Goal: Task Accomplishment & Management: Use online tool/utility

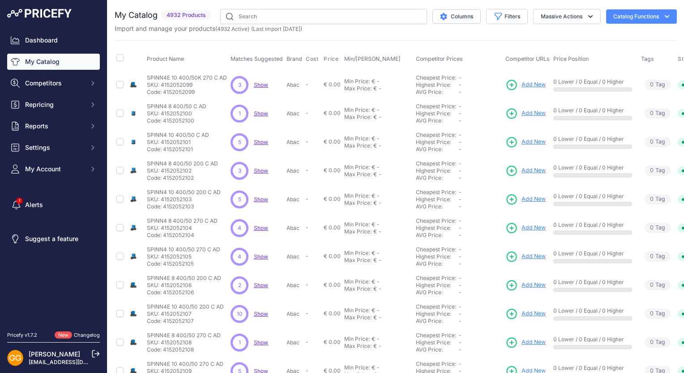
click at [262, 85] on span "Show" at bounding box center [261, 84] width 14 height 7
click at [258, 114] on span "Show" at bounding box center [261, 113] width 14 height 7
click at [257, 140] on span "Show" at bounding box center [261, 142] width 14 height 7
click at [256, 170] on span "Show" at bounding box center [261, 170] width 14 height 7
click at [259, 199] on span "Show" at bounding box center [261, 199] width 14 height 7
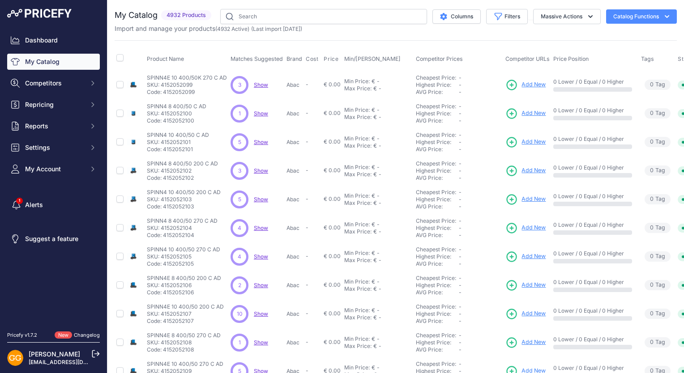
click at [263, 198] on span "Show" at bounding box center [261, 199] width 14 height 7
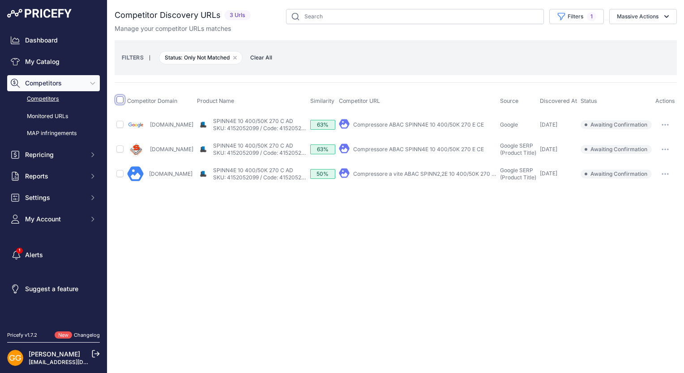
click at [120, 100] on input "checkbox" at bounding box center [119, 99] width 7 height 7
checkbox input "true"
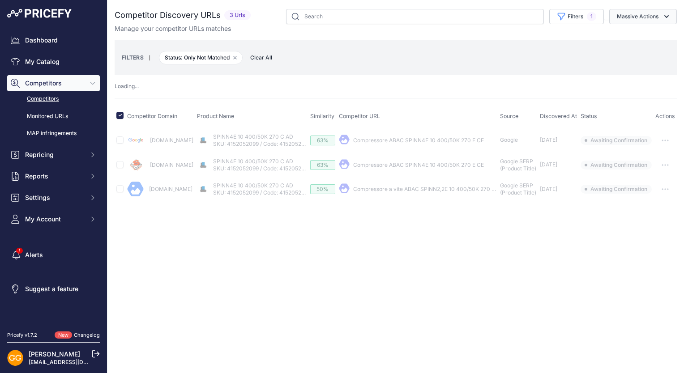
click at [653, 19] on button "Massive Actions" at bounding box center [643, 16] width 68 height 15
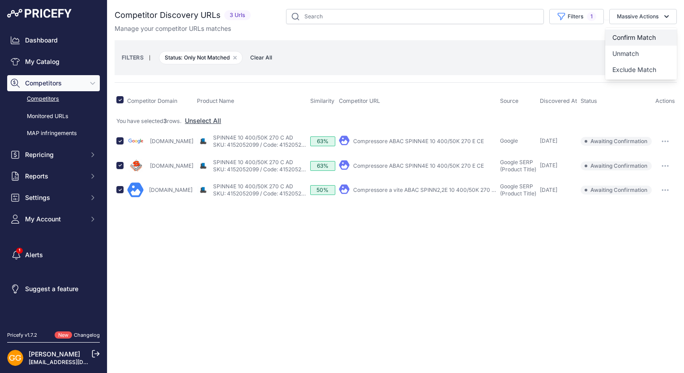
click at [650, 31] on button "Confirm Match" at bounding box center [641, 38] width 72 height 16
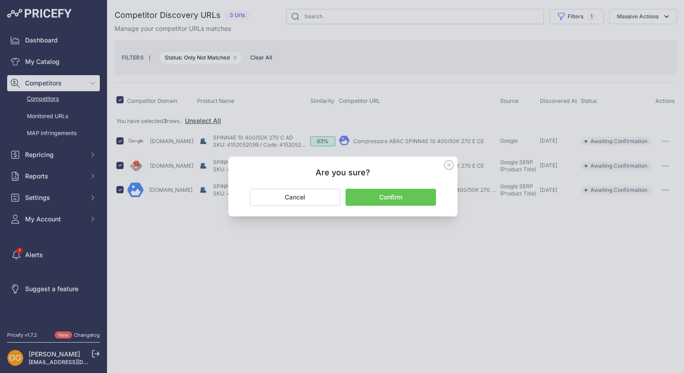
click at [407, 194] on button "Confirm" at bounding box center [390, 197] width 90 height 17
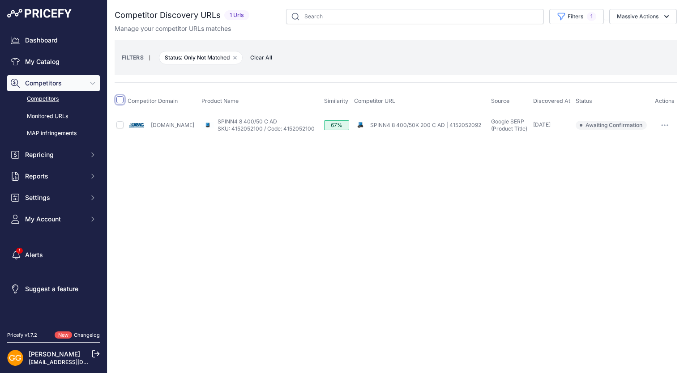
click at [123, 99] on input "checkbox" at bounding box center [119, 99] width 7 height 7
checkbox input "true"
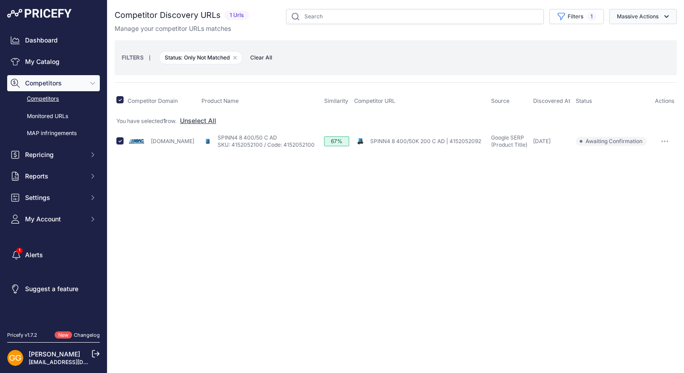
click at [657, 16] on button "Massive Actions" at bounding box center [643, 16] width 68 height 15
click at [653, 36] on span "Confirm Match" at bounding box center [633, 38] width 43 height 8
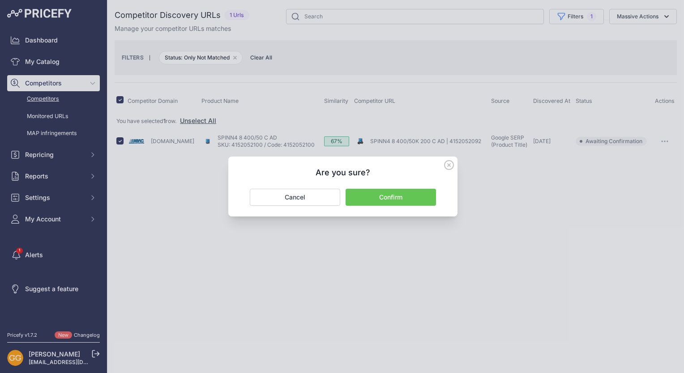
click at [413, 194] on button "Confirm" at bounding box center [390, 197] width 90 height 17
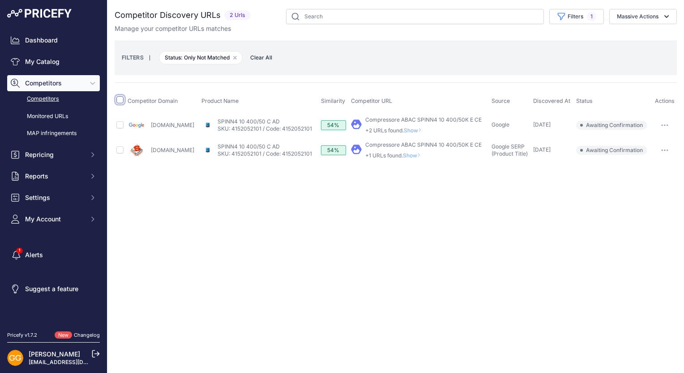
click at [119, 100] on input "checkbox" at bounding box center [119, 99] width 7 height 7
checkbox input "true"
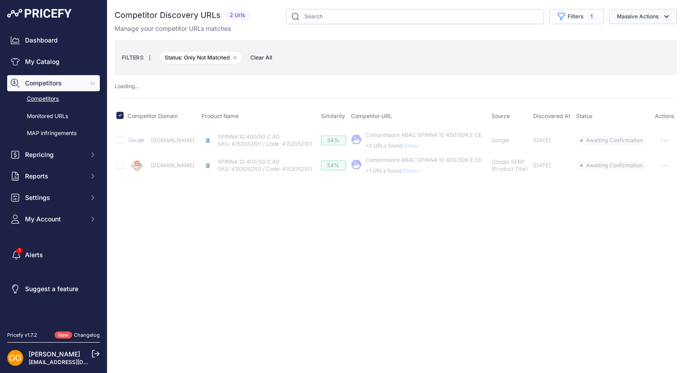
click at [668, 15] on icon "button" at bounding box center [666, 16] width 9 height 9
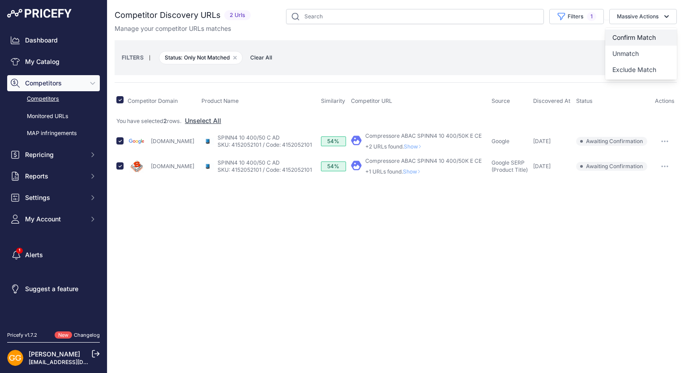
click at [648, 35] on span "Confirm Match" at bounding box center [633, 38] width 43 height 8
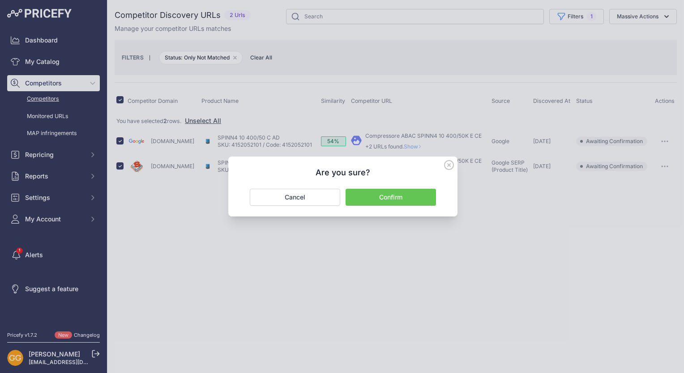
click at [402, 196] on button "Confirm" at bounding box center [390, 197] width 90 height 17
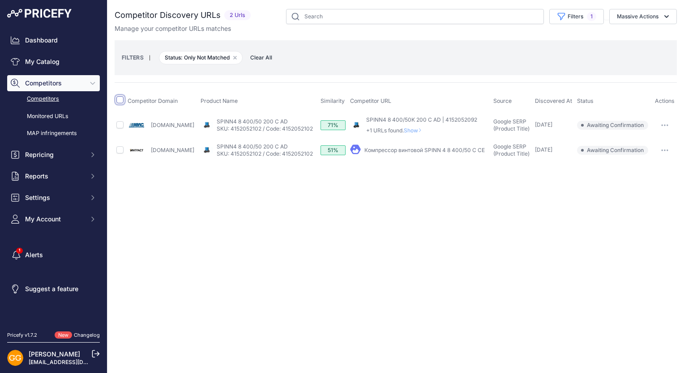
click at [118, 98] on input "checkbox" at bounding box center [119, 99] width 7 height 7
checkbox input "true"
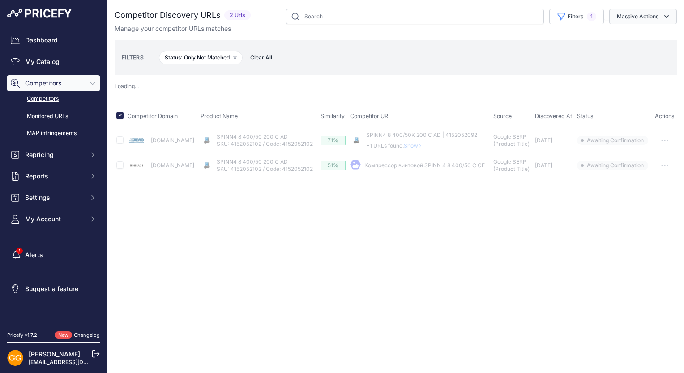
click at [638, 20] on button "Massive Actions" at bounding box center [643, 16] width 68 height 15
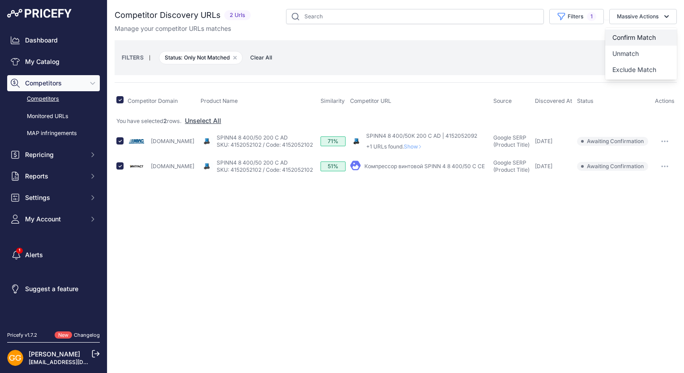
click at [636, 34] on span "Confirm Match" at bounding box center [633, 38] width 43 height 8
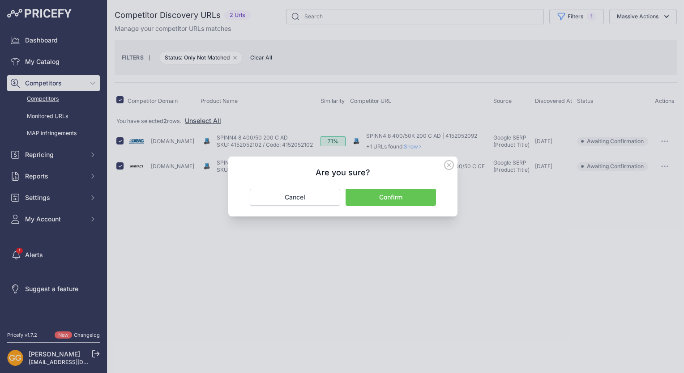
click at [408, 194] on button "Confirm" at bounding box center [390, 197] width 90 height 17
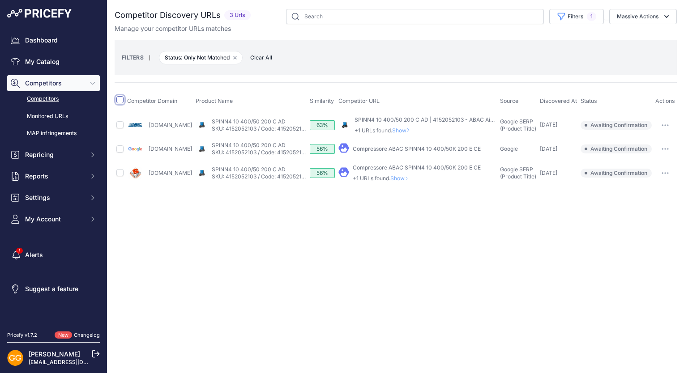
click at [118, 102] on input "checkbox" at bounding box center [119, 99] width 7 height 7
checkbox input "true"
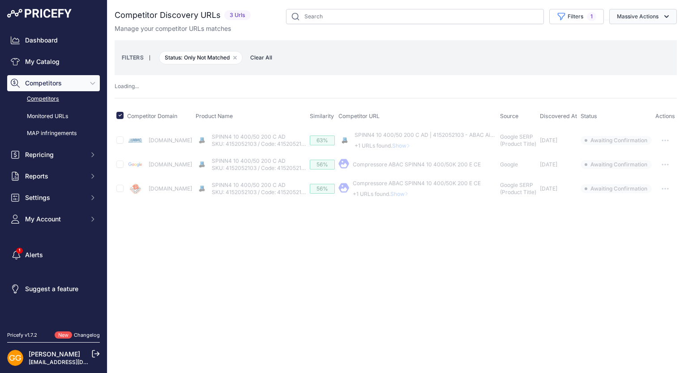
click at [644, 20] on button "Massive Actions" at bounding box center [643, 16] width 68 height 15
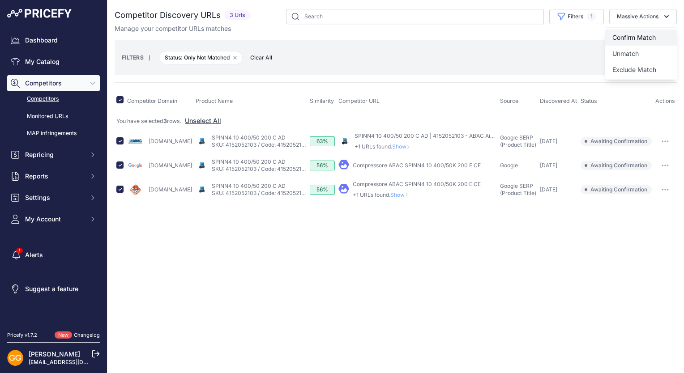
click at [647, 35] on span "Confirm Match" at bounding box center [633, 38] width 43 height 8
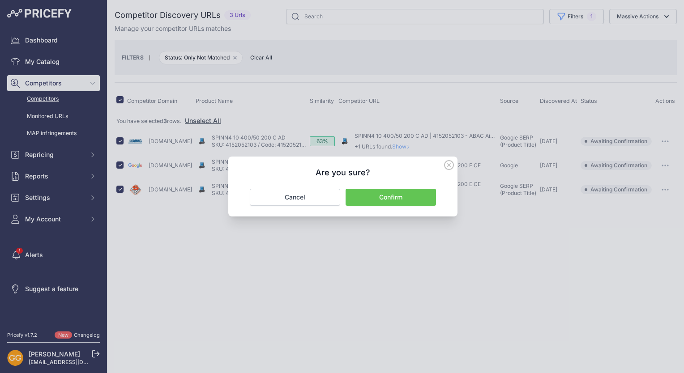
click at [388, 194] on button "Confirm" at bounding box center [390, 197] width 90 height 17
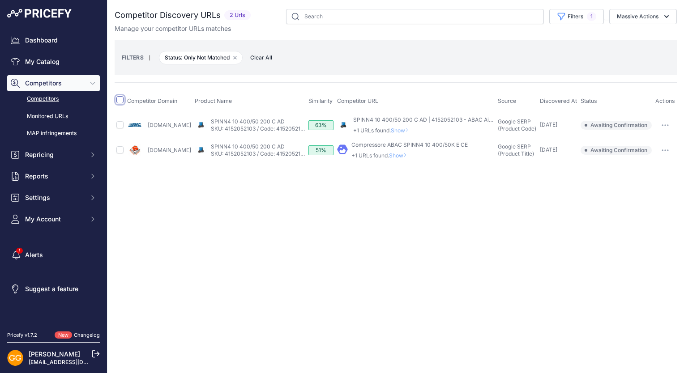
click at [120, 101] on input "checkbox" at bounding box center [119, 99] width 7 height 7
checkbox input "true"
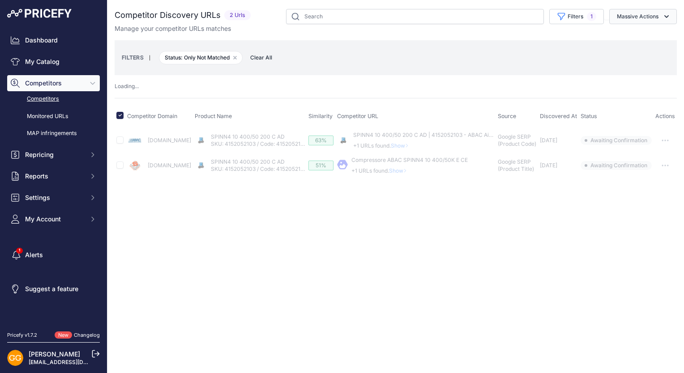
click at [632, 19] on button "Massive Actions" at bounding box center [643, 16] width 68 height 15
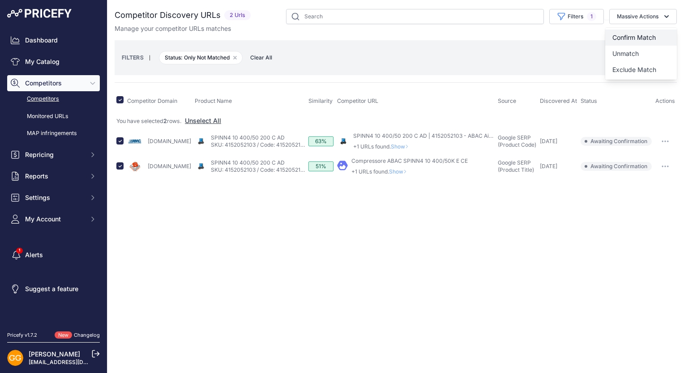
click at [631, 34] on span "Confirm Match" at bounding box center [633, 38] width 43 height 8
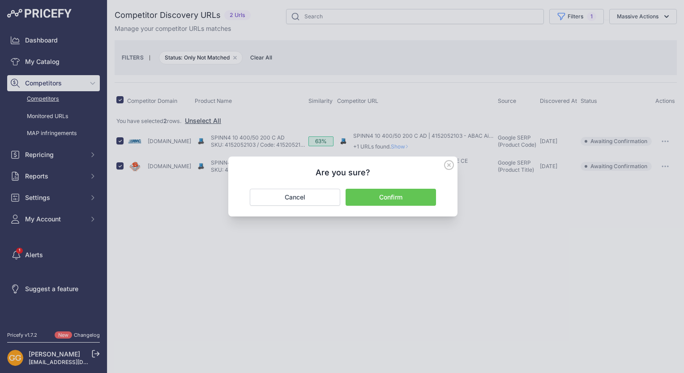
click at [417, 197] on button "Confirm" at bounding box center [390, 197] width 90 height 17
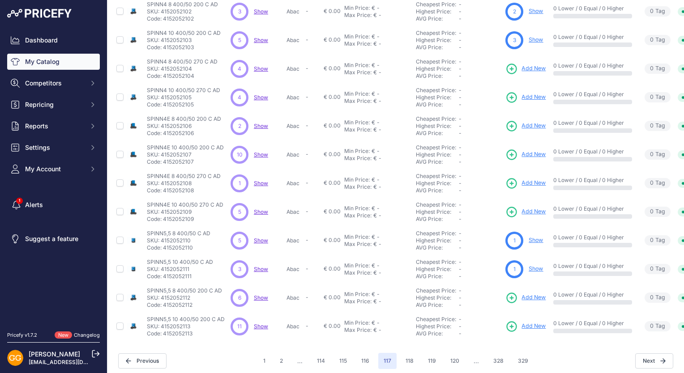
scroll to position [170, 0]
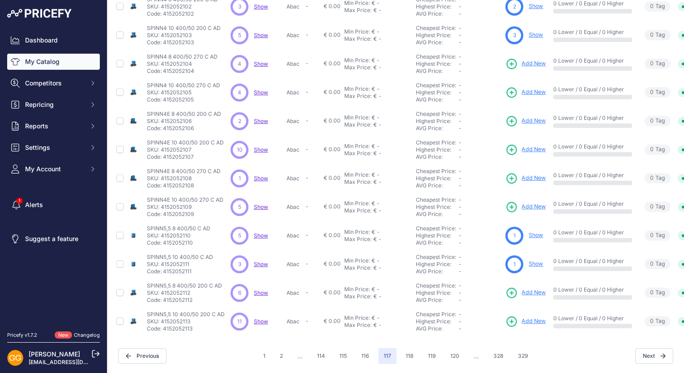
click at [258, 60] on span "Show" at bounding box center [261, 63] width 14 height 7
click at [259, 89] on span "Show" at bounding box center [261, 92] width 14 height 7
click at [259, 119] on div "2 2 Show Discovering..." at bounding box center [256, 121] width 52 height 18
click at [258, 118] on span "Show" at bounding box center [261, 121] width 14 height 7
click at [262, 146] on span "Show" at bounding box center [261, 149] width 14 height 7
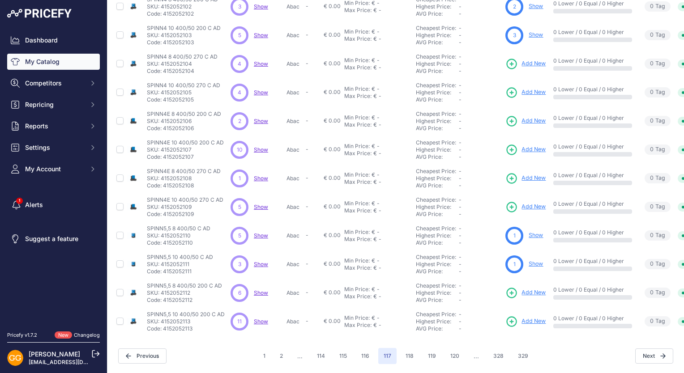
click at [262, 175] on span "Show" at bounding box center [261, 178] width 14 height 7
click at [259, 175] on span "Show" at bounding box center [261, 178] width 14 height 7
click at [261, 204] on span "Show" at bounding box center [261, 207] width 14 height 7
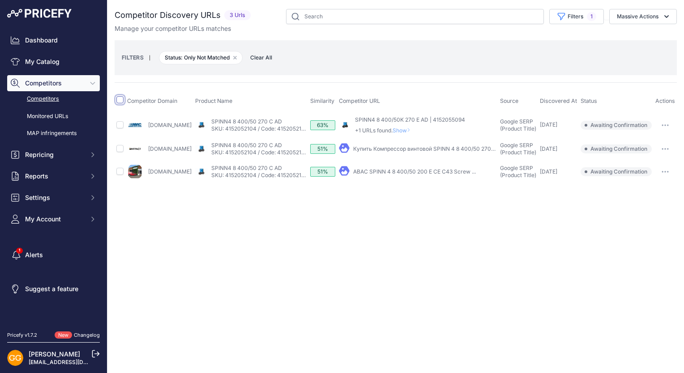
click at [119, 98] on input "checkbox" at bounding box center [119, 99] width 7 height 7
checkbox input "true"
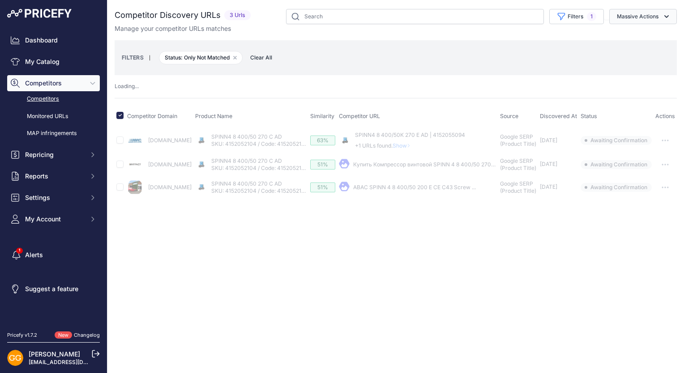
click at [645, 15] on button "Massive Actions" at bounding box center [643, 16] width 68 height 15
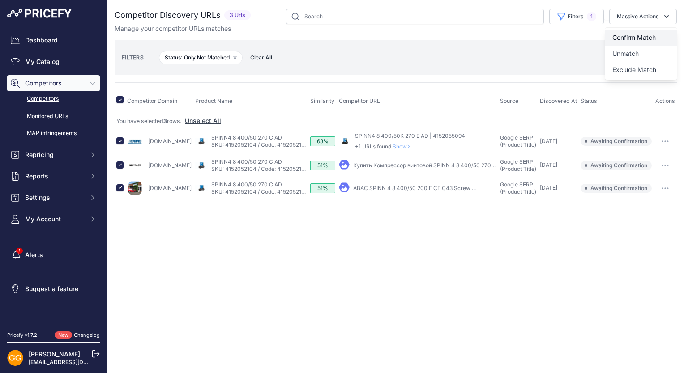
click at [639, 34] on span "Confirm Match" at bounding box center [633, 38] width 43 height 8
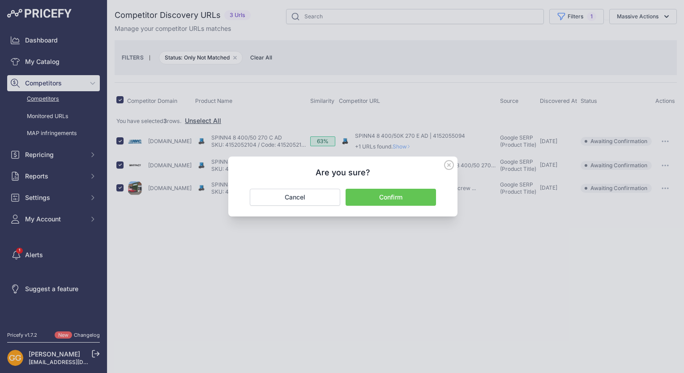
click at [391, 191] on button "Confirm" at bounding box center [390, 197] width 90 height 17
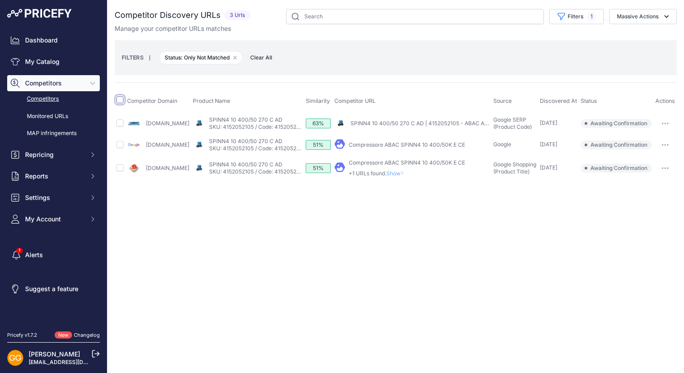
click at [121, 102] on input "checkbox" at bounding box center [119, 99] width 7 height 7
checkbox input "true"
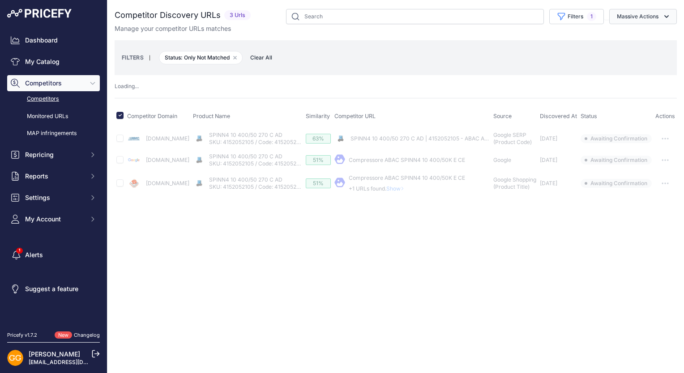
click at [658, 16] on button "Massive Actions" at bounding box center [643, 16] width 68 height 15
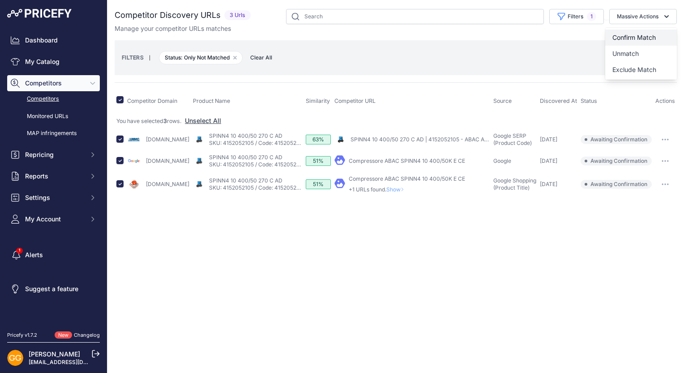
click at [651, 33] on button "Confirm Match" at bounding box center [641, 38] width 72 height 16
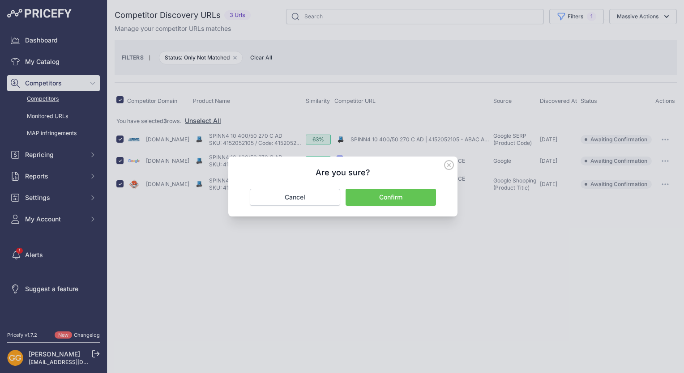
click at [410, 198] on button "Confirm" at bounding box center [390, 197] width 90 height 17
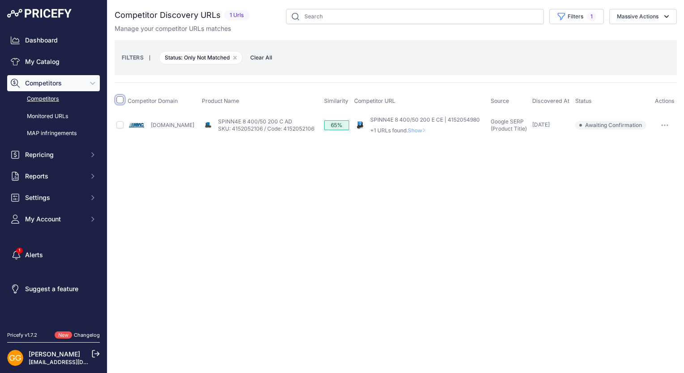
click at [118, 98] on input "checkbox" at bounding box center [119, 99] width 7 height 7
checkbox input "true"
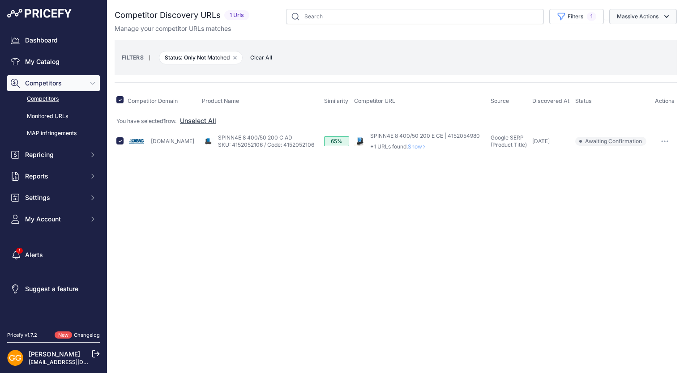
click at [651, 13] on button "Massive Actions" at bounding box center [643, 16] width 68 height 15
click at [653, 34] on span "Confirm Match" at bounding box center [633, 38] width 43 height 8
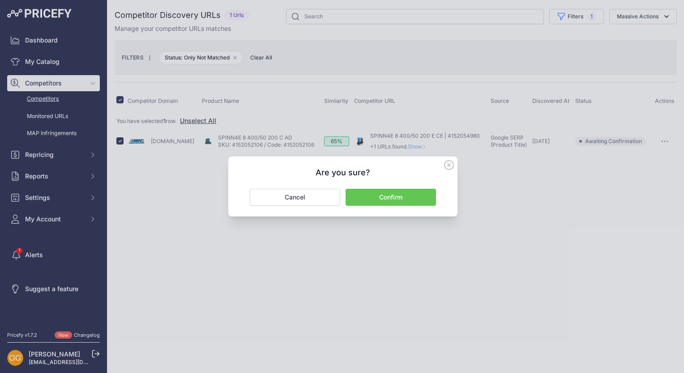
click at [398, 201] on button "Confirm" at bounding box center [390, 197] width 90 height 17
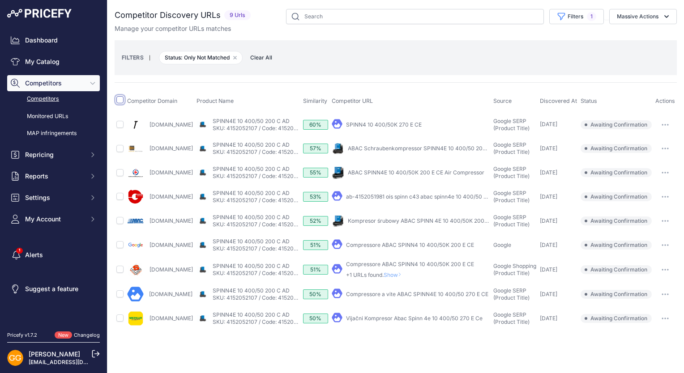
click at [122, 100] on input "checkbox" at bounding box center [119, 99] width 7 height 7
checkbox input "true"
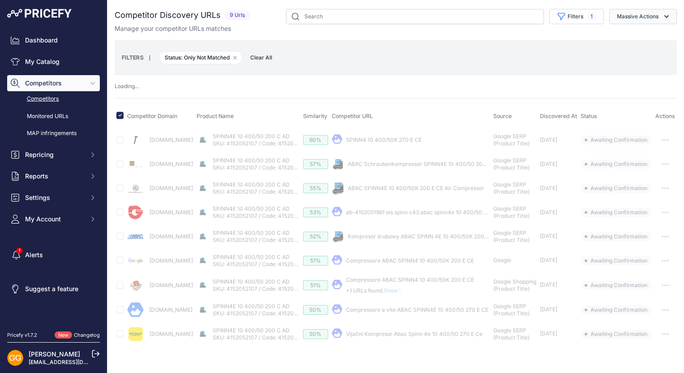
click at [649, 18] on button "Massive Actions" at bounding box center [643, 16] width 68 height 15
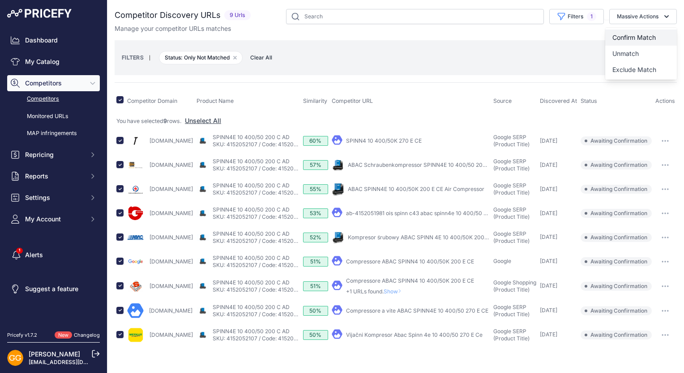
click at [647, 34] on span "Confirm Match" at bounding box center [633, 38] width 43 height 8
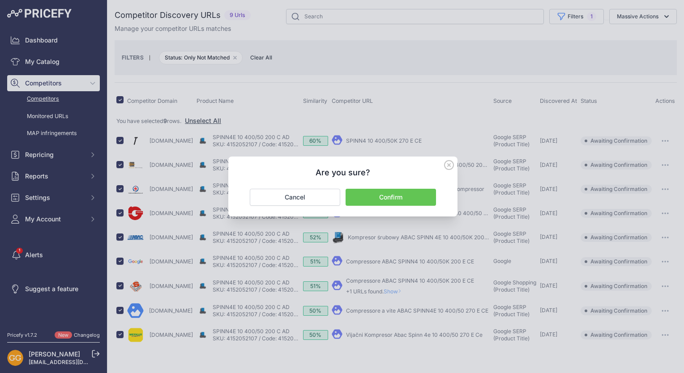
click at [396, 195] on button "Confirm" at bounding box center [390, 197] width 90 height 17
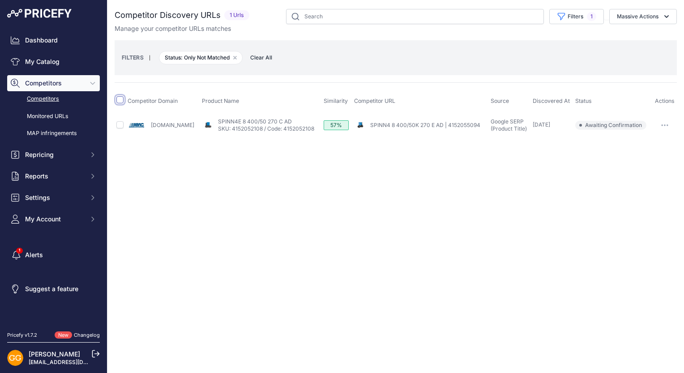
click at [119, 102] on input "checkbox" at bounding box center [119, 99] width 7 height 7
checkbox input "true"
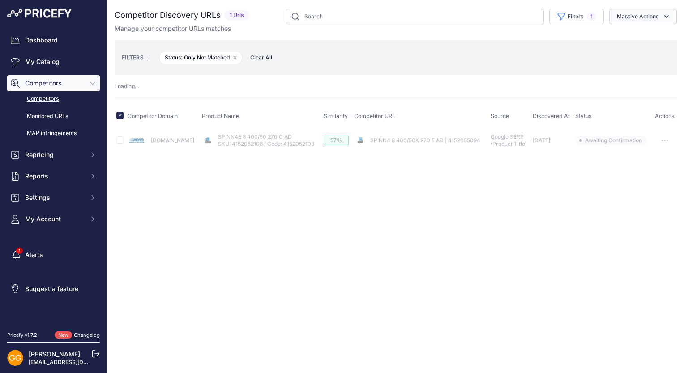
click at [653, 12] on button "Massive Actions" at bounding box center [643, 16] width 68 height 15
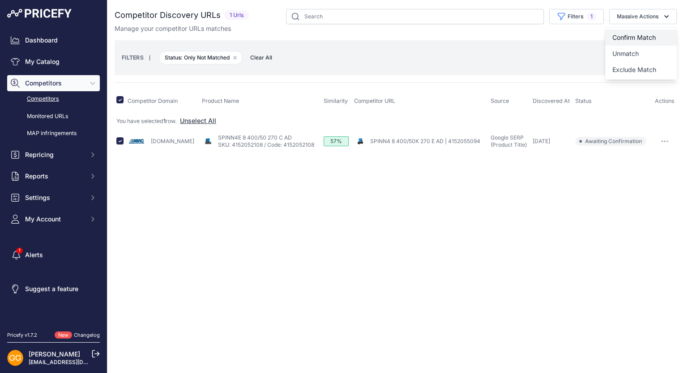
click at [634, 34] on span "Confirm Match" at bounding box center [633, 38] width 43 height 8
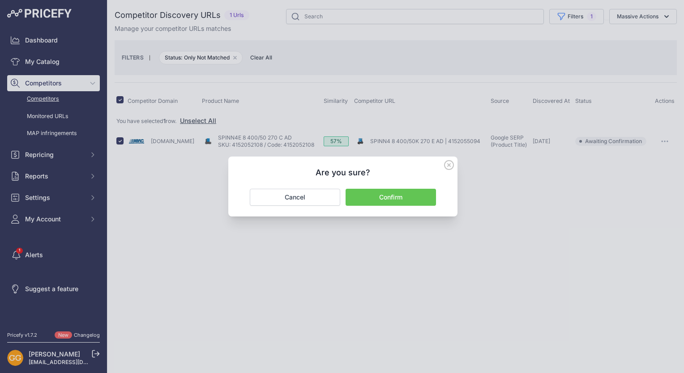
click at [418, 193] on button "Confirm" at bounding box center [390, 197] width 90 height 17
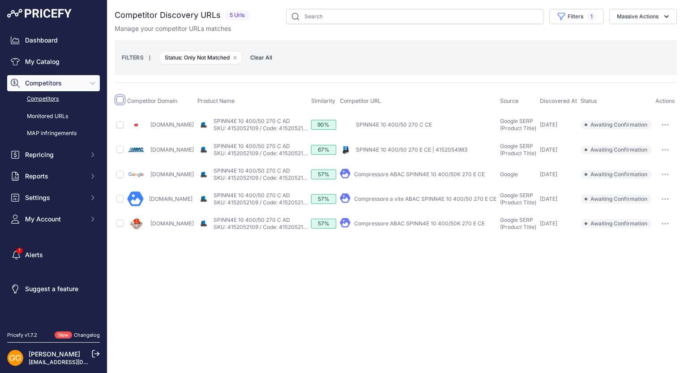
click at [121, 98] on input "checkbox" at bounding box center [119, 99] width 7 height 7
checkbox input "true"
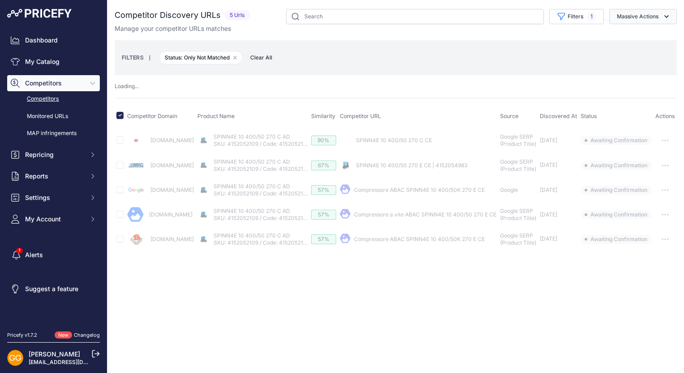
drag, startPoint x: 640, startPoint y: 15, endPoint x: 646, endPoint y: 30, distance: 15.5
click at [640, 15] on button "Massive Actions" at bounding box center [643, 16] width 68 height 15
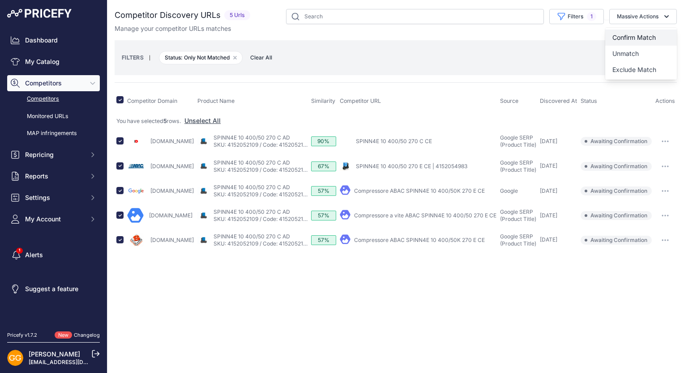
click at [646, 31] on button "Confirm Match" at bounding box center [641, 38] width 72 height 16
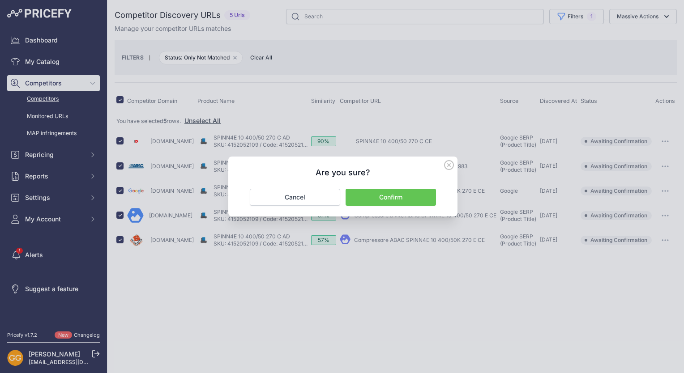
click at [404, 194] on button "Confirm" at bounding box center [390, 197] width 90 height 17
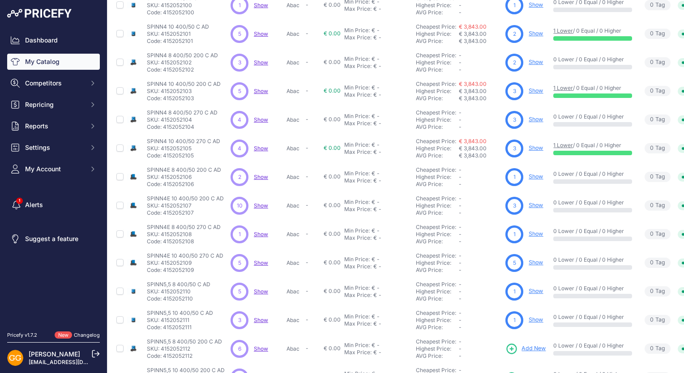
scroll to position [170, 0]
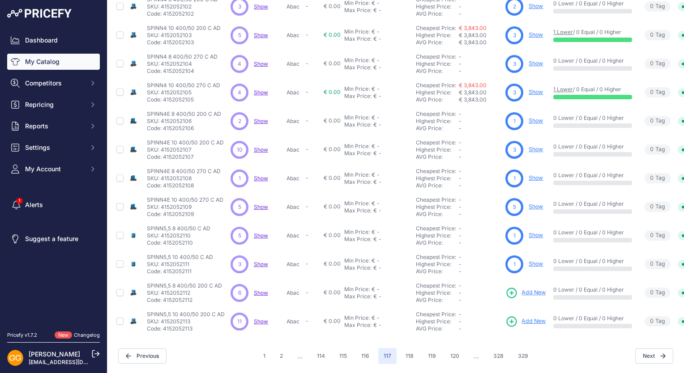
click at [256, 289] on span "Show" at bounding box center [261, 292] width 14 height 7
click at [260, 318] on span "Show" at bounding box center [261, 321] width 14 height 7
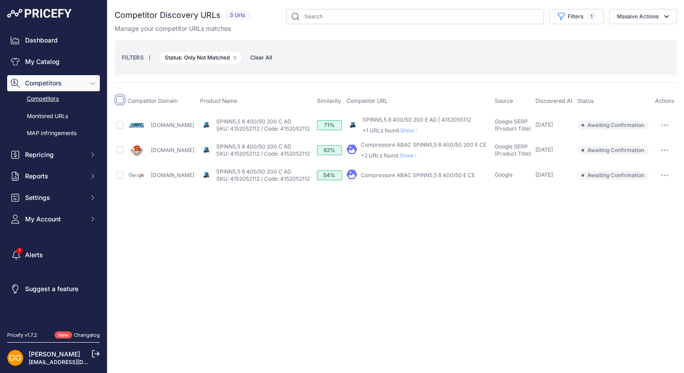
click at [120, 99] on input "checkbox" at bounding box center [119, 99] width 7 height 7
checkbox input "true"
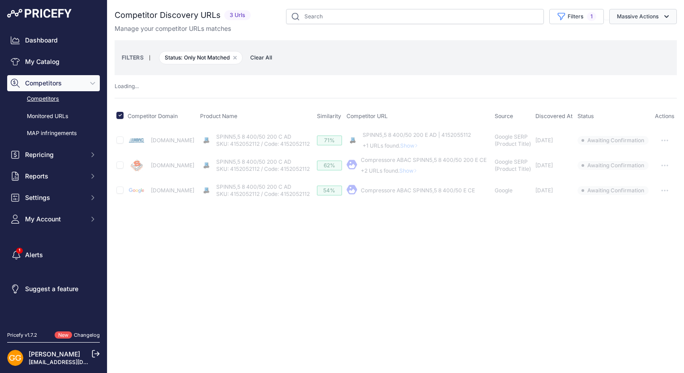
click at [653, 17] on button "Massive Actions" at bounding box center [643, 16] width 68 height 15
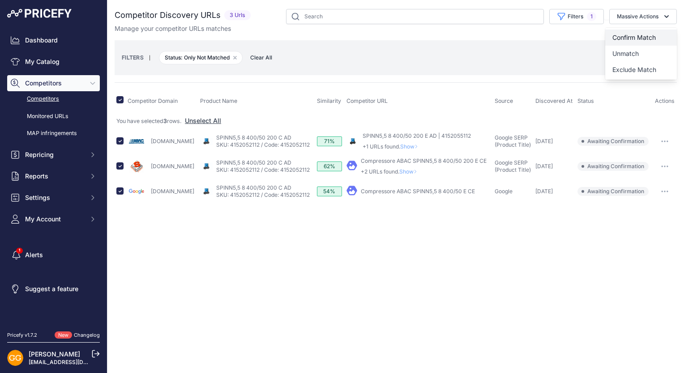
click at [648, 33] on button "Confirm Match" at bounding box center [641, 38] width 72 height 16
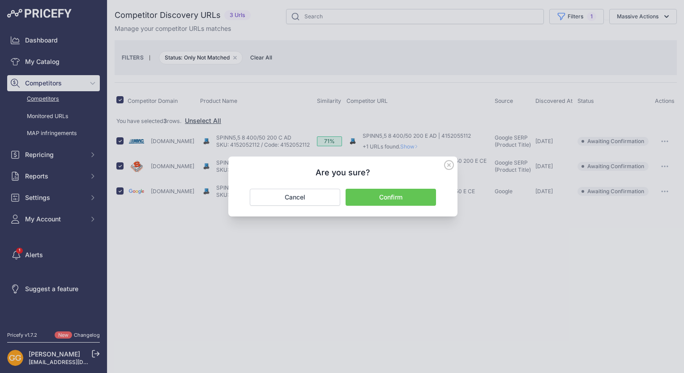
click at [392, 197] on button "Confirm" at bounding box center [390, 197] width 90 height 17
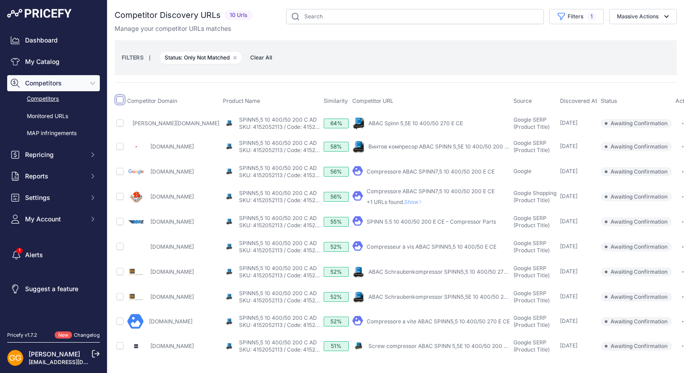
click at [118, 100] on input "checkbox" at bounding box center [119, 99] width 7 height 7
checkbox input "true"
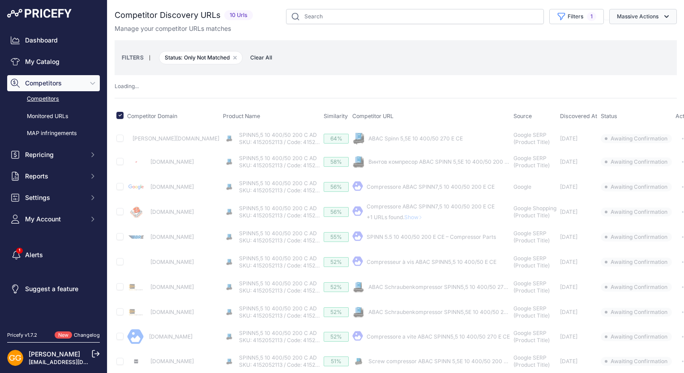
click at [662, 16] on icon "button" at bounding box center [666, 16] width 9 height 9
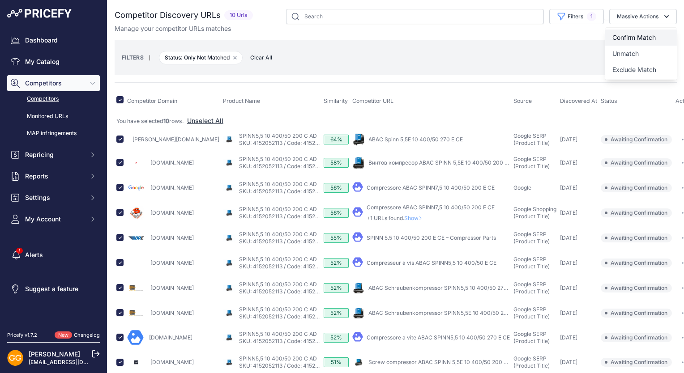
click at [642, 34] on span "Confirm Match" at bounding box center [633, 38] width 43 height 8
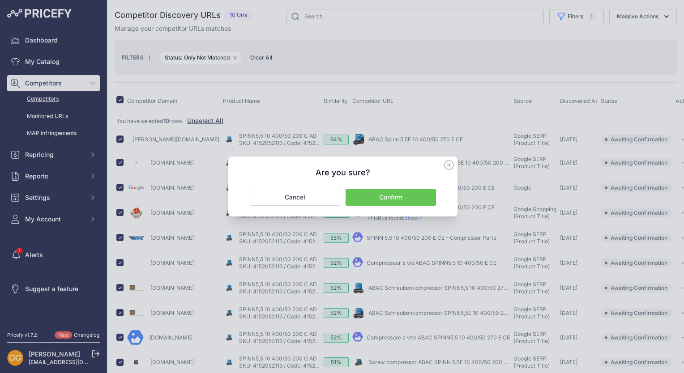
click at [400, 194] on button "Confirm" at bounding box center [390, 197] width 90 height 17
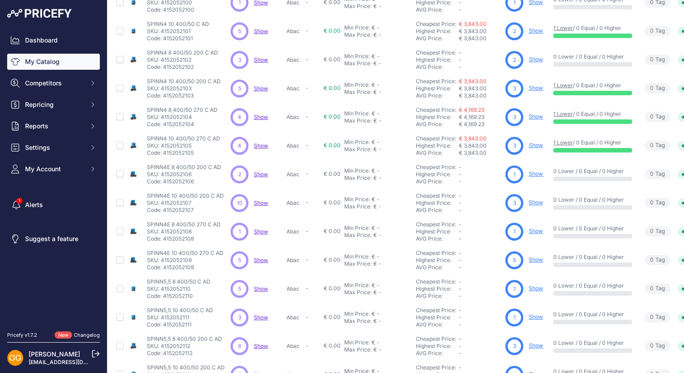
scroll to position [170, 0]
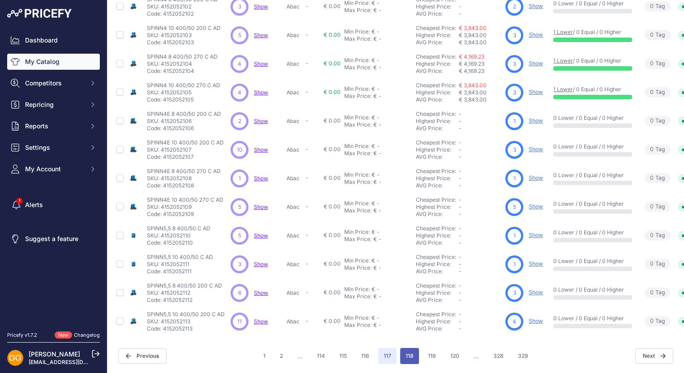
click at [407, 348] on button "118" at bounding box center [409, 356] width 19 height 16
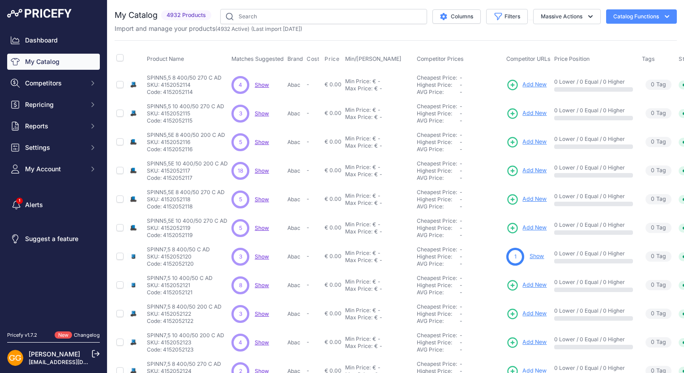
click at [258, 85] on span "Show" at bounding box center [262, 84] width 14 height 7
click at [261, 110] on span "Show" at bounding box center [262, 113] width 14 height 7
click at [262, 144] on p "Show Discovering..." at bounding box center [262, 142] width 14 height 7
click at [261, 142] on span "Show" at bounding box center [262, 142] width 14 height 7
click at [263, 169] on span "Show" at bounding box center [262, 170] width 14 height 7
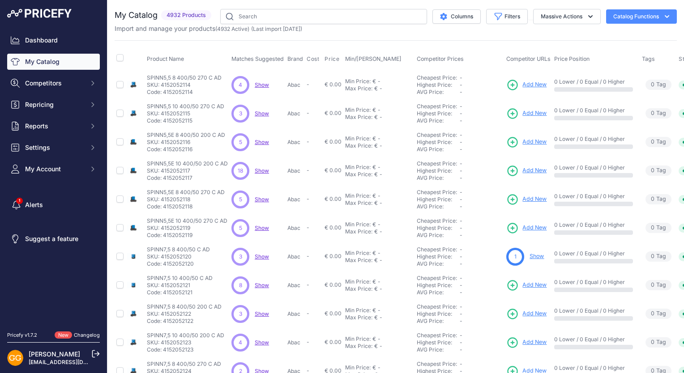
click at [263, 199] on span "Show" at bounding box center [262, 199] width 14 height 7
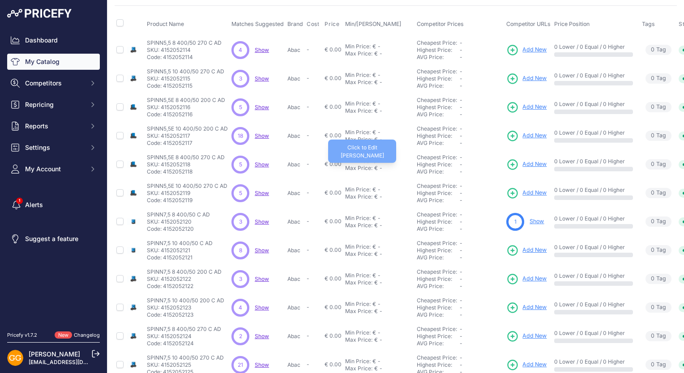
scroll to position [45, 0]
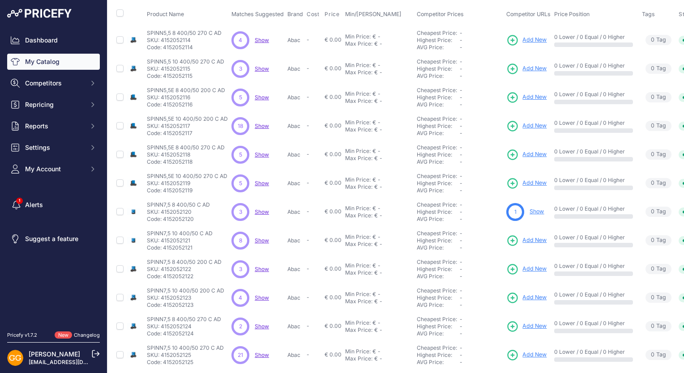
click at [261, 210] on span "Show" at bounding box center [262, 211] width 14 height 7
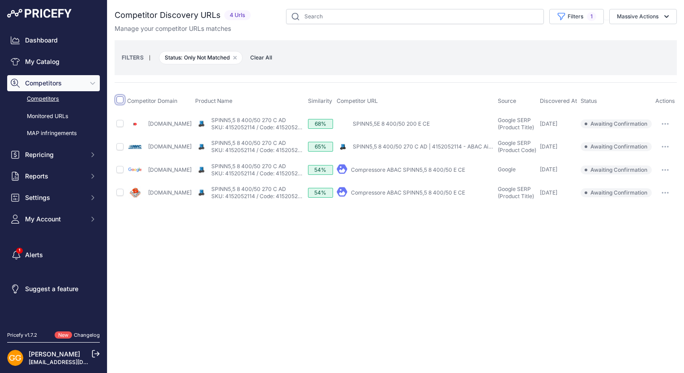
click at [120, 99] on input "checkbox" at bounding box center [119, 99] width 7 height 7
checkbox input "true"
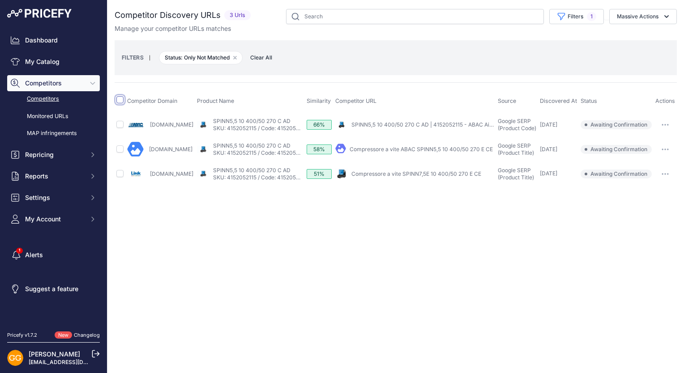
click at [122, 99] on input "checkbox" at bounding box center [119, 99] width 7 height 7
checkbox input "true"
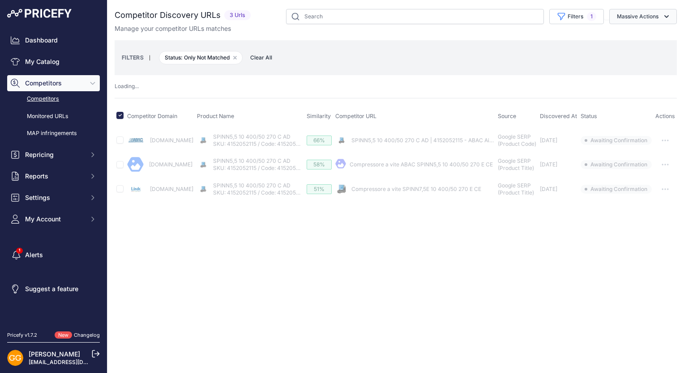
click at [660, 13] on button "Massive Actions" at bounding box center [643, 16] width 68 height 15
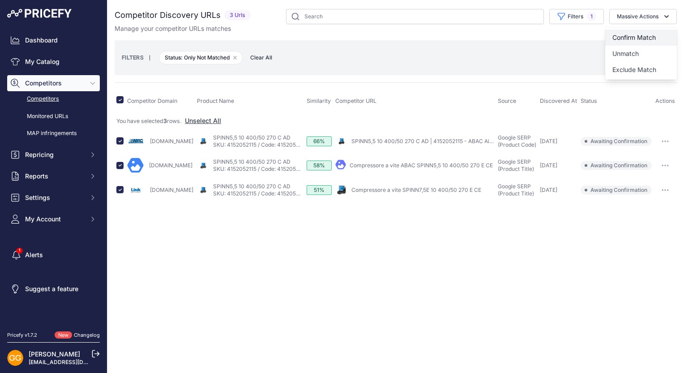
click at [661, 31] on button "Confirm Match" at bounding box center [641, 38] width 72 height 16
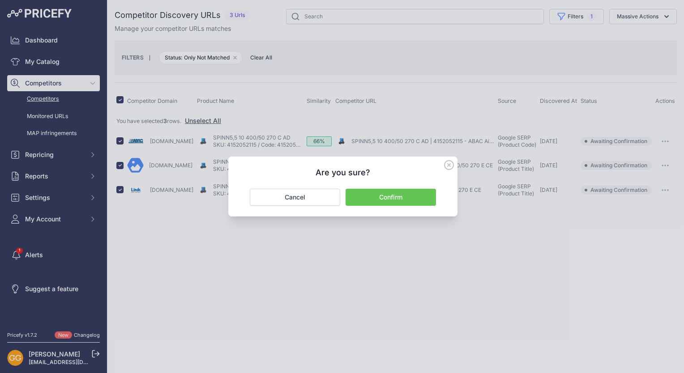
click at [406, 195] on button "Confirm" at bounding box center [390, 197] width 90 height 17
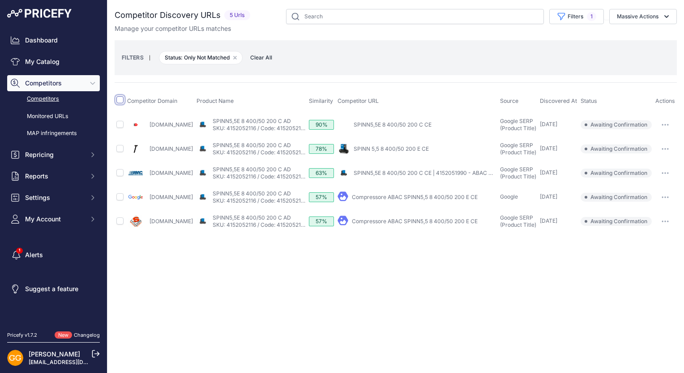
click at [119, 99] on input "checkbox" at bounding box center [119, 99] width 7 height 7
checkbox input "true"
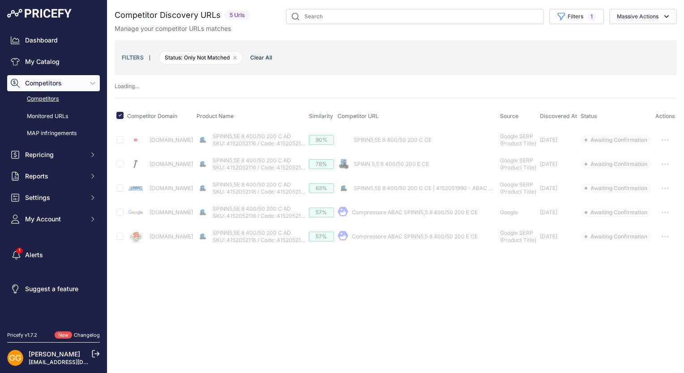
click at [637, 16] on button "Massive Actions" at bounding box center [643, 16] width 68 height 15
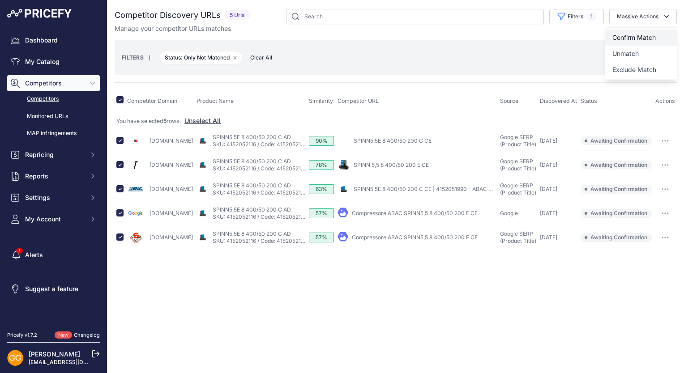
click at [644, 34] on span "Confirm Match" at bounding box center [633, 38] width 43 height 8
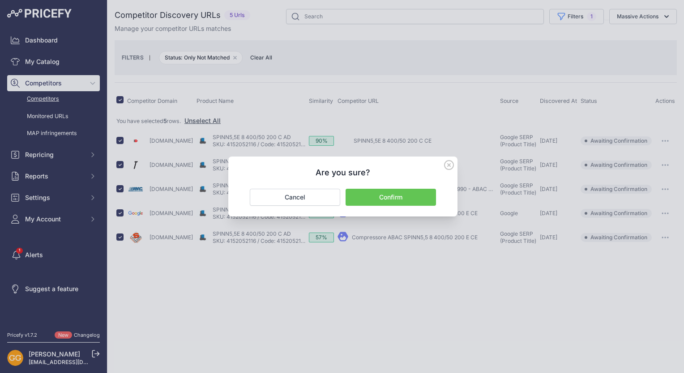
click at [420, 193] on button "Confirm" at bounding box center [390, 197] width 90 height 17
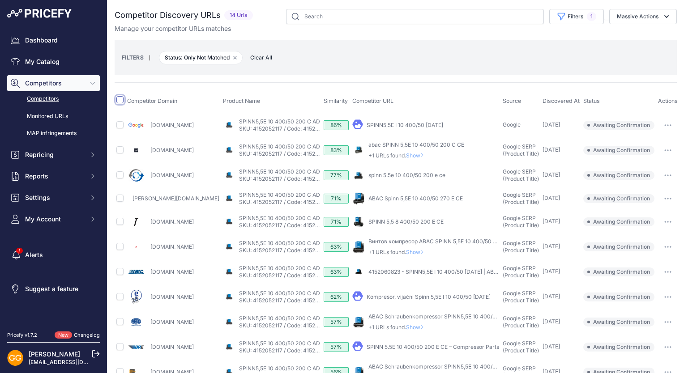
click at [121, 100] on input "checkbox" at bounding box center [119, 99] width 7 height 7
checkbox input "true"
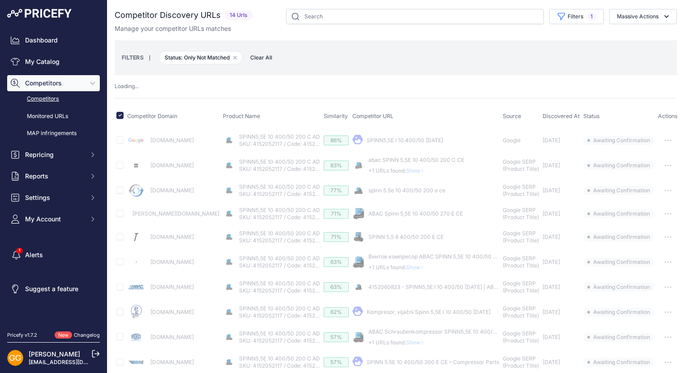
drag, startPoint x: 627, startPoint y: 16, endPoint x: 632, endPoint y: 25, distance: 10.6
click at [627, 15] on button "Massive Actions" at bounding box center [643, 16] width 68 height 15
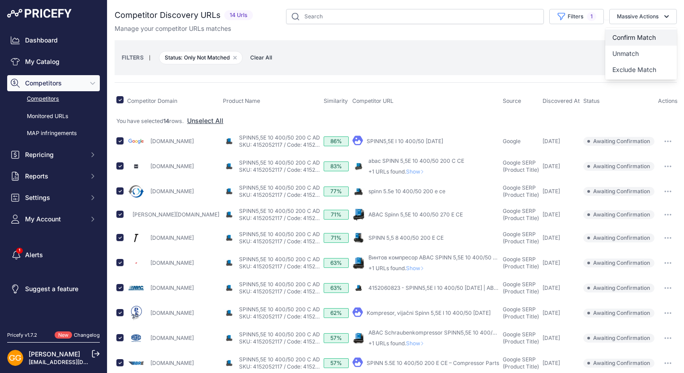
click at [637, 35] on button "Confirm Match" at bounding box center [641, 38] width 72 height 16
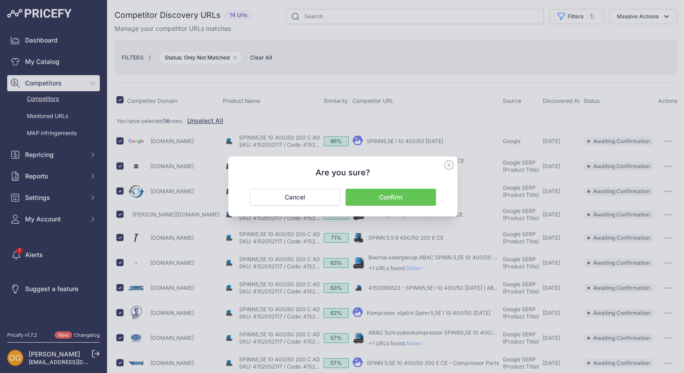
click at [391, 193] on button "Confirm" at bounding box center [390, 197] width 90 height 17
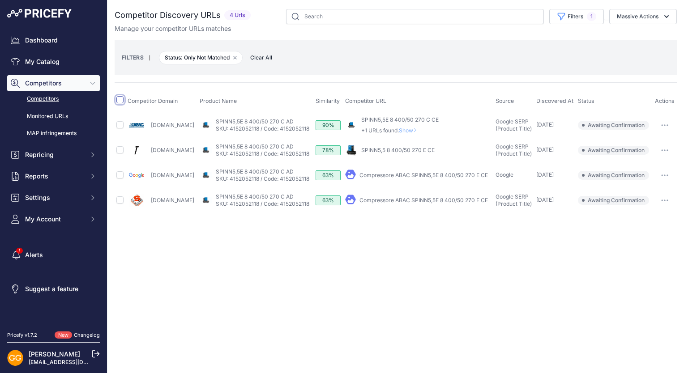
click at [117, 101] on input "checkbox" at bounding box center [119, 99] width 7 height 7
checkbox input "true"
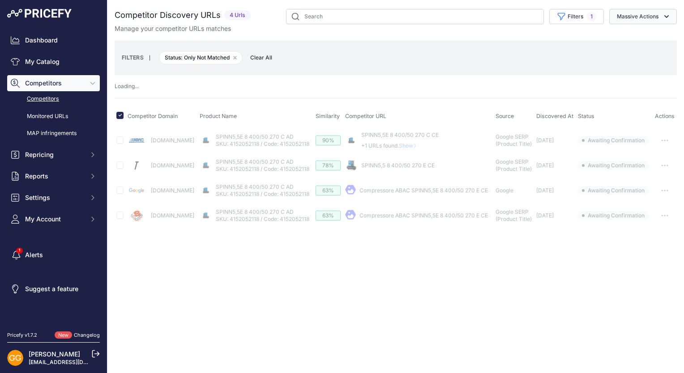
click at [654, 15] on button "Massive Actions" at bounding box center [643, 16] width 68 height 15
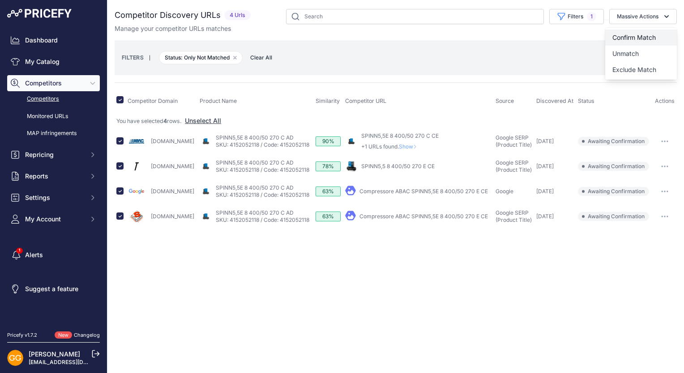
click at [642, 34] on span "Confirm Match" at bounding box center [633, 38] width 43 height 8
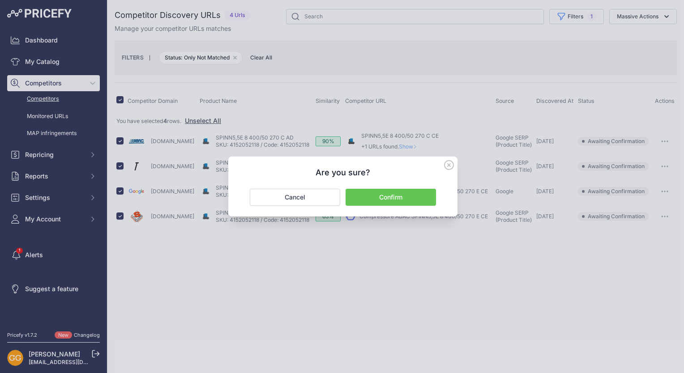
click at [428, 193] on button "Confirm" at bounding box center [390, 197] width 90 height 17
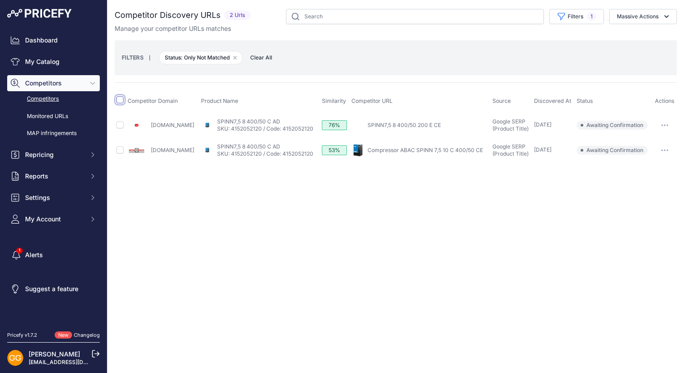
click at [116, 99] on input "checkbox" at bounding box center [119, 99] width 7 height 7
checkbox input "true"
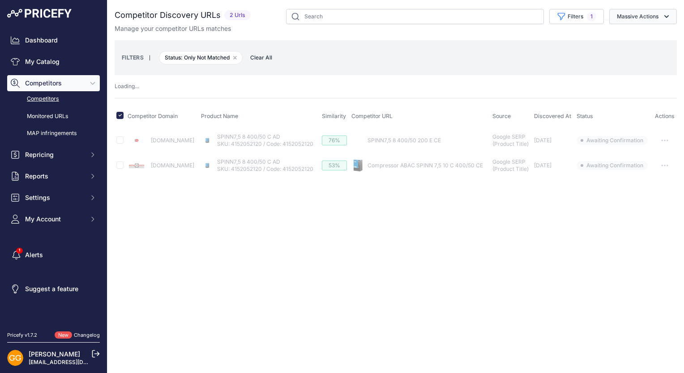
click at [663, 14] on icon "button" at bounding box center [666, 16] width 9 height 9
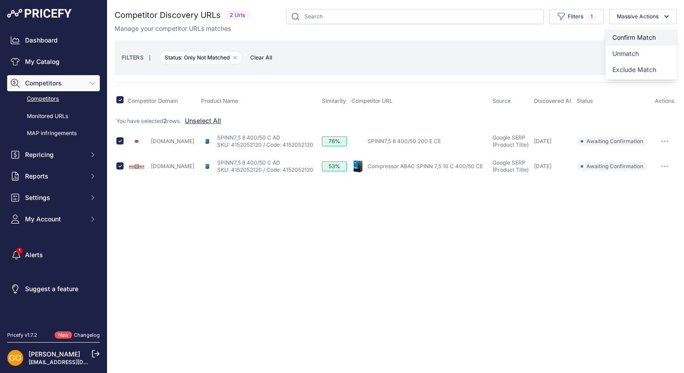
click at [654, 30] on button "Confirm Match" at bounding box center [641, 38] width 72 height 16
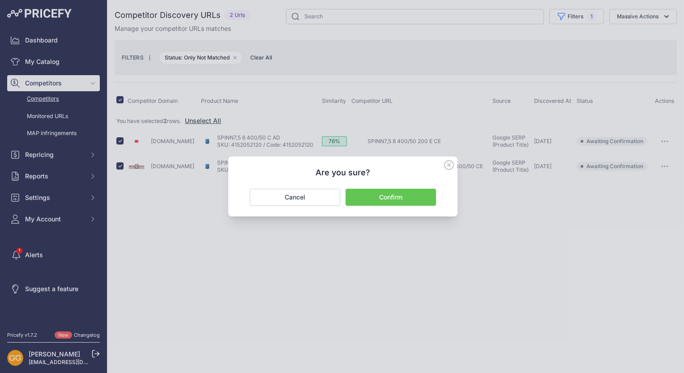
click at [400, 196] on button "Confirm" at bounding box center [390, 197] width 90 height 17
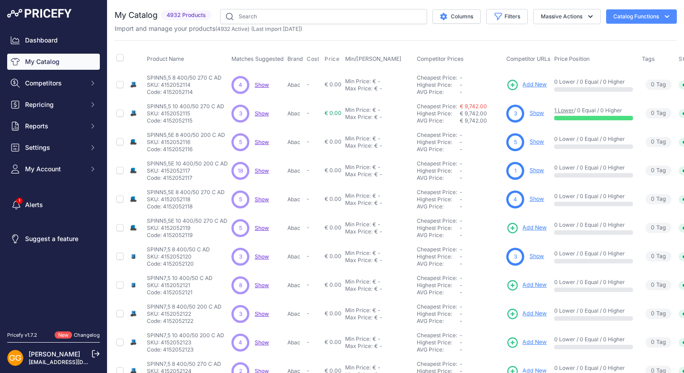
scroll to position [134, 0]
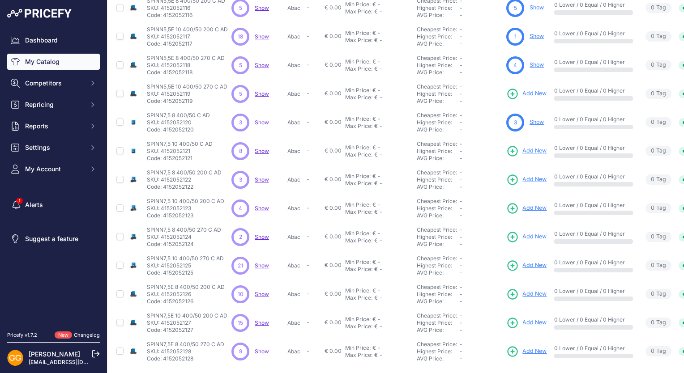
click at [260, 91] on span "Show" at bounding box center [262, 93] width 14 height 7
click at [261, 151] on span "Show" at bounding box center [262, 151] width 14 height 7
click at [261, 179] on span "Show" at bounding box center [262, 179] width 14 height 7
click at [265, 207] on span "Show" at bounding box center [262, 208] width 14 height 7
click at [259, 237] on span "Show" at bounding box center [262, 237] width 14 height 7
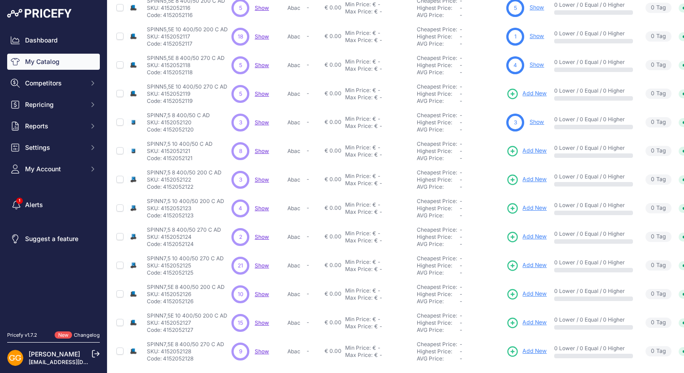
click at [262, 262] on span "Show" at bounding box center [262, 265] width 14 height 7
click at [259, 292] on span "Show" at bounding box center [262, 294] width 14 height 7
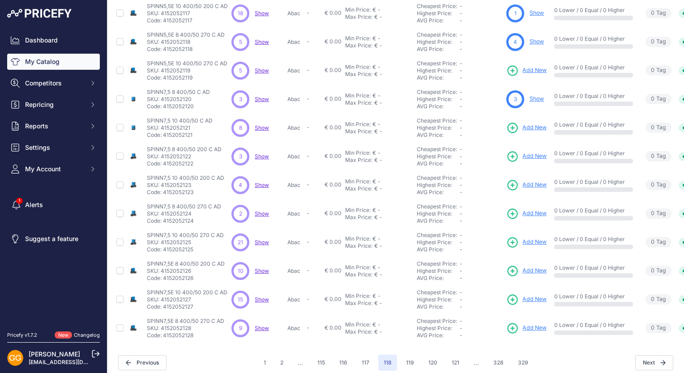
scroll to position [170, 0]
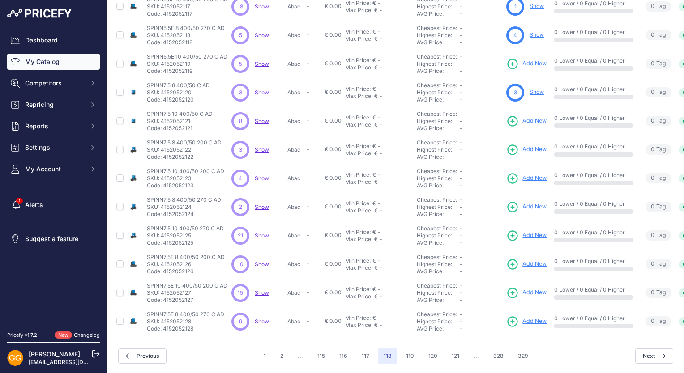
click at [258, 289] on span "Show" at bounding box center [262, 292] width 14 height 7
click at [260, 318] on span "Show" at bounding box center [262, 321] width 14 height 7
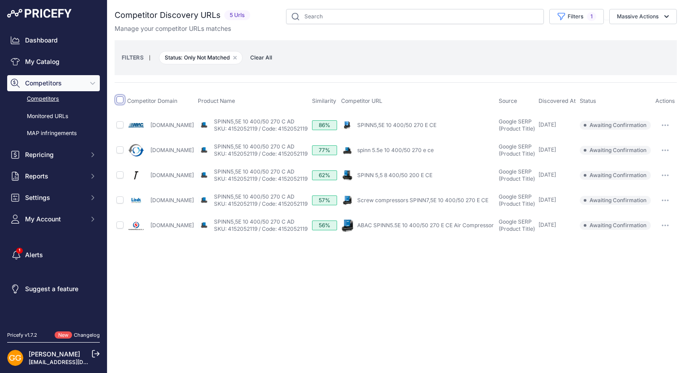
click at [120, 98] on input "checkbox" at bounding box center [119, 99] width 7 height 7
checkbox input "true"
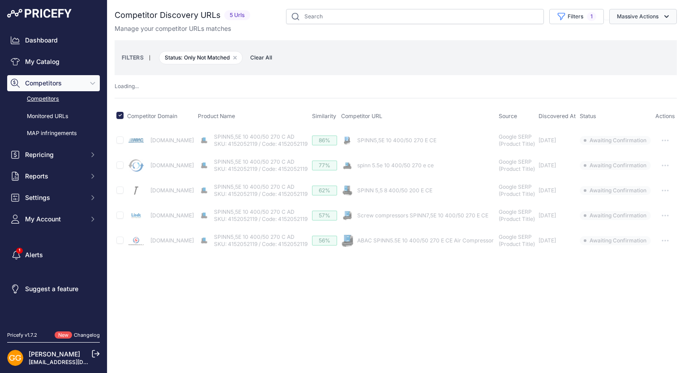
click at [645, 19] on button "Massive Actions" at bounding box center [643, 16] width 68 height 15
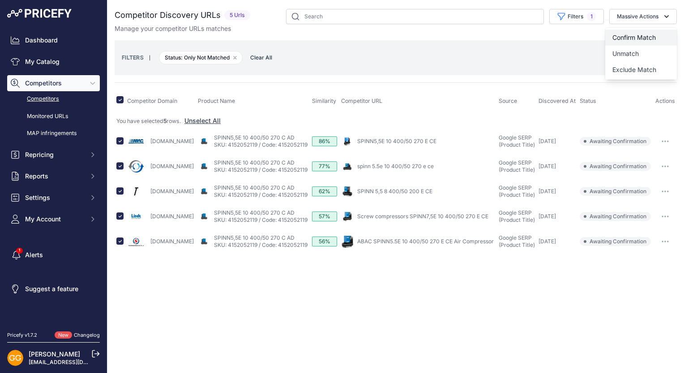
click at [651, 35] on span "Confirm Match" at bounding box center [633, 38] width 43 height 8
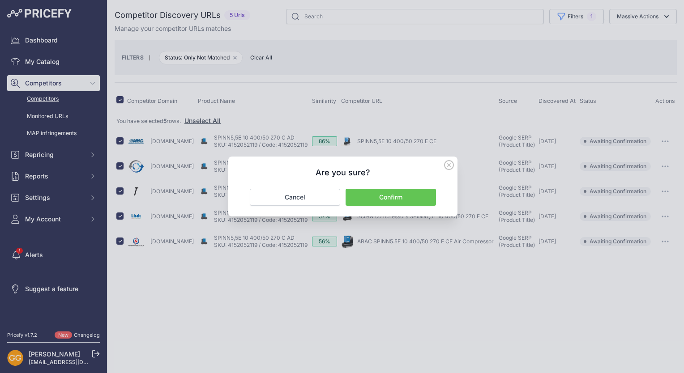
click at [417, 200] on button "Confirm" at bounding box center [390, 197] width 90 height 17
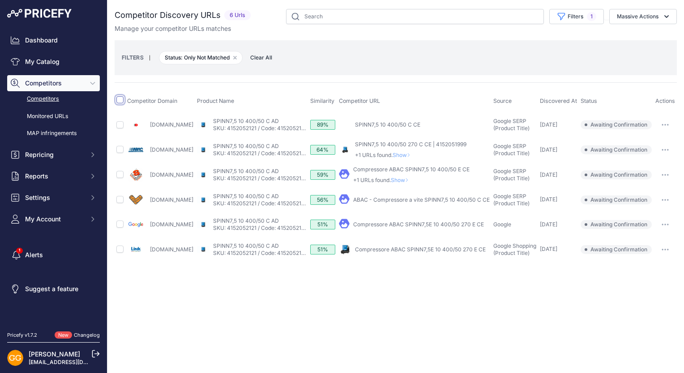
click at [122, 99] on input "checkbox" at bounding box center [119, 99] width 7 height 7
checkbox input "true"
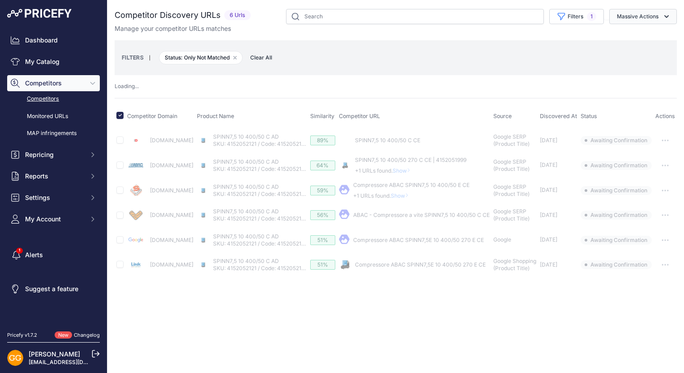
click at [654, 16] on button "Massive Actions" at bounding box center [643, 16] width 68 height 15
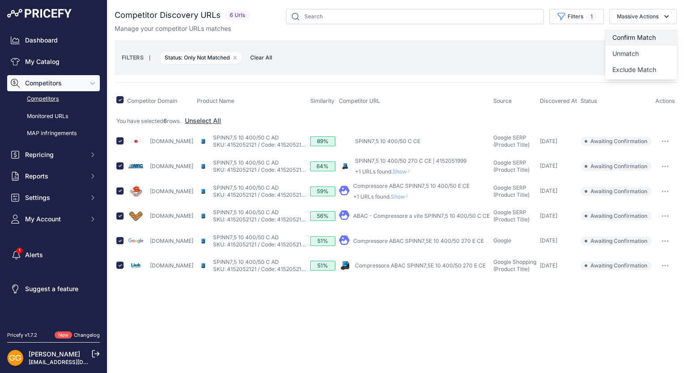
click at [637, 32] on button "Confirm Match" at bounding box center [641, 38] width 72 height 16
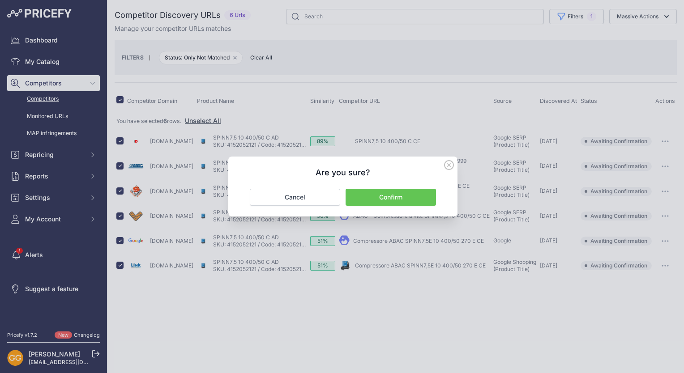
click at [397, 196] on button "Confirm" at bounding box center [390, 197] width 90 height 17
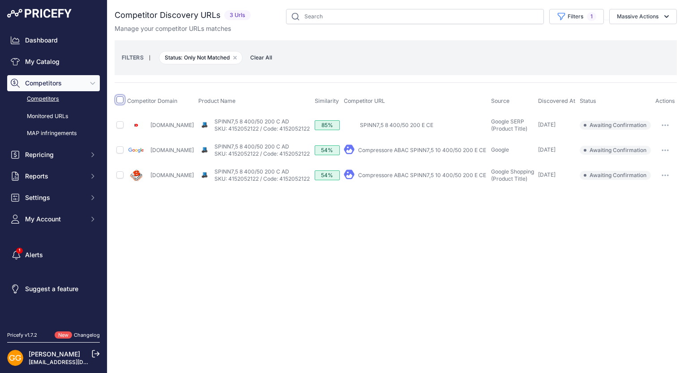
click at [120, 100] on input "checkbox" at bounding box center [119, 99] width 7 height 7
checkbox input "true"
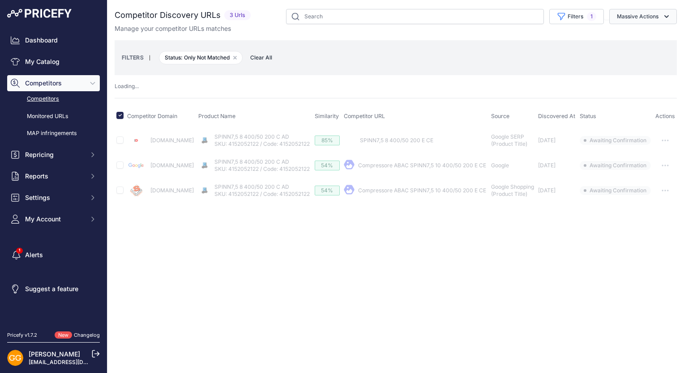
click at [660, 10] on button "Massive Actions" at bounding box center [643, 16] width 68 height 15
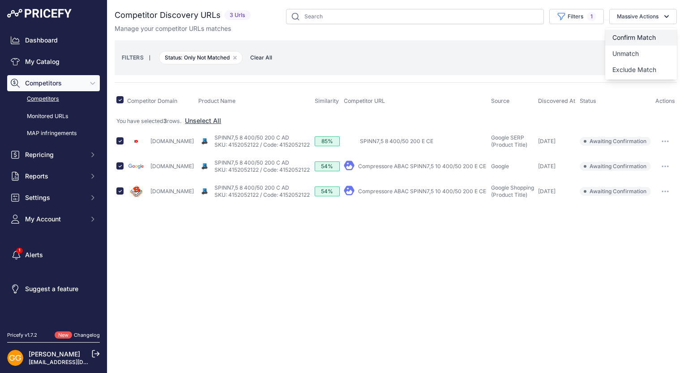
click at [653, 32] on button "Confirm Match" at bounding box center [641, 38] width 72 height 16
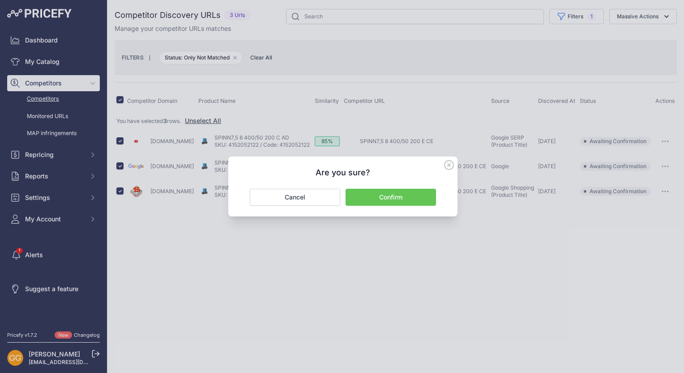
click at [416, 204] on button "Confirm" at bounding box center [390, 197] width 90 height 17
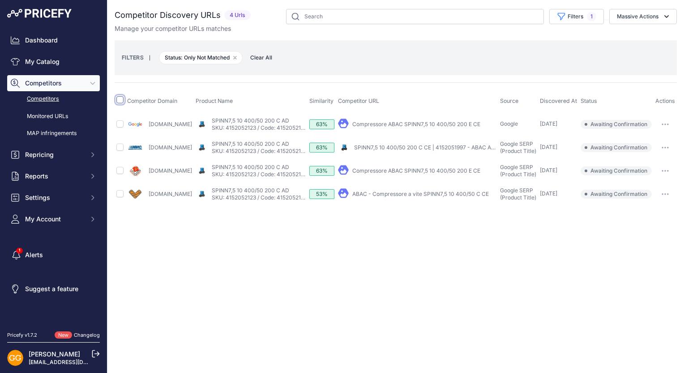
click at [120, 100] on input "checkbox" at bounding box center [119, 99] width 7 height 7
checkbox input "true"
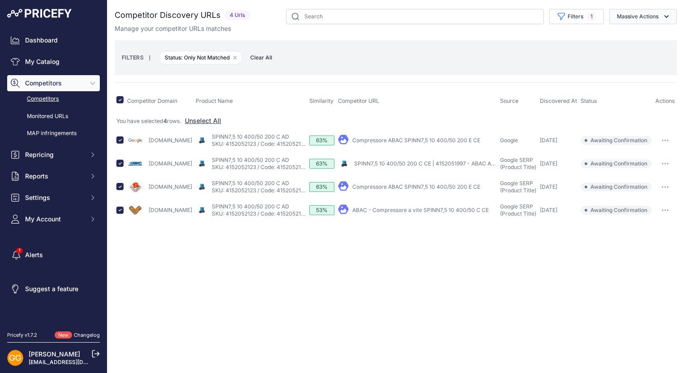
click at [666, 13] on icon "button" at bounding box center [666, 16] width 9 height 9
click at [637, 31] on button "Confirm Match" at bounding box center [641, 38] width 72 height 16
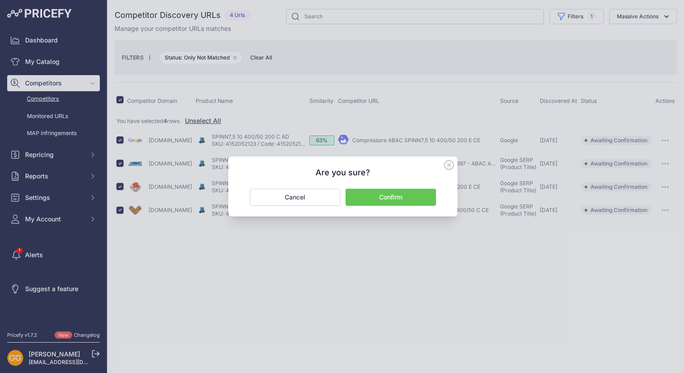
click at [393, 192] on button "Confirm" at bounding box center [390, 197] width 90 height 17
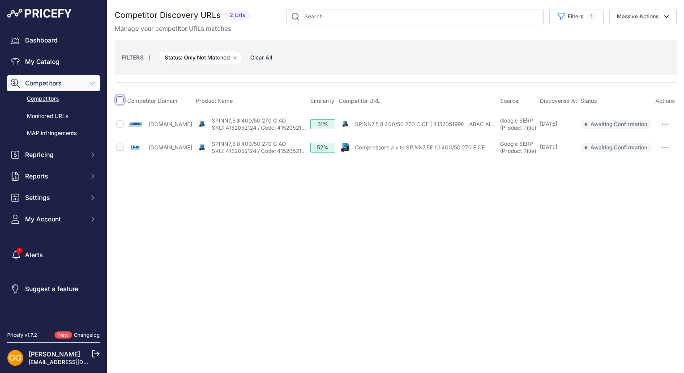
click at [119, 101] on input "checkbox" at bounding box center [119, 99] width 7 height 7
checkbox input "true"
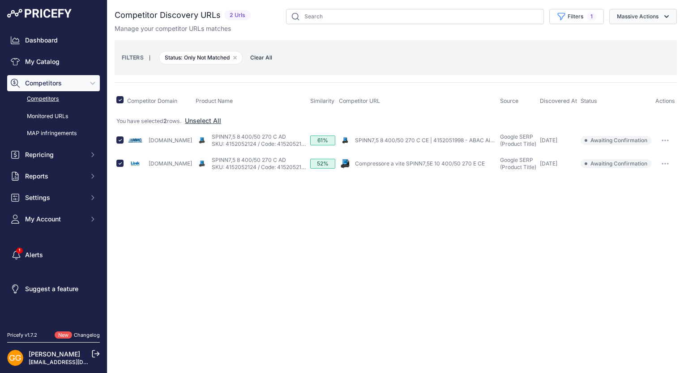
click at [657, 14] on button "Massive Actions" at bounding box center [643, 16] width 68 height 15
click at [641, 33] on button "Confirm Match" at bounding box center [641, 38] width 72 height 16
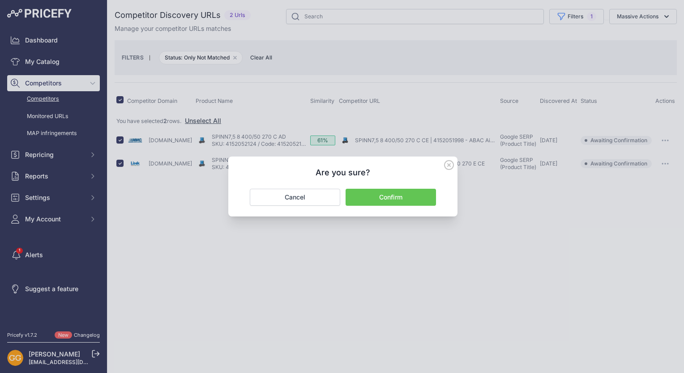
click at [386, 193] on button "Confirm" at bounding box center [390, 197] width 90 height 17
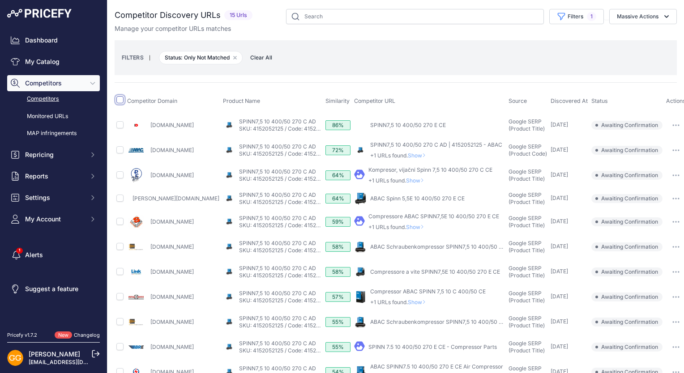
click at [118, 100] on input "checkbox" at bounding box center [119, 99] width 7 height 7
checkbox input "true"
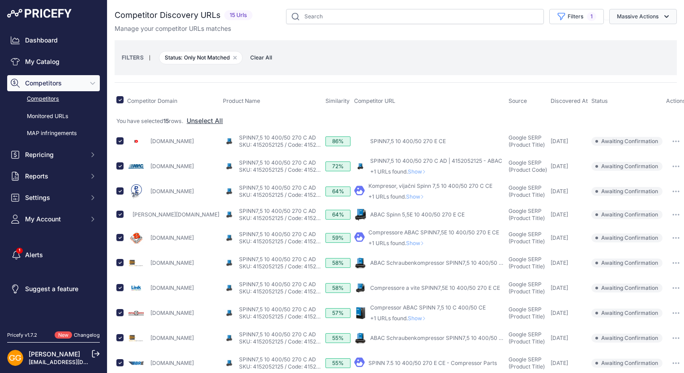
click at [643, 19] on button "Massive Actions" at bounding box center [643, 16] width 68 height 15
click at [641, 34] on span "Confirm Match" at bounding box center [633, 38] width 43 height 8
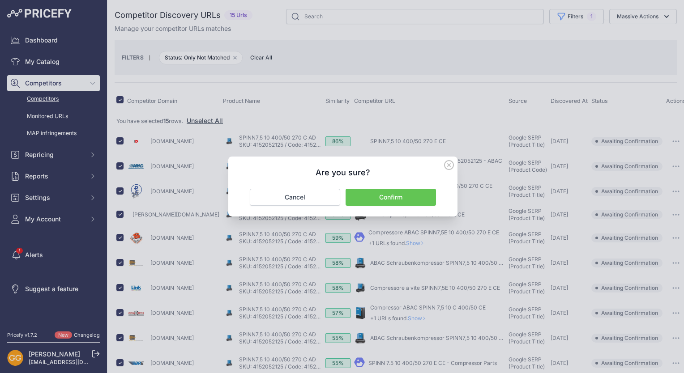
click at [420, 198] on button "Confirm" at bounding box center [390, 197] width 90 height 17
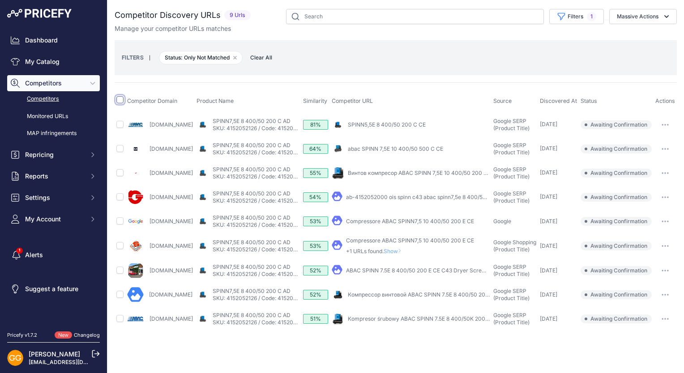
click at [121, 98] on input "checkbox" at bounding box center [119, 99] width 7 height 7
checkbox input "true"
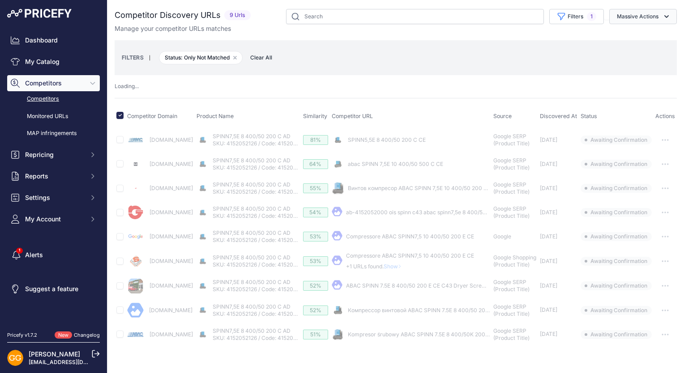
click at [650, 14] on button "Massive Actions" at bounding box center [643, 16] width 68 height 15
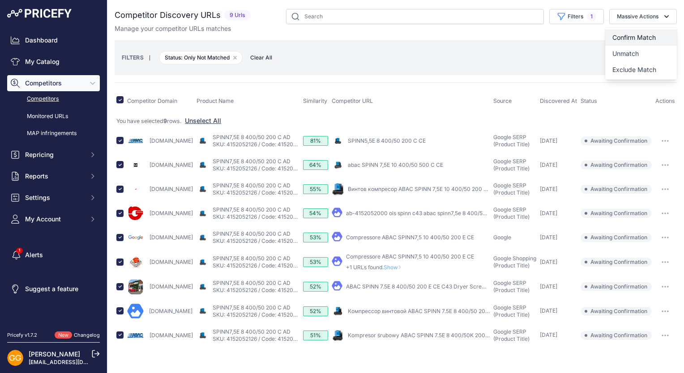
click at [621, 34] on span "Confirm Match" at bounding box center [633, 38] width 43 height 8
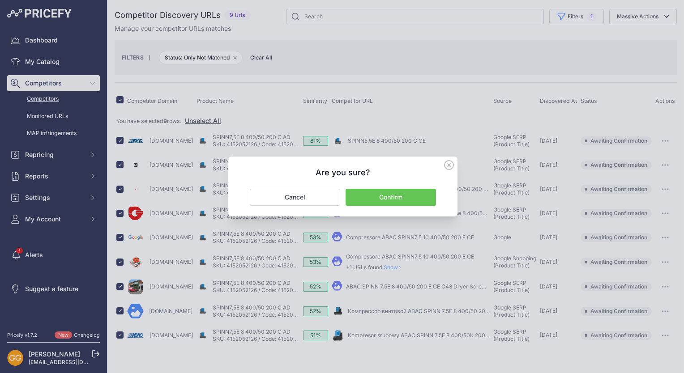
click at [418, 200] on button "Confirm" at bounding box center [390, 197] width 90 height 17
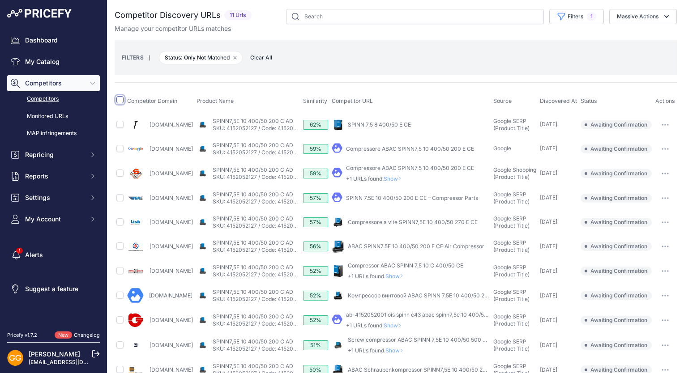
click at [118, 102] on input "checkbox" at bounding box center [119, 99] width 7 height 7
checkbox input "true"
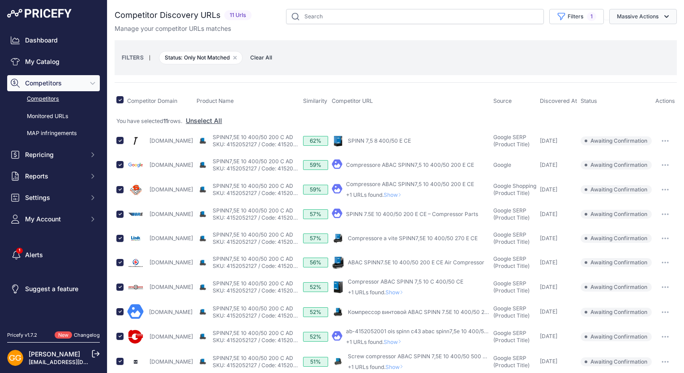
click at [653, 16] on button "Massive Actions" at bounding box center [643, 16] width 68 height 15
click at [634, 34] on span "Confirm Match" at bounding box center [633, 38] width 43 height 8
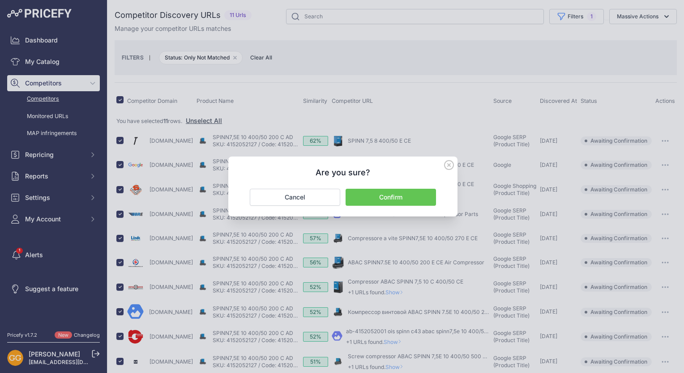
click at [394, 200] on button "Confirm" at bounding box center [390, 197] width 90 height 17
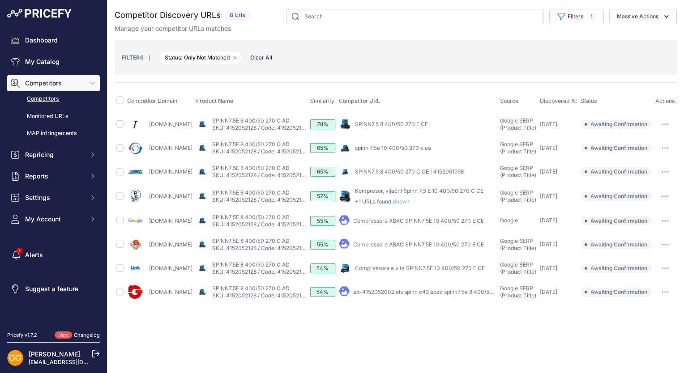
click at [116, 99] on th at bounding box center [120, 101] width 11 height 22
click at [121, 99] on input "checkbox" at bounding box center [119, 99] width 7 height 7
checkbox input "true"
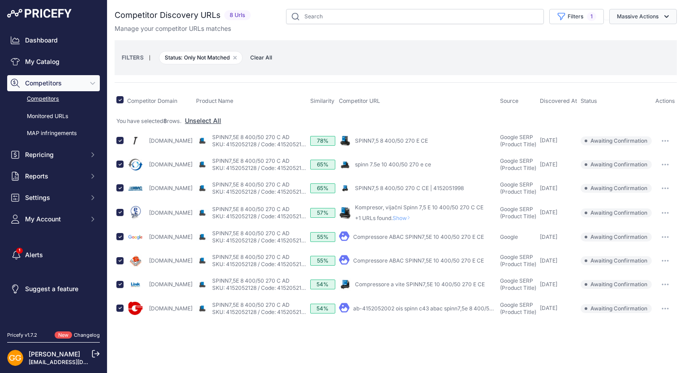
click at [663, 13] on icon "button" at bounding box center [666, 16] width 9 height 9
click at [633, 34] on span "Confirm Match" at bounding box center [633, 38] width 43 height 8
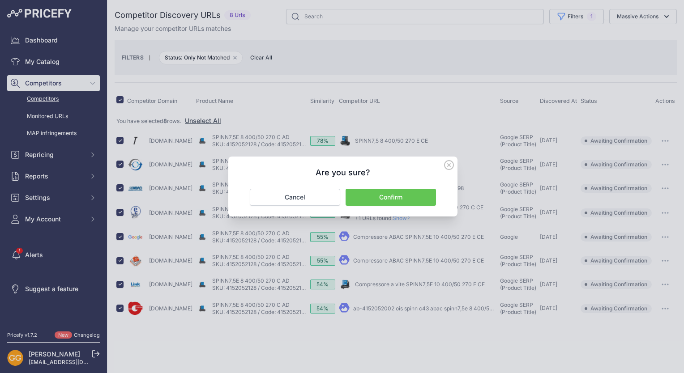
click at [425, 192] on button "Confirm" at bounding box center [390, 197] width 90 height 17
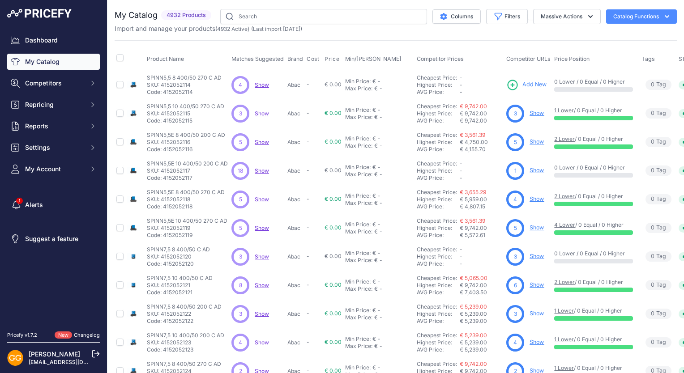
click at [261, 85] on span "Show" at bounding box center [262, 84] width 14 height 7
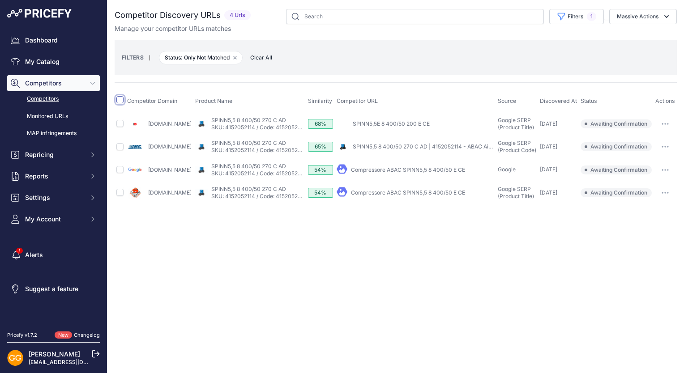
click at [119, 97] on input "checkbox" at bounding box center [119, 99] width 7 height 7
checkbox input "true"
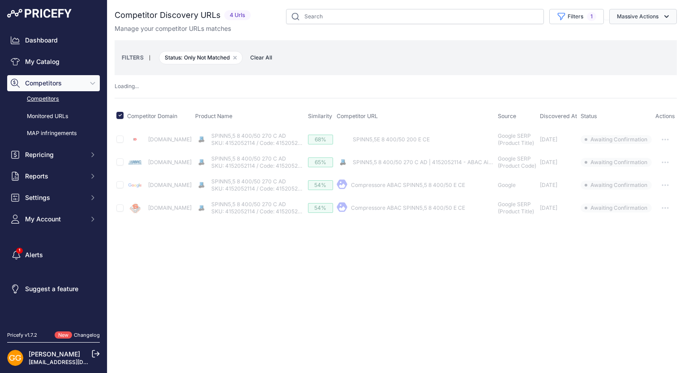
click at [635, 20] on button "Massive Actions" at bounding box center [643, 16] width 68 height 15
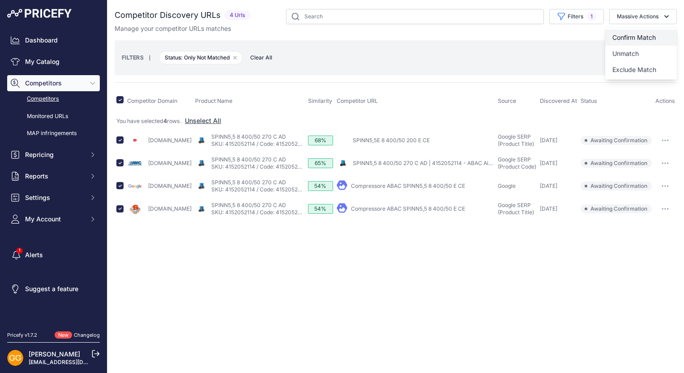
click at [637, 33] on button "Confirm Match" at bounding box center [641, 38] width 72 height 16
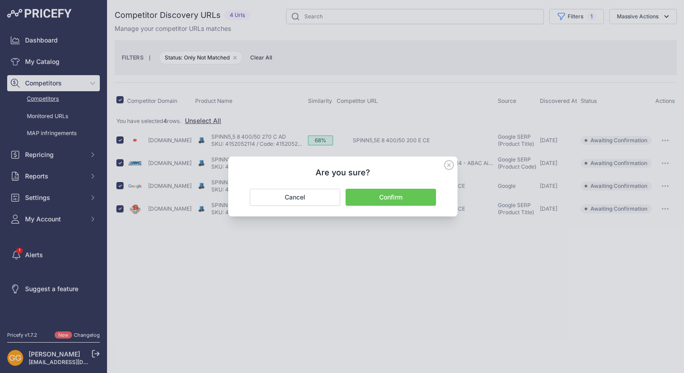
click at [401, 198] on button "Confirm" at bounding box center [390, 197] width 90 height 17
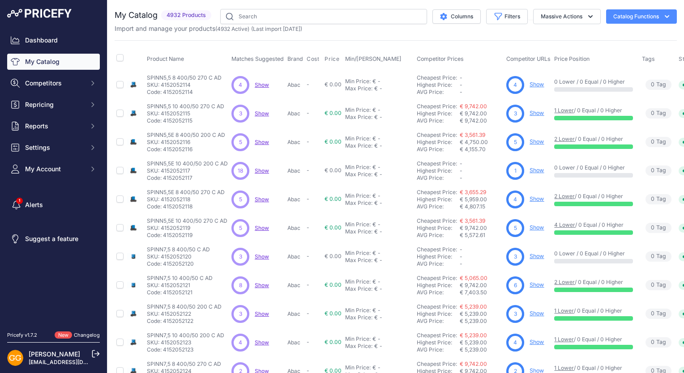
scroll to position [170, 0]
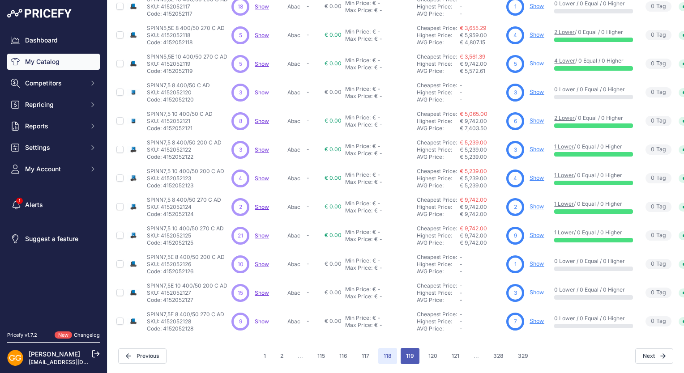
click at [409, 349] on button "119" at bounding box center [409, 356] width 19 height 16
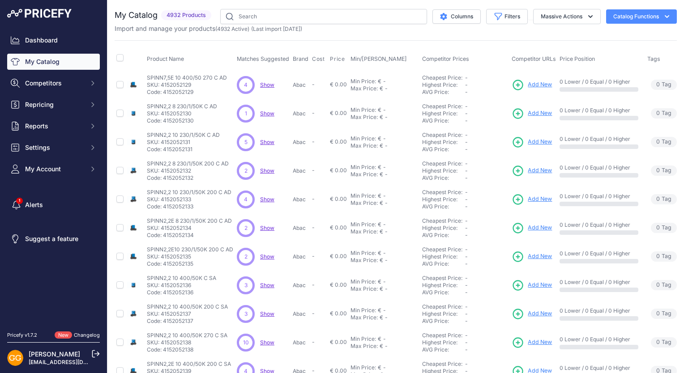
click at [269, 84] on span "Show" at bounding box center [267, 84] width 14 height 7
click at [265, 113] on span "Show" at bounding box center [267, 113] width 14 height 7
click at [261, 145] on div "5 5 Show Discovering..." at bounding box center [263, 142] width 52 height 18
click at [263, 143] on span "Show" at bounding box center [267, 142] width 14 height 7
click at [270, 169] on span "Show" at bounding box center [267, 170] width 14 height 7
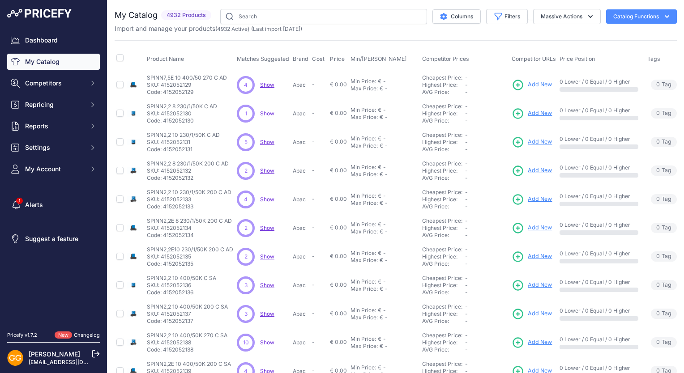
click at [266, 200] on span "Show" at bounding box center [267, 199] width 14 height 7
click at [267, 225] on span "Show" at bounding box center [267, 228] width 14 height 7
click at [270, 255] on span "Show" at bounding box center [267, 256] width 14 height 7
click at [266, 283] on span "Show" at bounding box center [267, 285] width 14 height 7
click at [267, 311] on span "Show" at bounding box center [267, 313] width 14 height 7
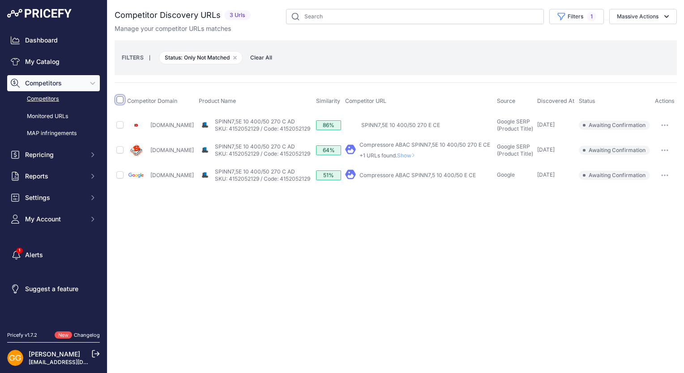
click at [119, 99] on input "checkbox" at bounding box center [119, 99] width 7 height 7
checkbox input "true"
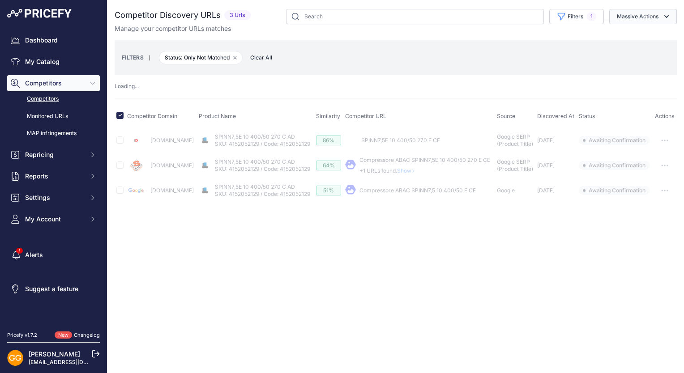
click at [662, 11] on button "Massive Actions" at bounding box center [643, 16] width 68 height 15
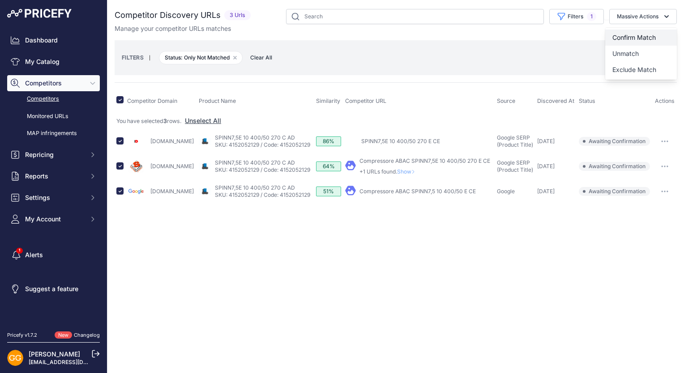
click at [657, 33] on button "Confirm Match" at bounding box center [641, 38] width 72 height 16
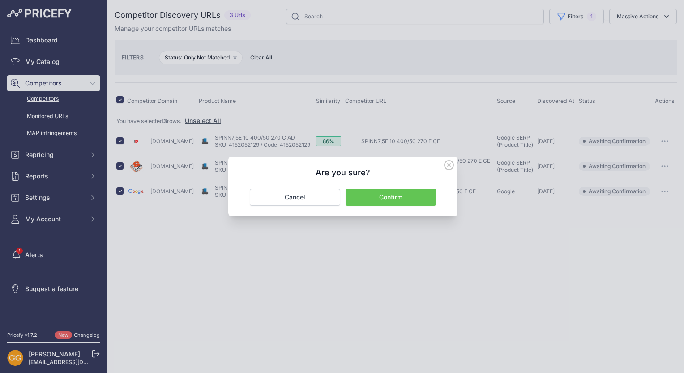
click at [404, 198] on button "Confirm" at bounding box center [390, 197] width 90 height 17
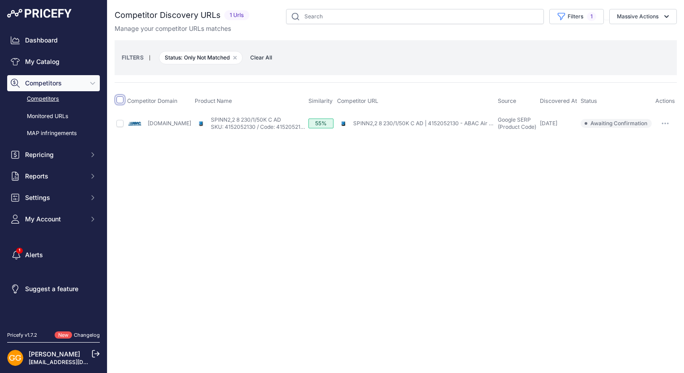
click at [119, 100] on input "checkbox" at bounding box center [119, 99] width 7 height 7
checkbox input "true"
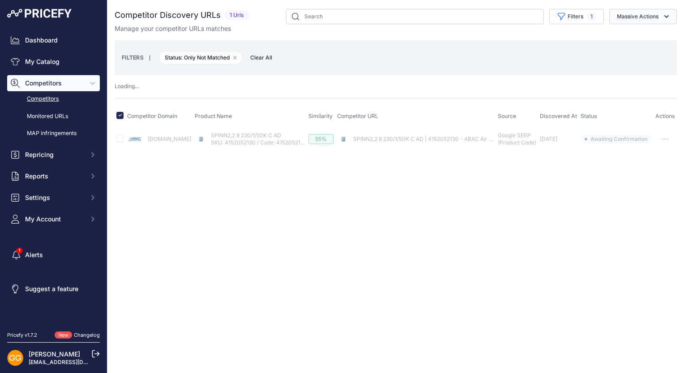
click at [658, 19] on button "Massive Actions" at bounding box center [643, 16] width 68 height 15
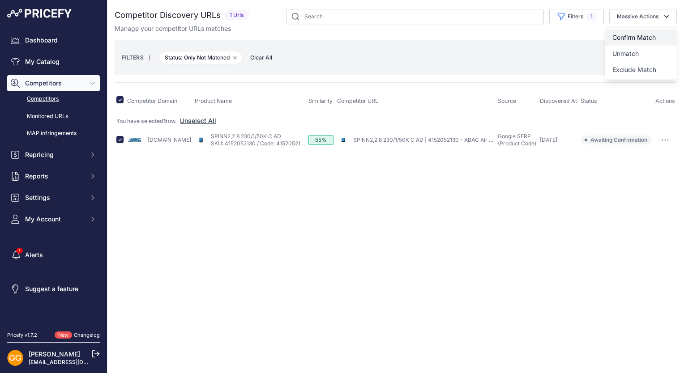
click at [657, 31] on button "Confirm Match" at bounding box center [641, 38] width 72 height 16
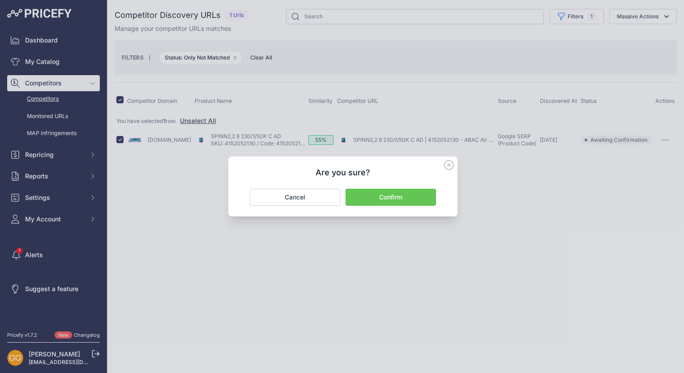
click at [399, 192] on button "Confirm" at bounding box center [390, 197] width 90 height 17
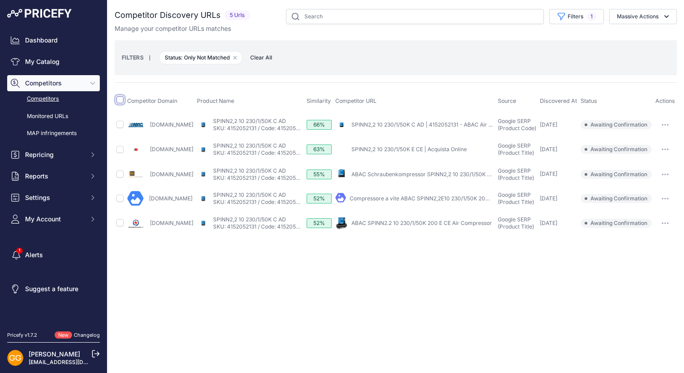
click at [117, 101] on input "checkbox" at bounding box center [119, 99] width 7 height 7
checkbox input "true"
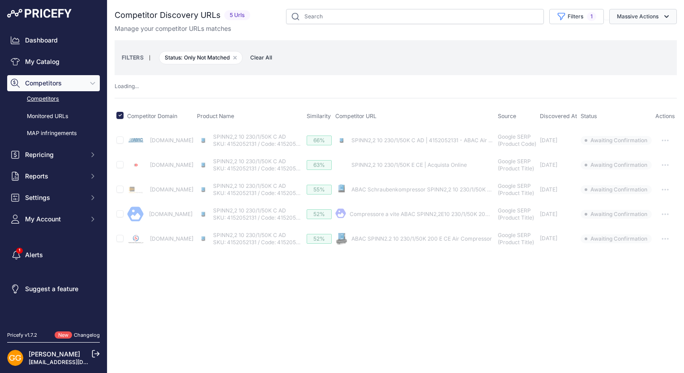
click at [639, 21] on button "Massive Actions" at bounding box center [643, 16] width 68 height 15
click at [640, 39] on span "Confirm Match" at bounding box center [633, 38] width 43 height 8
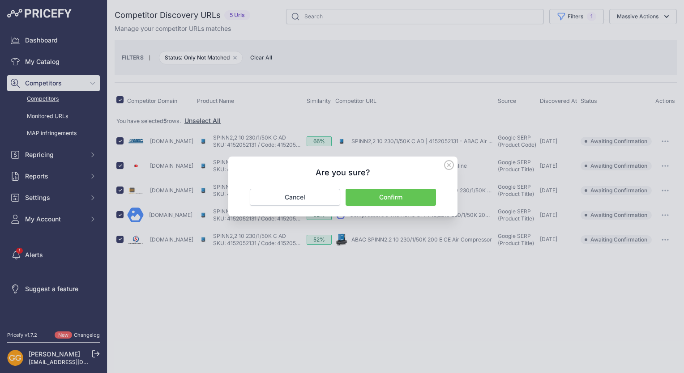
click at [423, 192] on button "Confirm" at bounding box center [390, 197] width 90 height 17
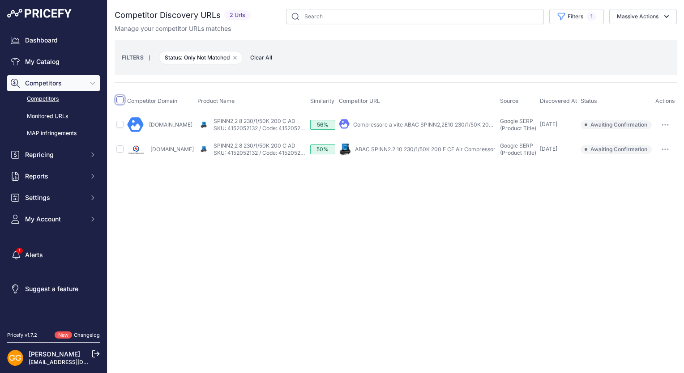
click at [120, 98] on input "checkbox" at bounding box center [119, 99] width 7 height 7
checkbox input "true"
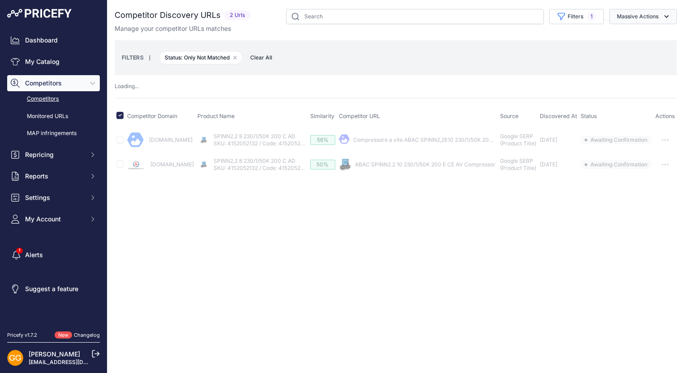
click at [653, 12] on button "Massive Actions" at bounding box center [643, 16] width 68 height 15
click at [654, 34] on span "Confirm Match" at bounding box center [633, 38] width 43 height 8
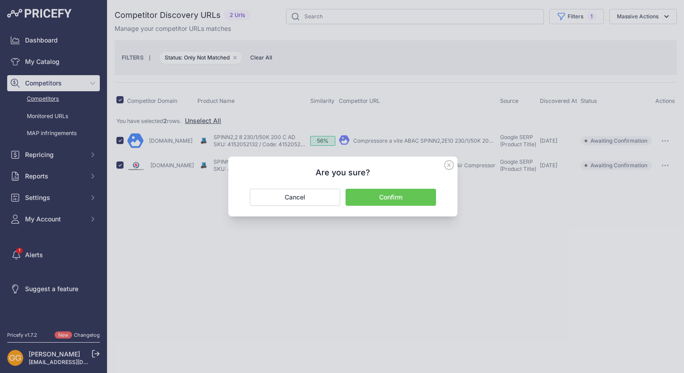
click at [422, 196] on button "Confirm" at bounding box center [390, 197] width 90 height 17
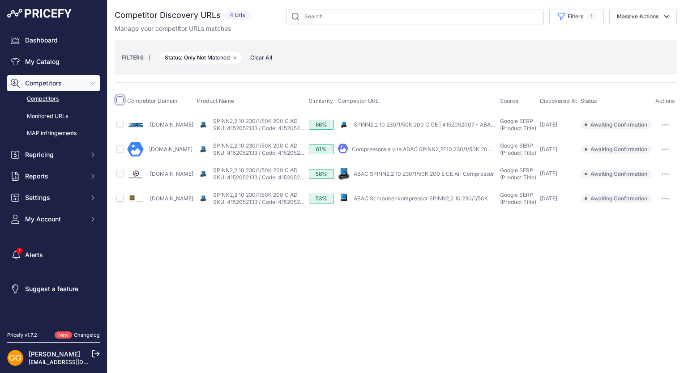
click at [120, 101] on input "checkbox" at bounding box center [119, 99] width 7 height 7
checkbox input "true"
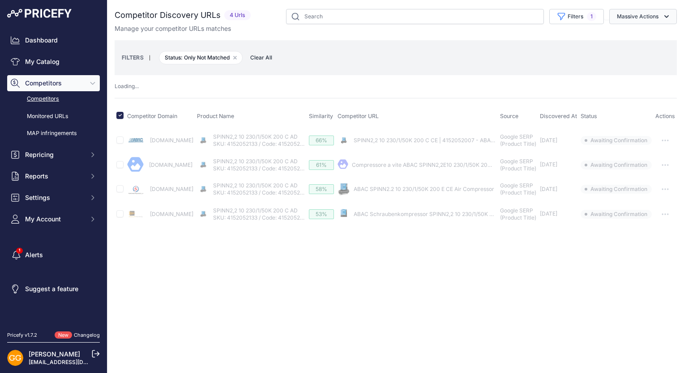
click at [669, 16] on icon "button" at bounding box center [666, 16] width 9 height 9
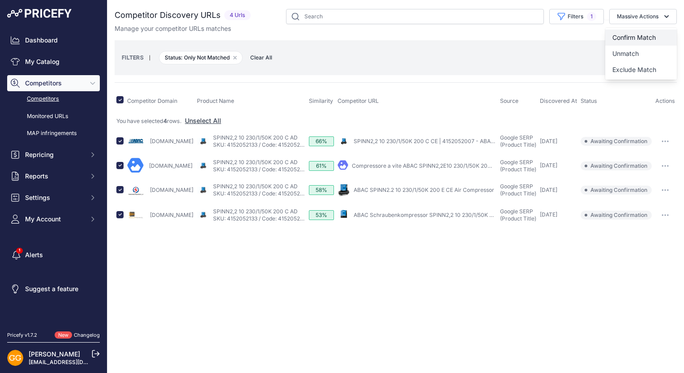
click at [647, 34] on span "Confirm Match" at bounding box center [633, 38] width 43 height 8
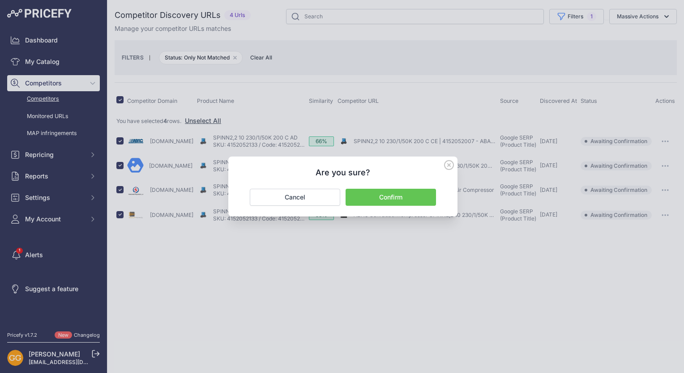
click at [419, 192] on button "Confirm" at bounding box center [390, 197] width 90 height 17
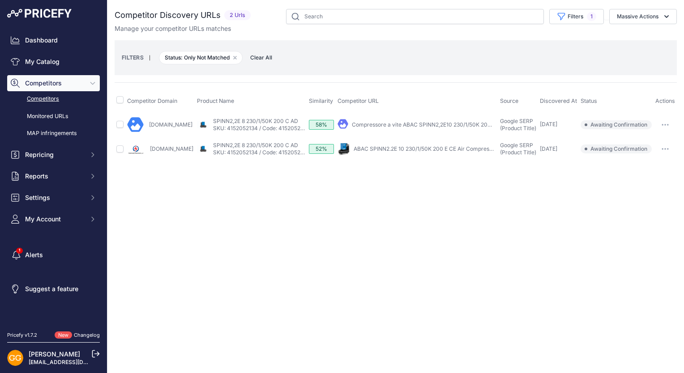
click at [119, 103] on span at bounding box center [119, 101] width 7 height 7
click at [118, 98] on input "checkbox" at bounding box center [119, 99] width 7 height 7
checkbox input "true"
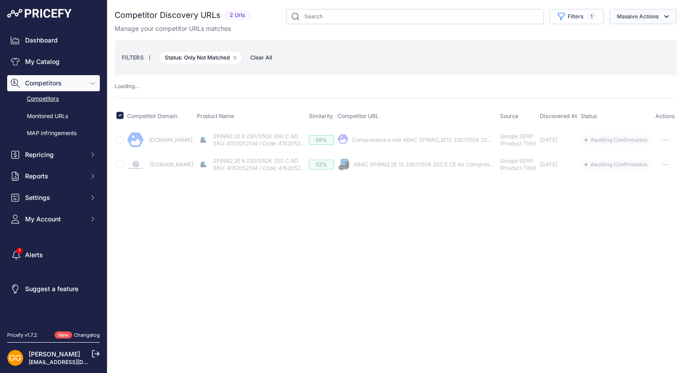
click at [654, 20] on button "Massive Actions" at bounding box center [643, 16] width 68 height 15
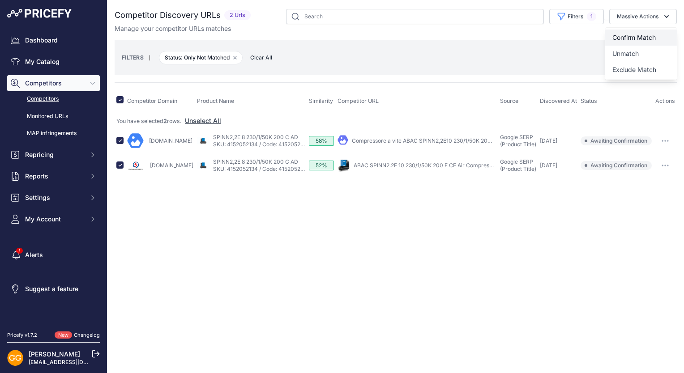
click at [650, 33] on button "Confirm Match" at bounding box center [641, 38] width 72 height 16
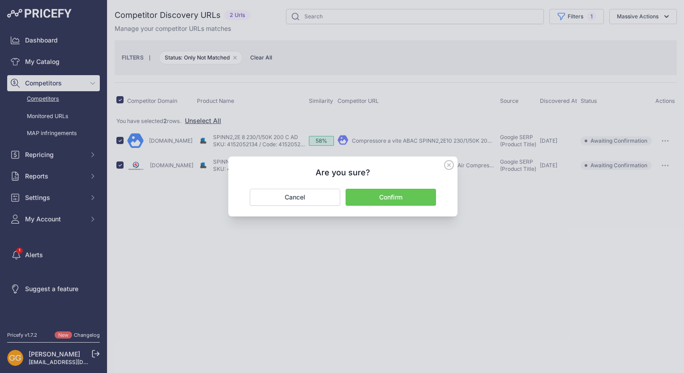
click at [412, 191] on button "Confirm" at bounding box center [390, 197] width 90 height 17
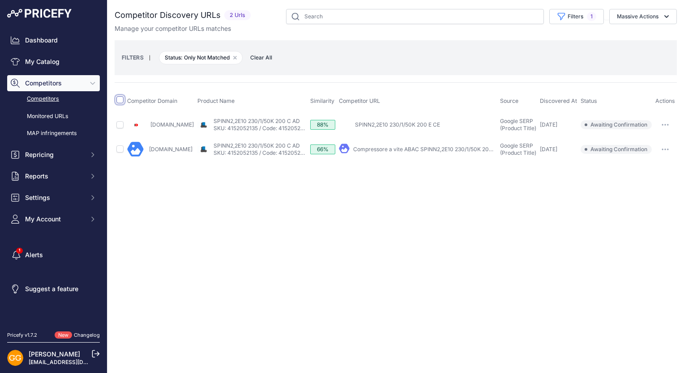
click at [119, 99] on input "checkbox" at bounding box center [119, 99] width 7 height 7
checkbox input "true"
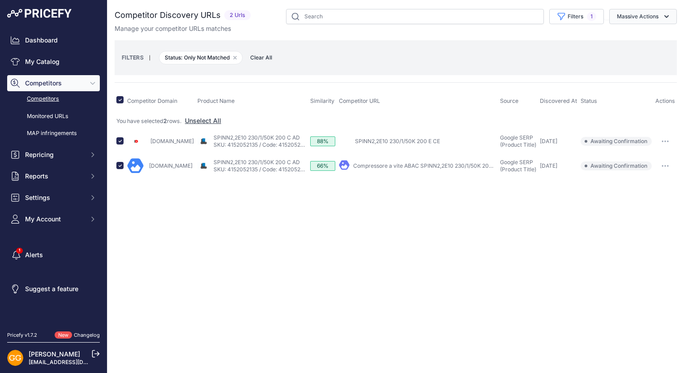
click at [671, 13] on button "Massive Actions" at bounding box center [643, 16] width 68 height 15
click at [646, 35] on span "Confirm Match" at bounding box center [633, 38] width 43 height 8
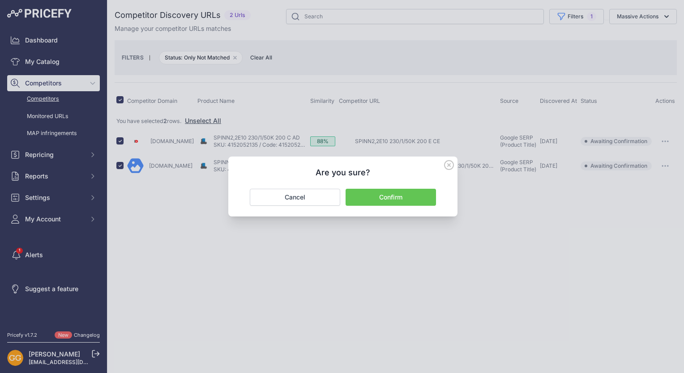
click at [411, 200] on button "Confirm" at bounding box center [390, 197] width 90 height 17
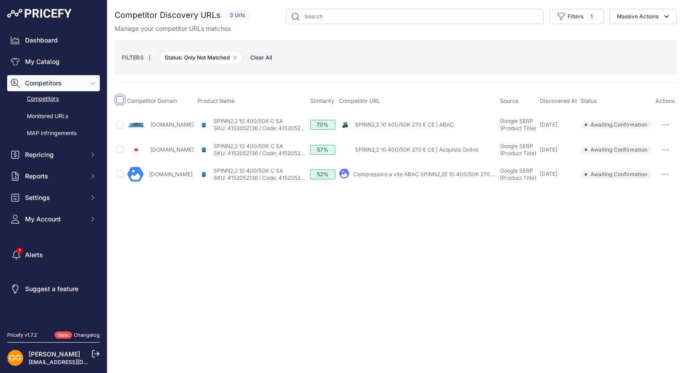
click at [120, 99] on input "checkbox" at bounding box center [119, 99] width 7 height 7
checkbox input "true"
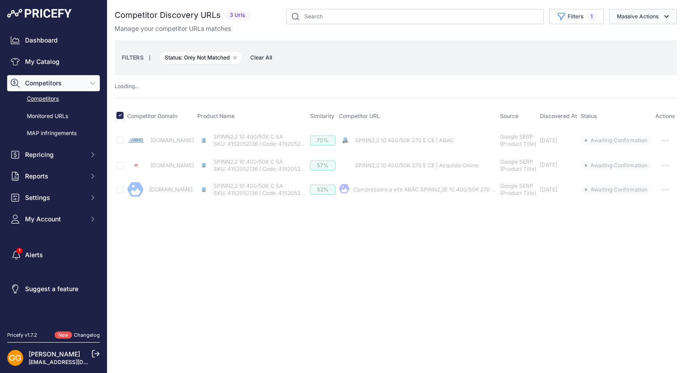
click at [659, 12] on button "Massive Actions" at bounding box center [643, 16] width 68 height 15
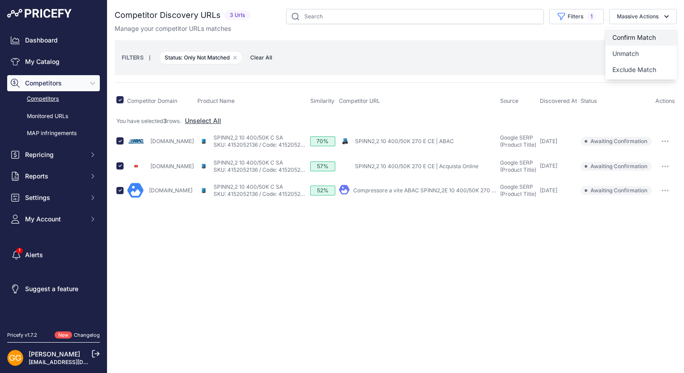
click at [640, 33] on button "Confirm Match" at bounding box center [641, 38] width 72 height 16
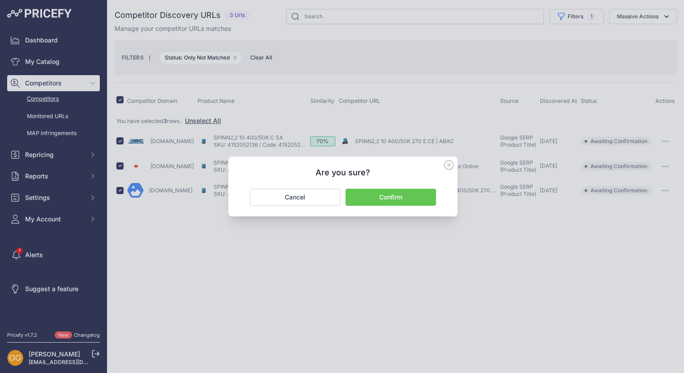
click at [389, 194] on button "Confirm" at bounding box center [390, 197] width 90 height 17
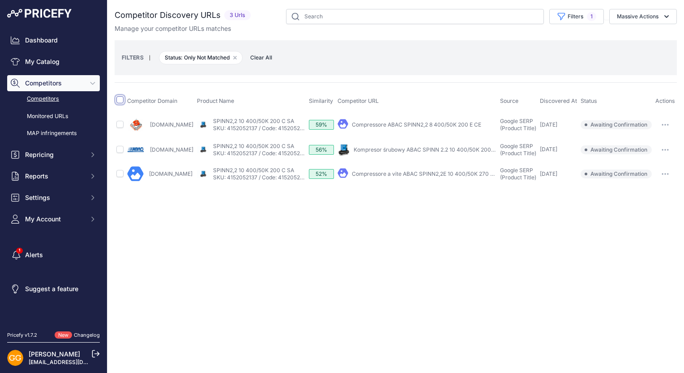
click at [118, 101] on input "checkbox" at bounding box center [119, 99] width 7 height 7
checkbox input "true"
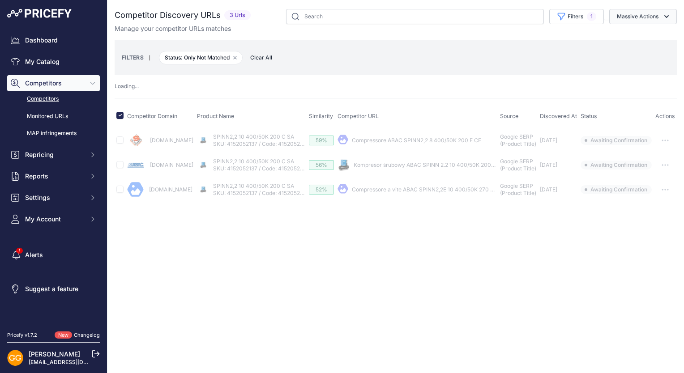
click at [659, 19] on button "Massive Actions" at bounding box center [643, 16] width 68 height 15
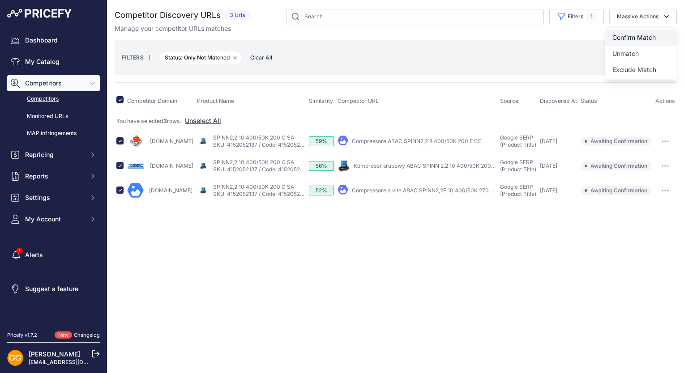
click at [639, 34] on span "Confirm Match" at bounding box center [633, 38] width 43 height 8
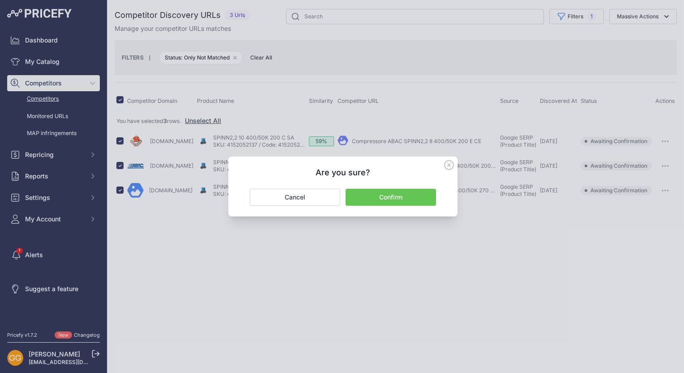
click at [402, 197] on button "Confirm" at bounding box center [390, 197] width 90 height 17
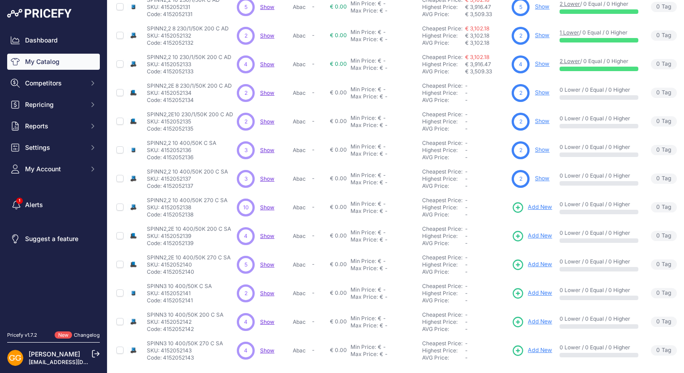
scroll to position [170, 0]
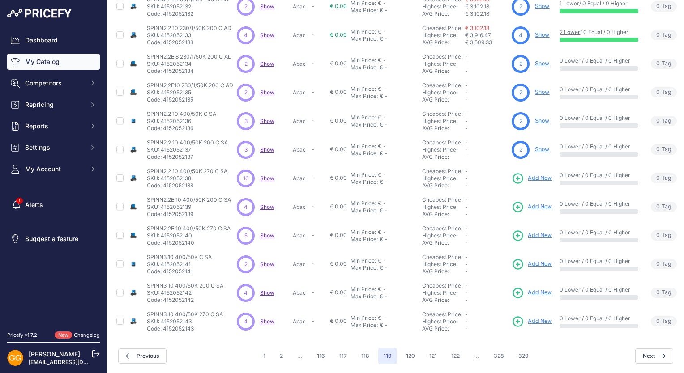
click at [274, 175] on span "Show" at bounding box center [267, 178] width 14 height 7
click at [271, 204] on span "Show" at bounding box center [267, 207] width 14 height 7
click at [267, 232] on span "Show" at bounding box center [267, 235] width 14 height 7
click at [263, 261] on span "Show" at bounding box center [267, 264] width 14 height 7
click at [267, 289] on span "Show" at bounding box center [267, 292] width 14 height 7
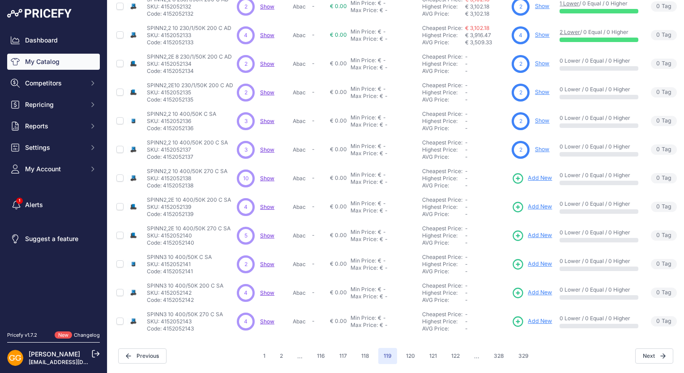
click at [264, 318] on span "Show" at bounding box center [267, 321] width 14 height 7
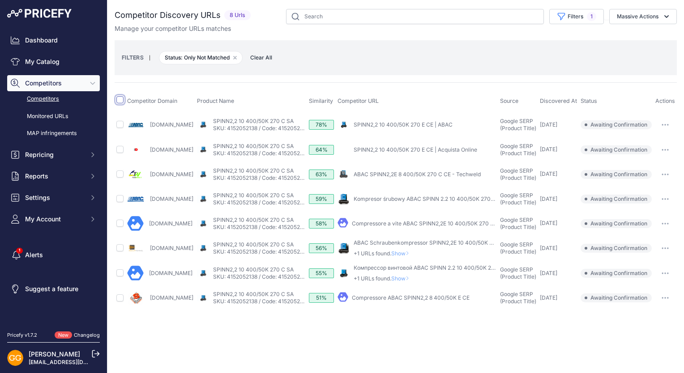
click at [120, 99] on input "checkbox" at bounding box center [119, 99] width 7 height 7
checkbox input "true"
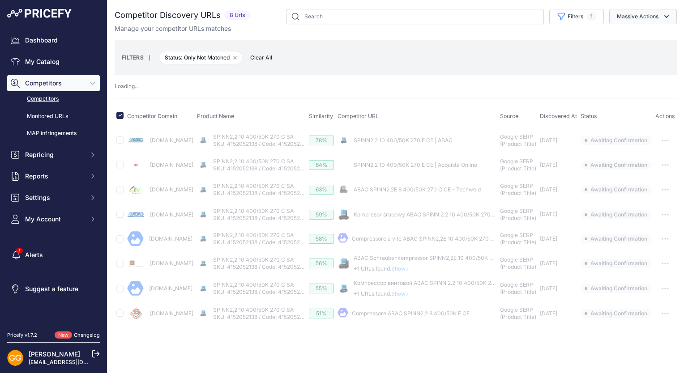
click at [634, 13] on button "Massive Actions" at bounding box center [643, 16] width 68 height 15
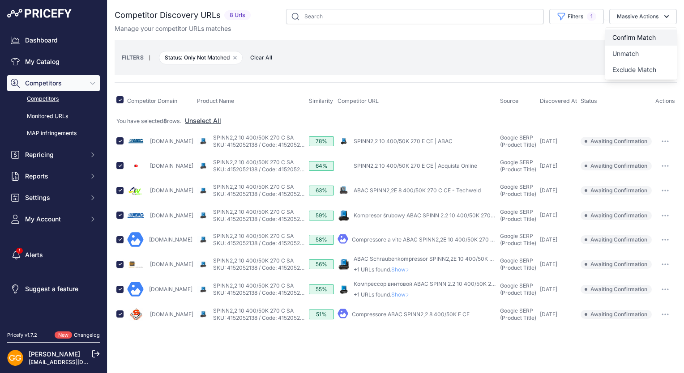
click at [628, 35] on span "Confirm Match" at bounding box center [633, 38] width 43 height 8
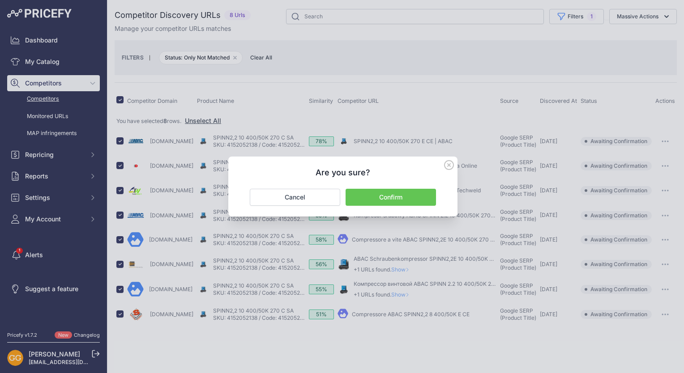
click at [420, 197] on button "Confirm" at bounding box center [390, 197] width 90 height 17
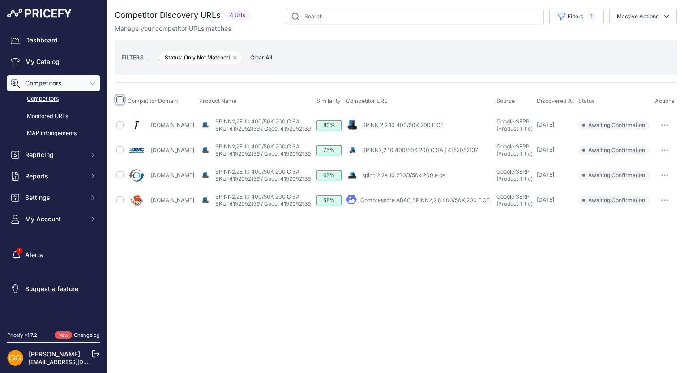
click at [118, 99] on input "checkbox" at bounding box center [119, 99] width 7 height 7
checkbox input "true"
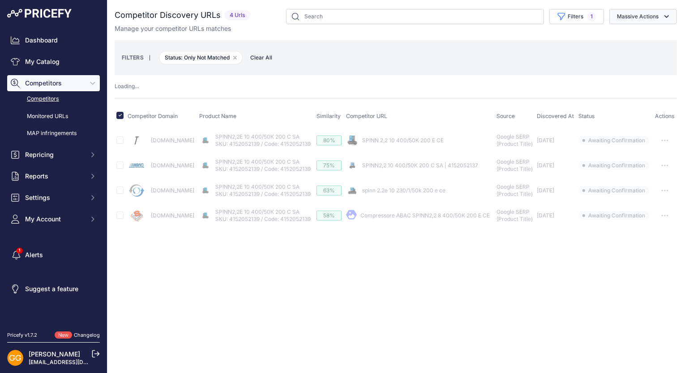
click at [630, 13] on button "Massive Actions" at bounding box center [643, 16] width 68 height 15
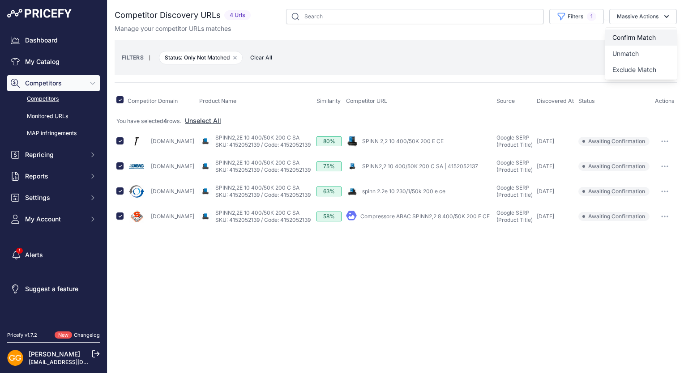
click at [631, 34] on span "Confirm Match" at bounding box center [633, 38] width 43 height 8
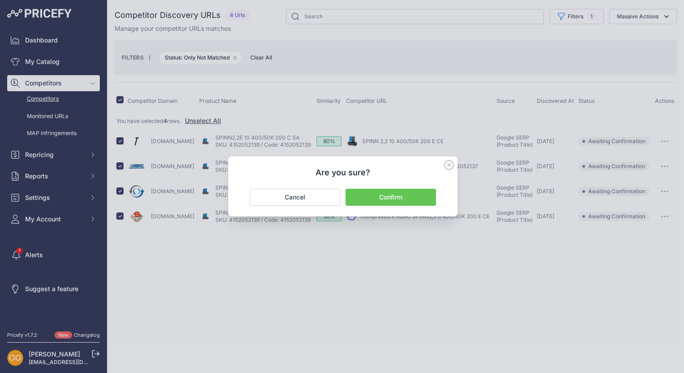
click at [428, 196] on button "Confirm" at bounding box center [390, 197] width 90 height 17
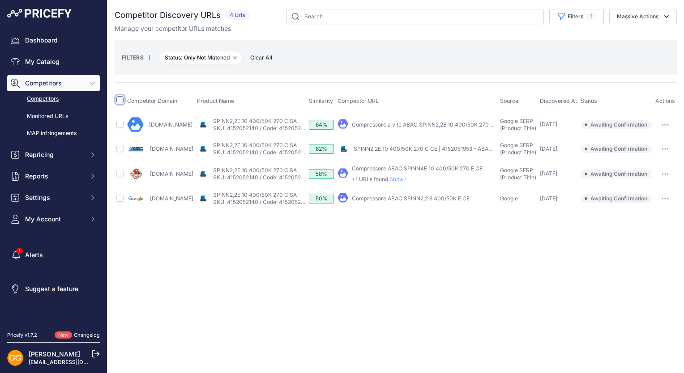
click at [117, 101] on input "checkbox" at bounding box center [119, 99] width 7 height 7
checkbox input "true"
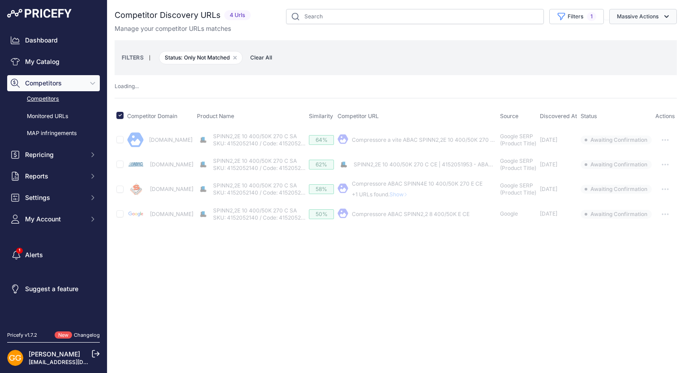
click at [644, 19] on button "Massive Actions" at bounding box center [643, 16] width 68 height 15
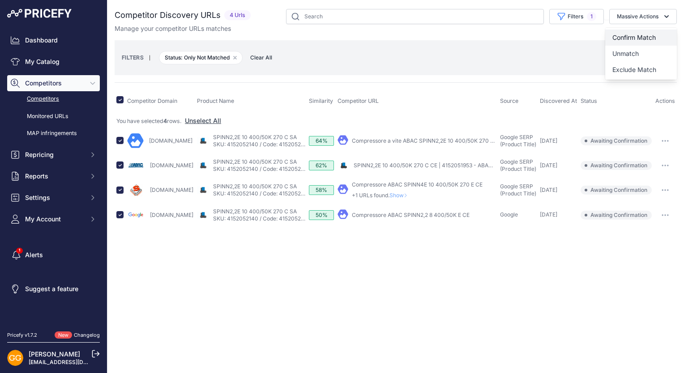
click at [652, 33] on button "Confirm Match" at bounding box center [641, 38] width 72 height 16
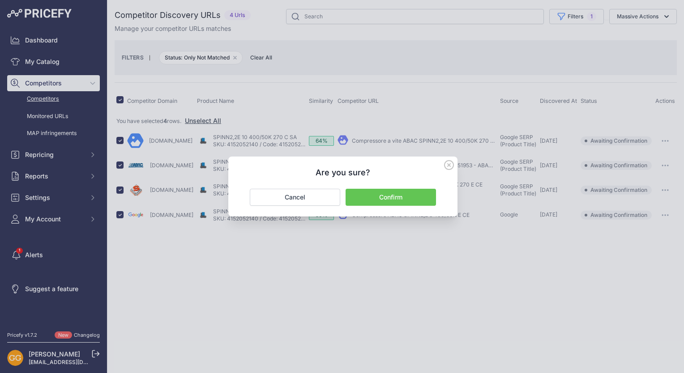
click at [396, 194] on button "Confirm" at bounding box center [390, 197] width 90 height 17
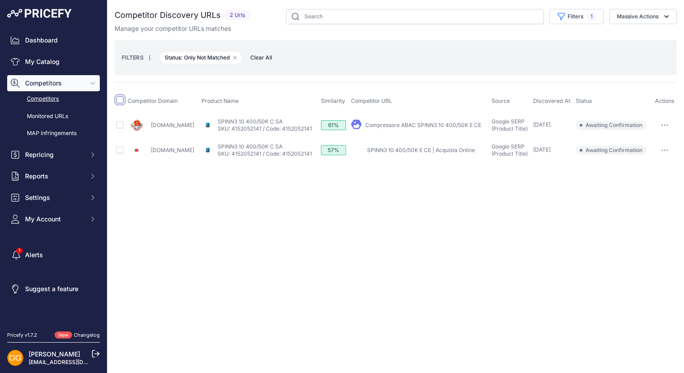
click at [119, 101] on input "checkbox" at bounding box center [119, 99] width 7 height 7
checkbox input "true"
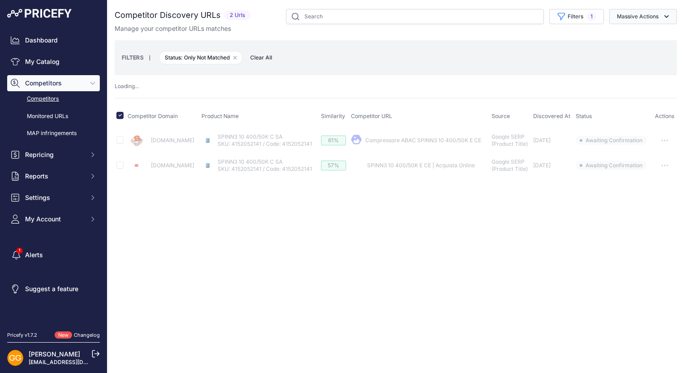
click at [661, 21] on button "Massive Actions" at bounding box center [643, 16] width 68 height 15
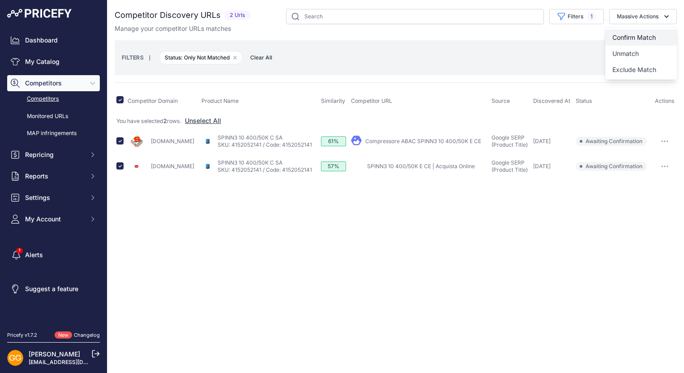
click at [660, 35] on button "Confirm Match" at bounding box center [641, 38] width 72 height 16
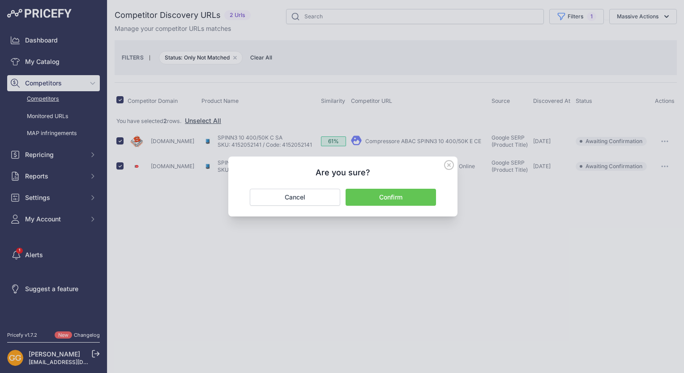
click at [392, 194] on button "Confirm" at bounding box center [390, 197] width 90 height 17
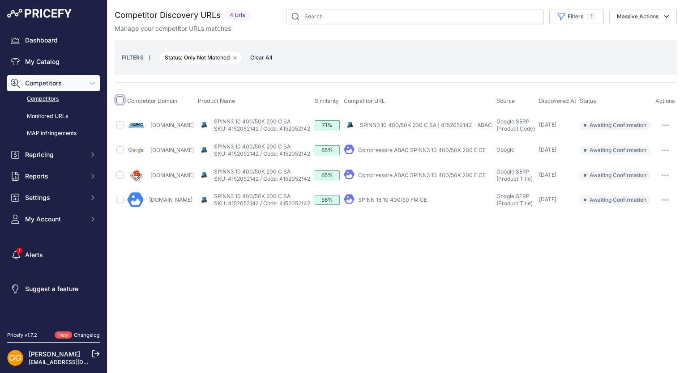
click at [119, 100] on input "checkbox" at bounding box center [119, 99] width 7 height 7
checkbox input "true"
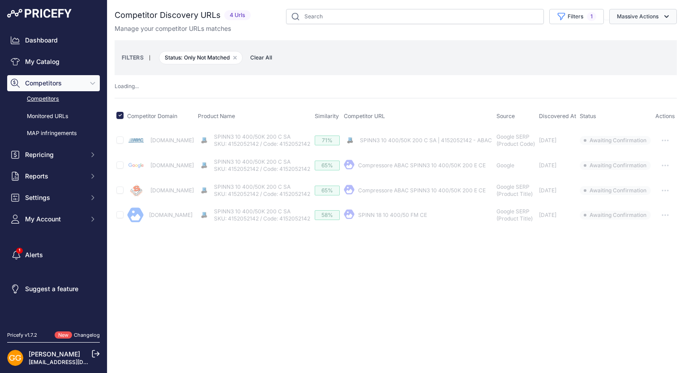
click at [672, 9] on button "Massive Actions" at bounding box center [643, 16] width 68 height 15
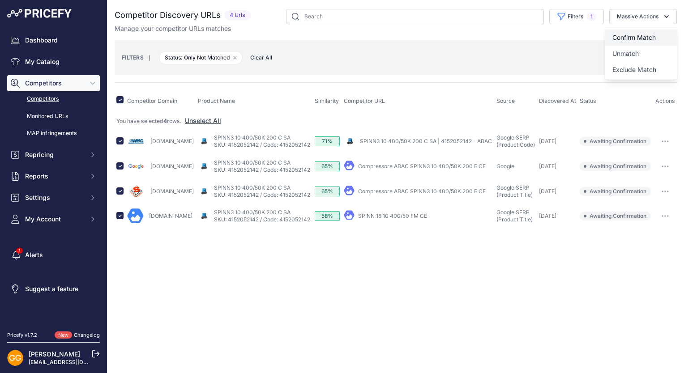
click at [646, 35] on span "Confirm Match" at bounding box center [633, 38] width 43 height 8
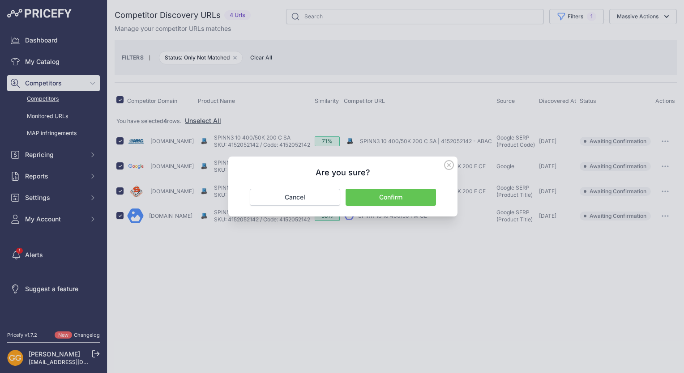
click at [416, 198] on button "Confirm" at bounding box center [390, 197] width 90 height 17
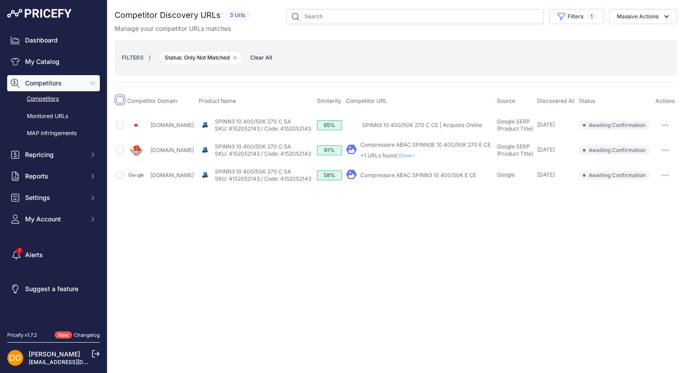
click at [118, 98] on input "checkbox" at bounding box center [119, 99] width 7 height 7
checkbox input "true"
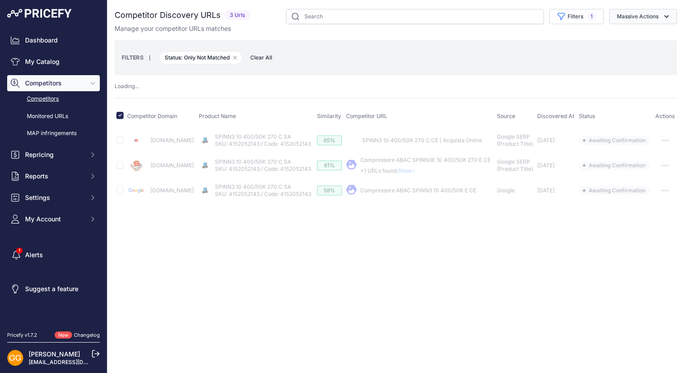
click at [641, 19] on button "Massive Actions" at bounding box center [643, 16] width 68 height 15
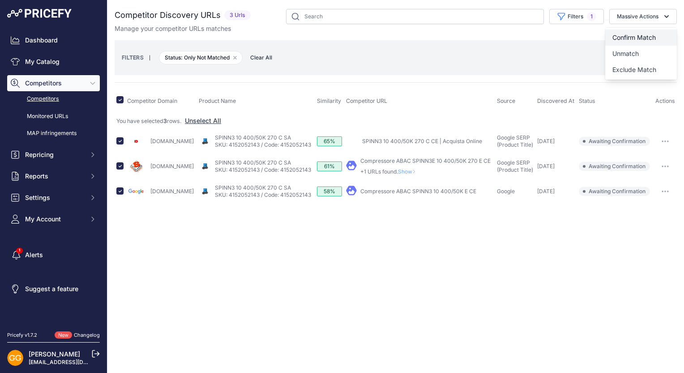
click at [644, 33] on button "Confirm Match" at bounding box center [641, 38] width 72 height 16
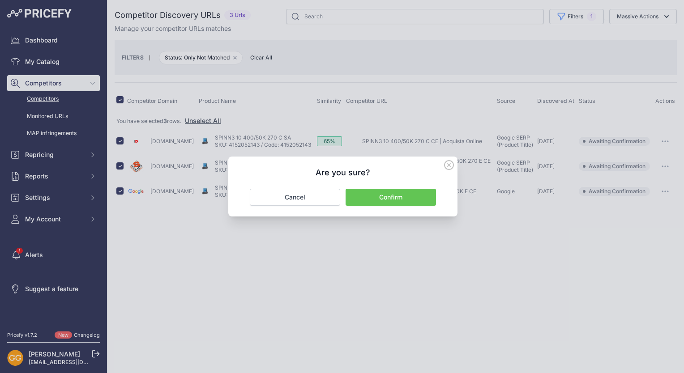
click at [422, 192] on button "Confirm" at bounding box center [390, 197] width 90 height 17
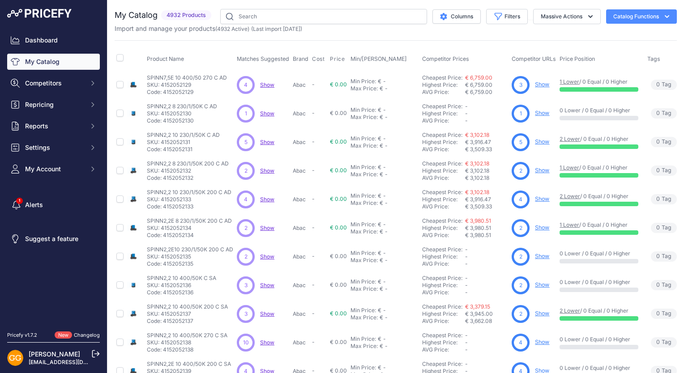
scroll to position [170, 0]
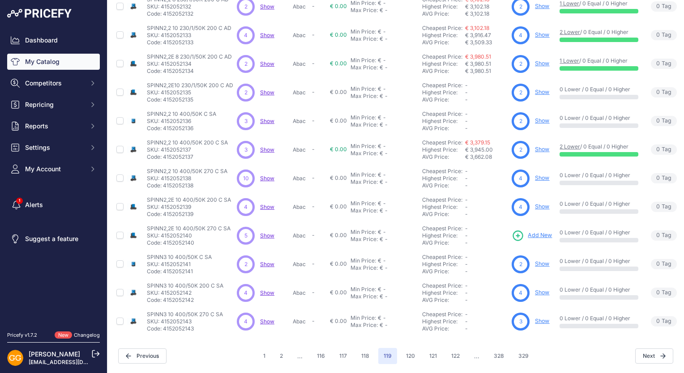
click at [271, 232] on span "Show" at bounding box center [267, 235] width 14 height 7
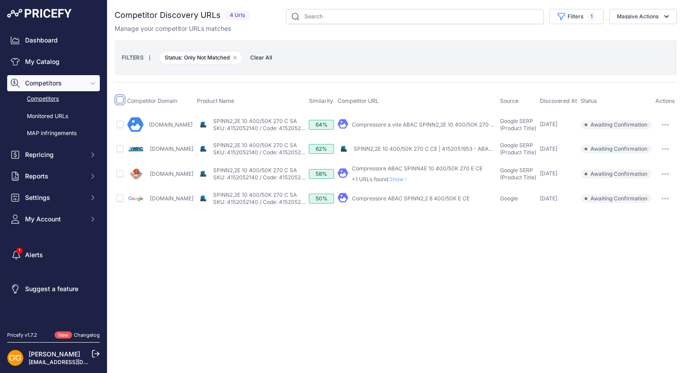
click at [120, 101] on input "checkbox" at bounding box center [119, 99] width 7 height 7
checkbox input "true"
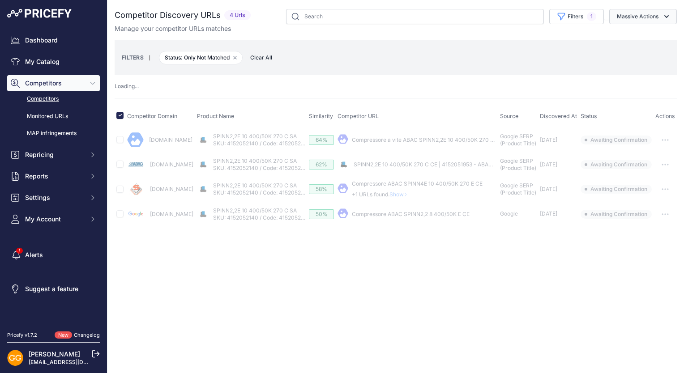
click at [669, 13] on icon "button" at bounding box center [666, 16] width 9 height 9
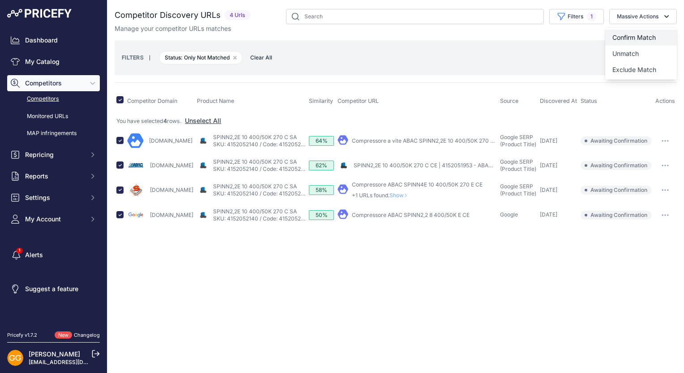
click at [638, 34] on span "Confirm Match" at bounding box center [633, 38] width 43 height 8
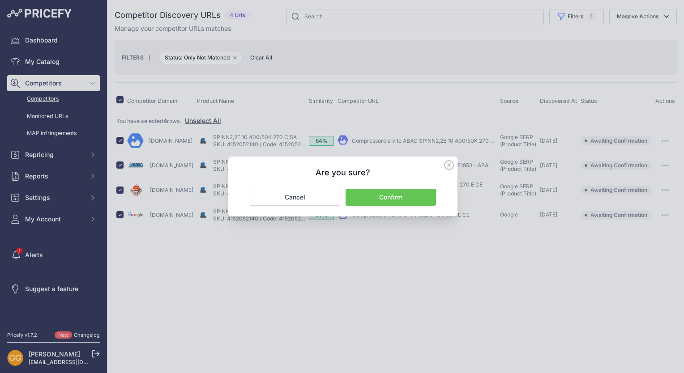
click at [377, 191] on button "Confirm" at bounding box center [390, 197] width 90 height 17
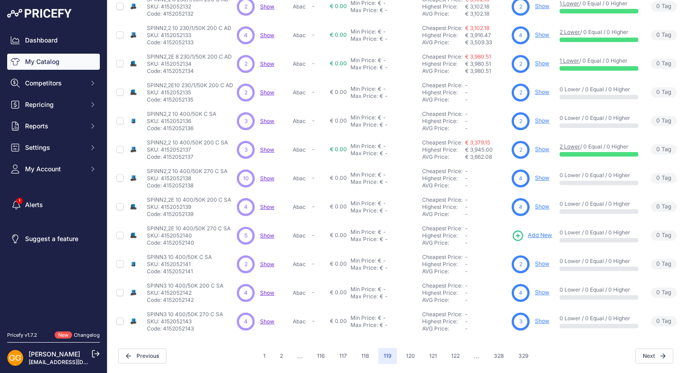
scroll to position [170, 0]
click at [409, 348] on button "120" at bounding box center [410, 356] width 20 height 16
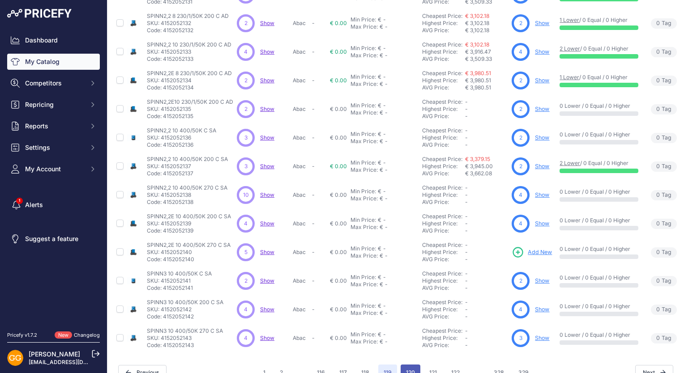
scroll to position [192, 0]
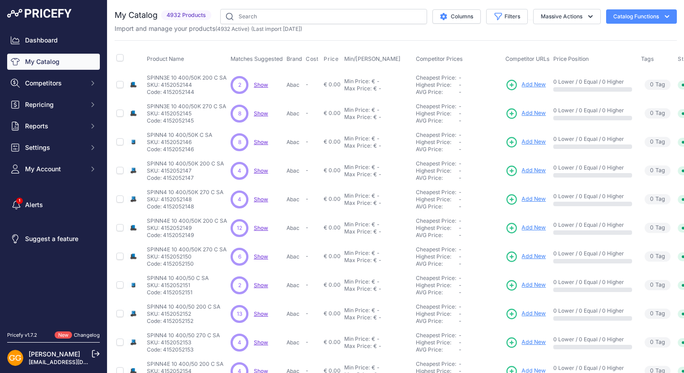
click at [258, 84] on span "Show" at bounding box center [261, 84] width 14 height 7
click at [260, 110] on span "Show" at bounding box center [261, 113] width 14 height 7
click at [264, 139] on span "Show" at bounding box center [261, 142] width 14 height 7
click at [263, 169] on span "Show" at bounding box center [261, 170] width 14 height 7
click at [261, 198] on span "Show" at bounding box center [261, 199] width 14 height 7
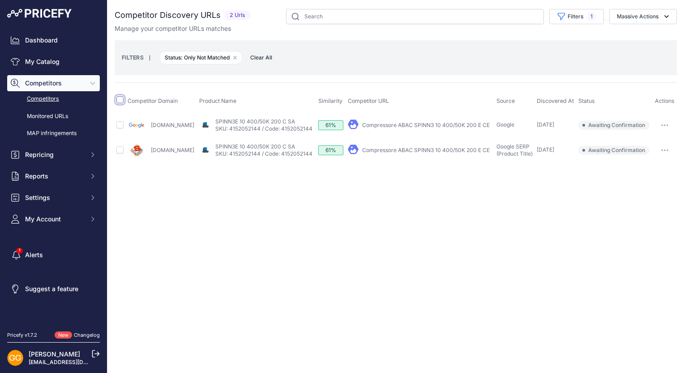
click at [120, 98] on input "checkbox" at bounding box center [119, 99] width 7 height 7
checkbox input "true"
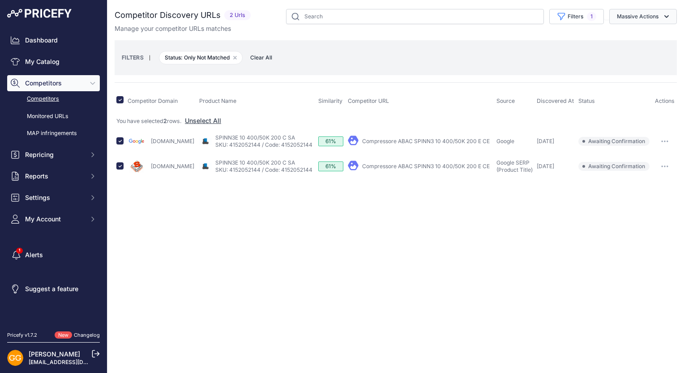
click at [654, 17] on button "Massive Actions" at bounding box center [643, 16] width 68 height 15
click at [655, 32] on button "Confirm Match" at bounding box center [641, 38] width 72 height 16
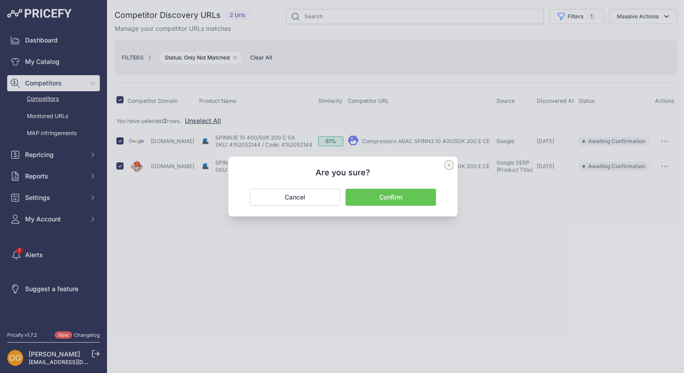
click at [419, 194] on button "Confirm" at bounding box center [390, 197] width 90 height 17
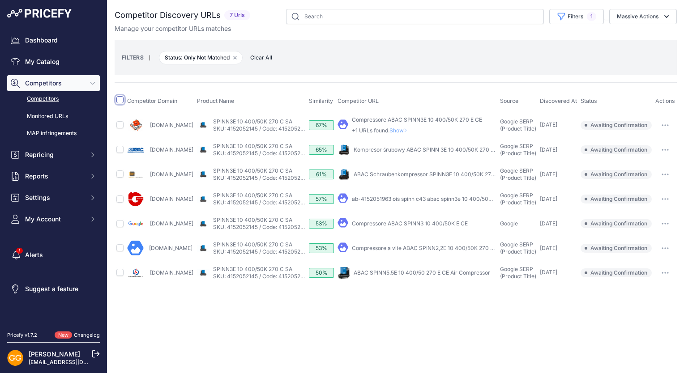
click at [121, 100] on input "checkbox" at bounding box center [119, 99] width 7 height 7
checkbox input "true"
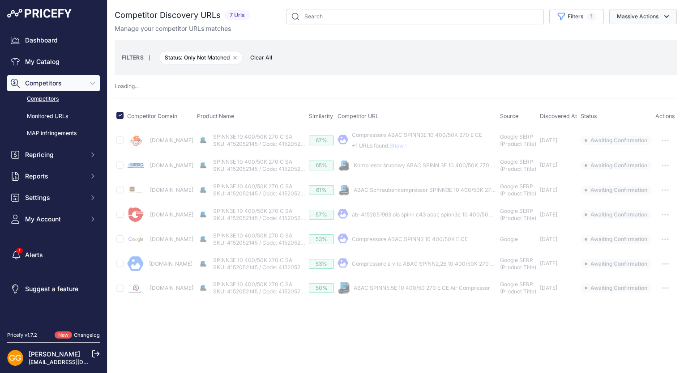
click at [639, 15] on button "Massive Actions" at bounding box center [643, 16] width 68 height 15
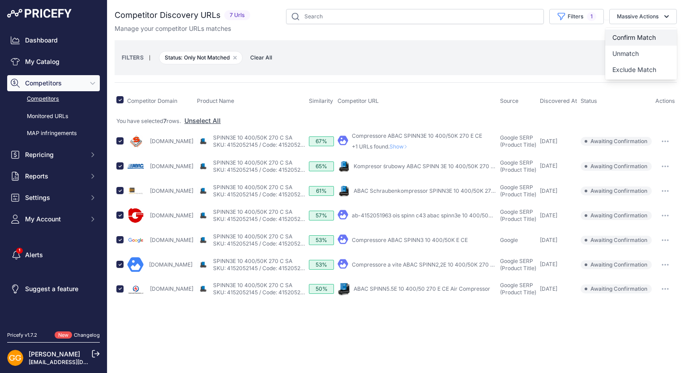
click at [622, 35] on span "Confirm Match" at bounding box center [633, 38] width 43 height 8
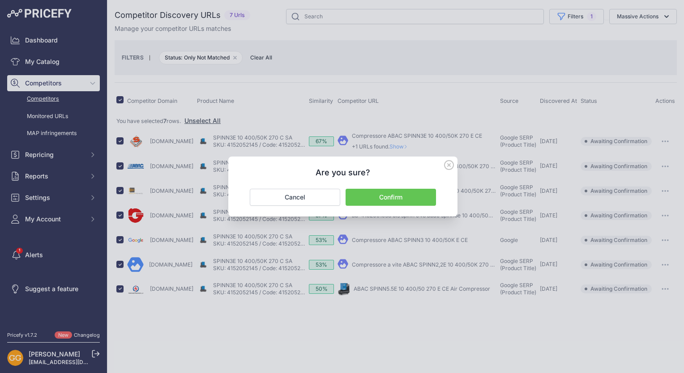
click at [404, 202] on button "Confirm" at bounding box center [390, 197] width 90 height 17
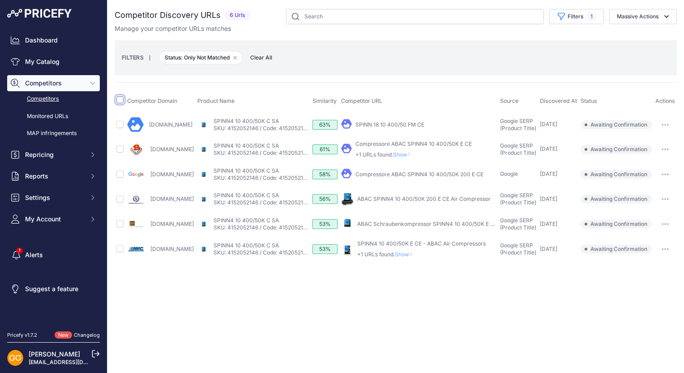
click at [122, 99] on input "checkbox" at bounding box center [119, 99] width 7 height 7
checkbox input "true"
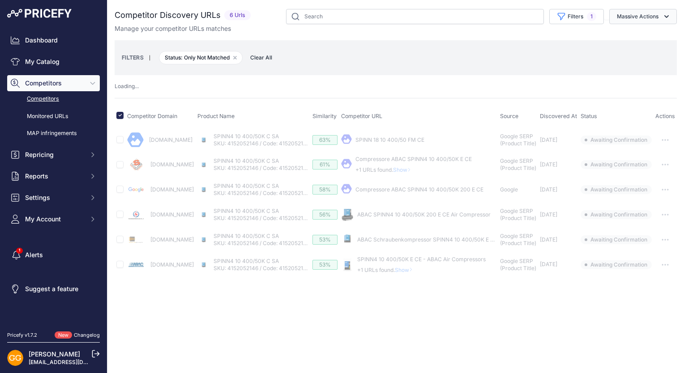
click at [646, 19] on button "Massive Actions" at bounding box center [643, 16] width 68 height 15
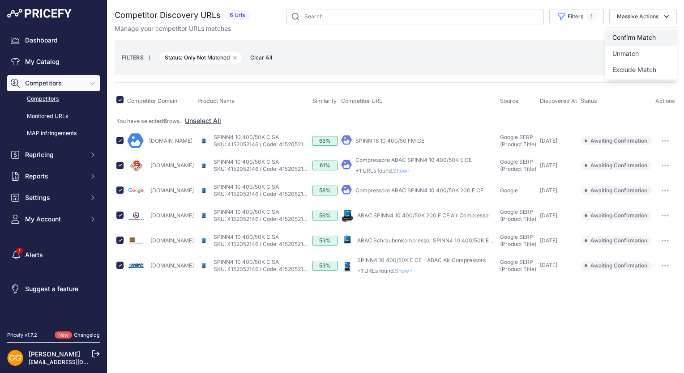
click at [640, 33] on button "Confirm Match" at bounding box center [641, 38] width 72 height 16
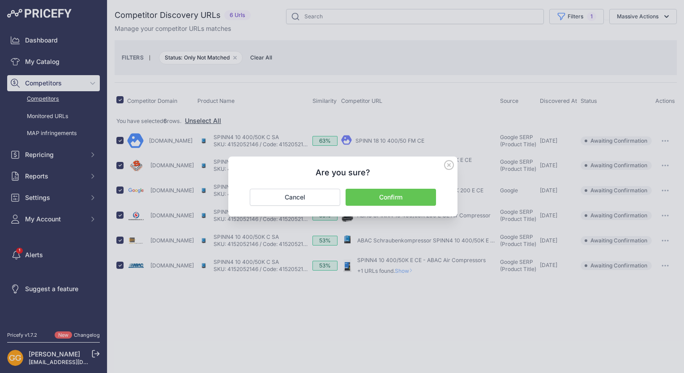
click at [407, 194] on button "Confirm" at bounding box center [390, 197] width 90 height 17
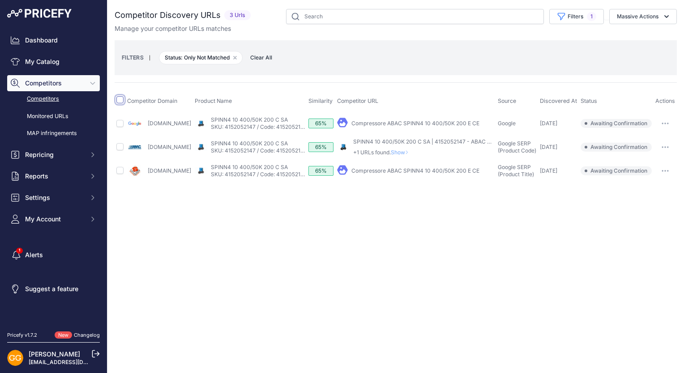
click at [122, 100] on input "checkbox" at bounding box center [119, 99] width 7 height 7
checkbox input "true"
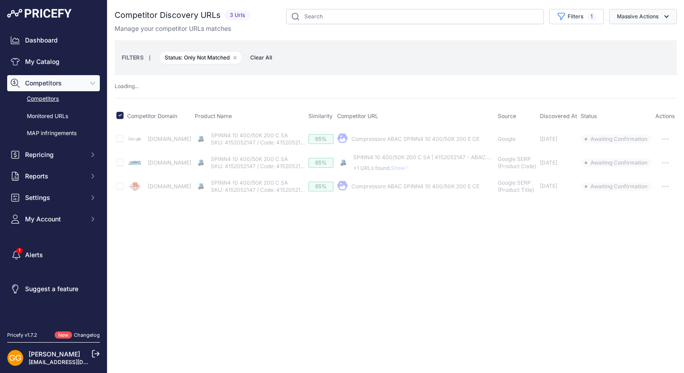
click at [641, 13] on button "Massive Actions" at bounding box center [643, 16] width 68 height 15
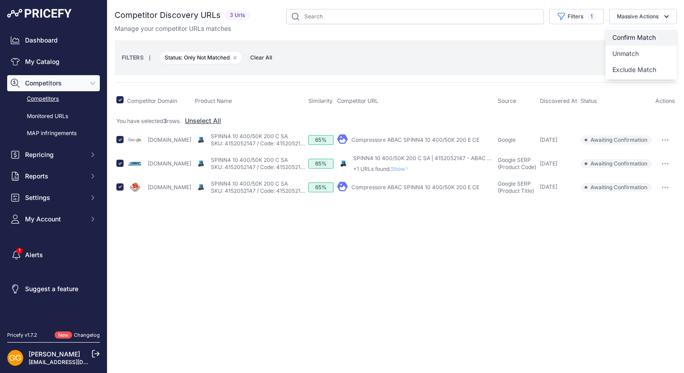
click at [645, 30] on button "Confirm Match" at bounding box center [641, 38] width 72 height 16
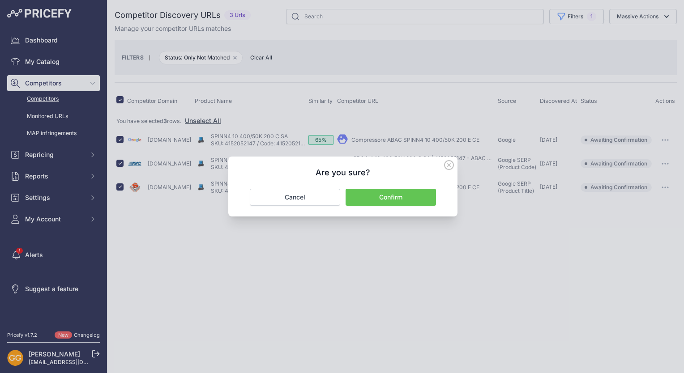
click at [420, 195] on button "Confirm" at bounding box center [390, 197] width 90 height 17
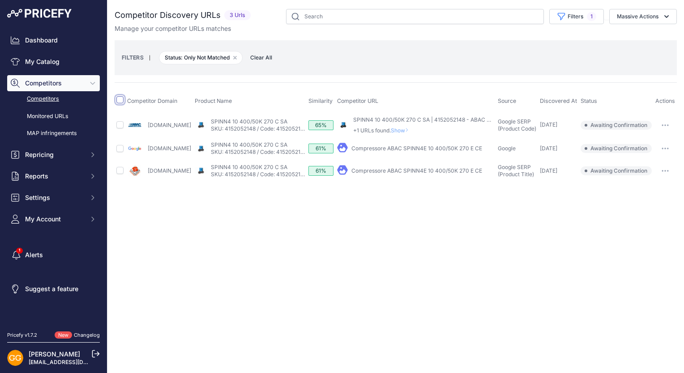
click at [122, 99] on input "checkbox" at bounding box center [119, 99] width 7 height 7
checkbox input "true"
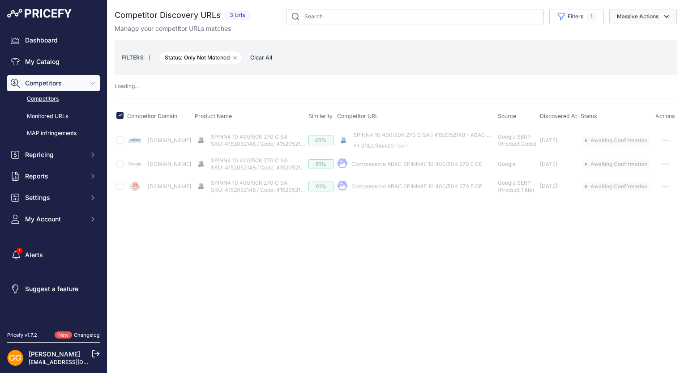
click at [628, 17] on button "Massive Actions" at bounding box center [643, 16] width 68 height 15
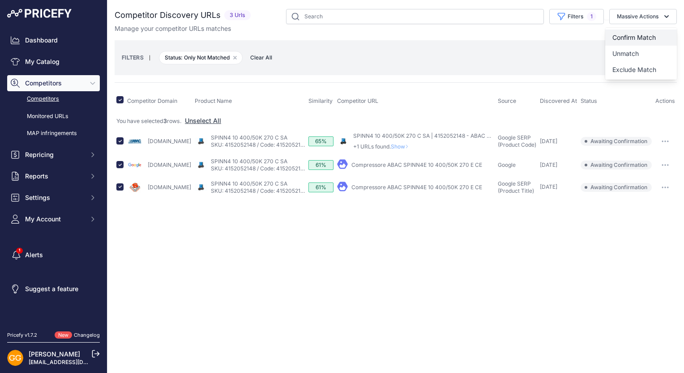
click at [635, 35] on span "Confirm Match" at bounding box center [633, 38] width 43 height 8
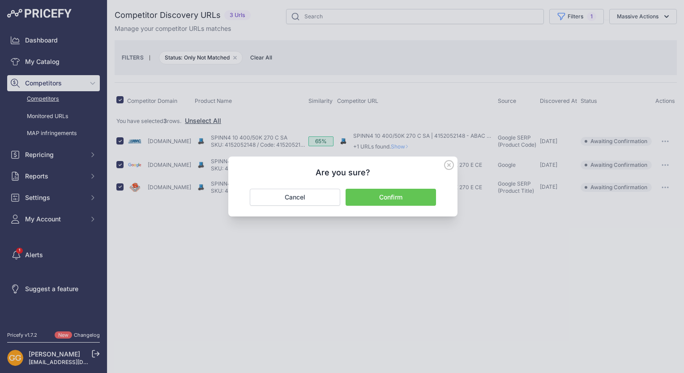
click at [429, 191] on button "Confirm" at bounding box center [390, 197] width 90 height 17
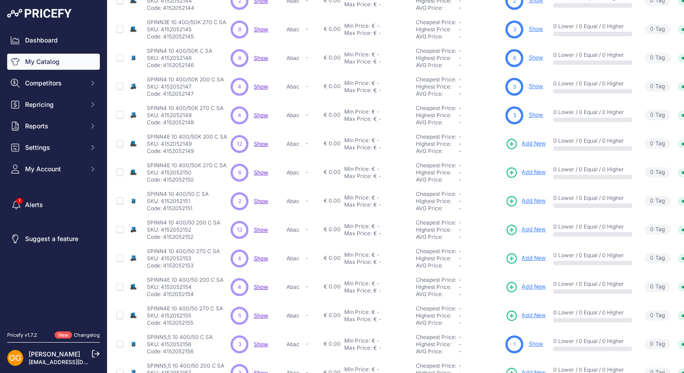
scroll to position [170, 0]
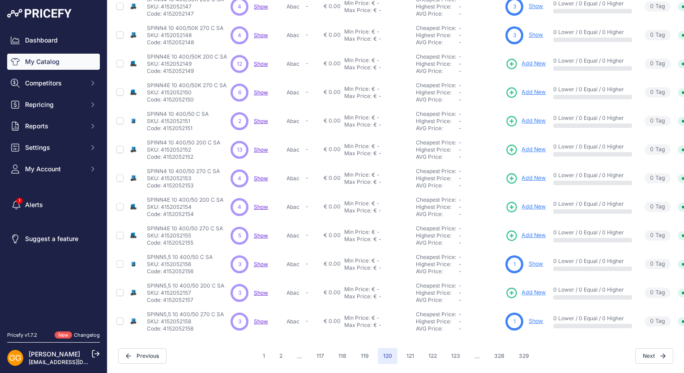
click at [259, 60] on span "Show" at bounding box center [261, 63] width 14 height 7
click at [260, 89] on span "Show" at bounding box center [261, 92] width 14 height 7
click at [263, 118] on span "Show" at bounding box center [261, 121] width 14 height 7
click at [261, 146] on span "Show" at bounding box center [261, 149] width 14 height 7
click at [259, 175] on span "Show" at bounding box center [261, 178] width 14 height 7
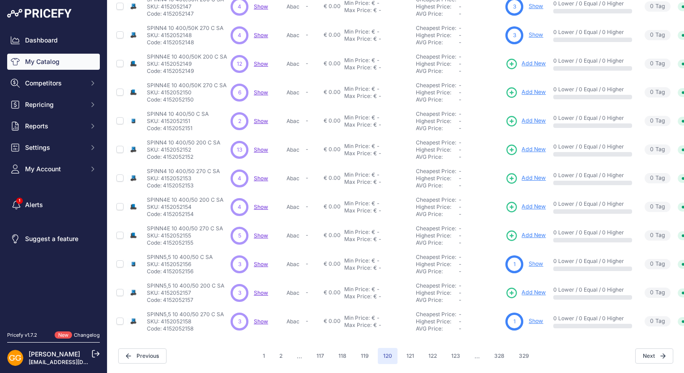
click at [260, 204] on span "Show" at bounding box center [261, 207] width 14 height 7
click at [258, 232] on span "Show" at bounding box center [261, 235] width 14 height 7
click at [261, 261] on span "Show" at bounding box center [261, 264] width 14 height 7
click at [259, 289] on span "Show" at bounding box center [261, 292] width 14 height 7
click at [260, 313] on div "3 3 Show Discovering..." at bounding box center [256, 322] width 52 height 18
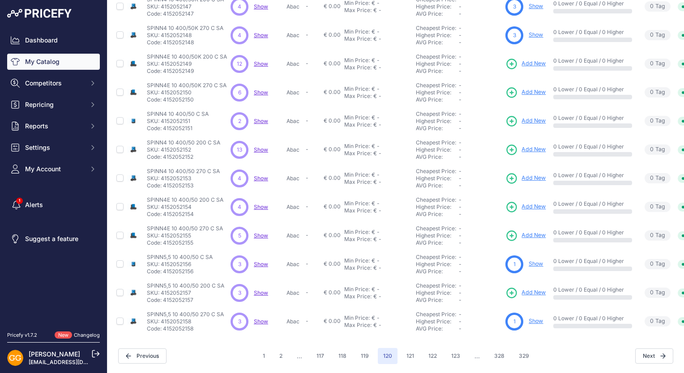
click at [264, 318] on span "Show" at bounding box center [261, 321] width 14 height 7
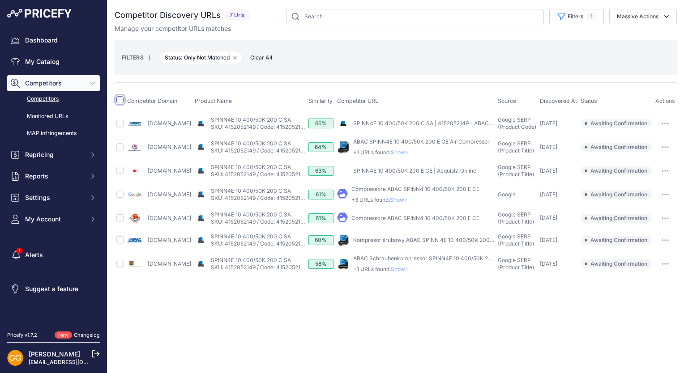
click at [118, 99] on input "checkbox" at bounding box center [119, 99] width 7 height 7
checkbox input "true"
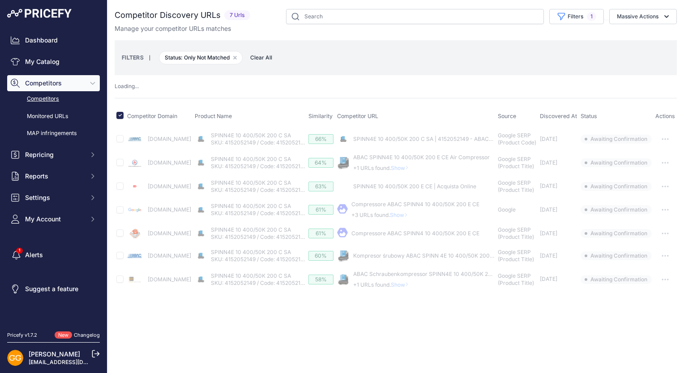
drag, startPoint x: 641, startPoint y: 17, endPoint x: 648, endPoint y: 41, distance: 25.2
click at [641, 17] on button "Massive Actions" at bounding box center [643, 16] width 68 height 15
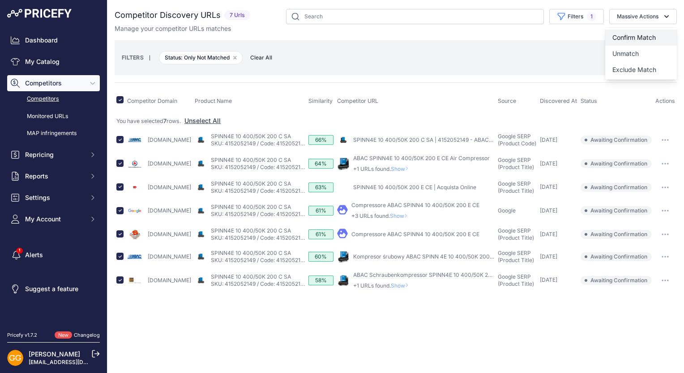
drag, startPoint x: 641, startPoint y: 34, endPoint x: 636, endPoint y: 36, distance: 4.8
click at [640, 34] on span "Confirm Match" at bounding box center [633, 38] width 43 height 8
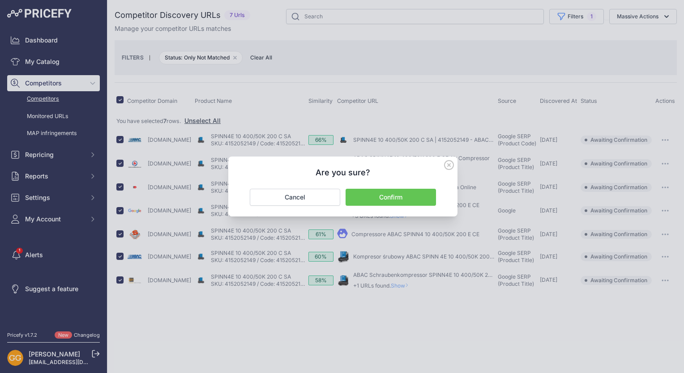
click at [394, 192] on button "Confirm" at bounding box center [390, 197] width 90 height 17
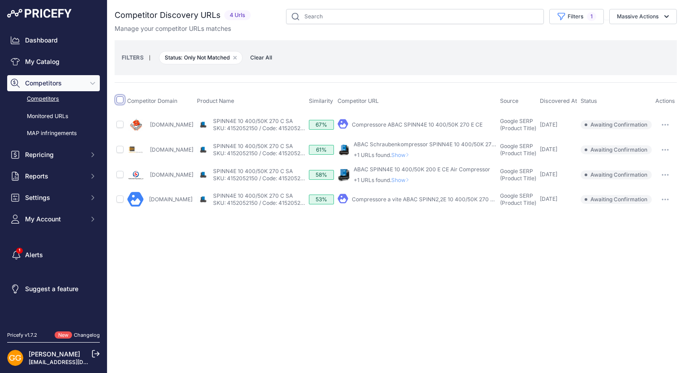
click at [121, 99] on input "checkbox" at bounding box center [119, 99] width 7 height 7
checkbox input "true"
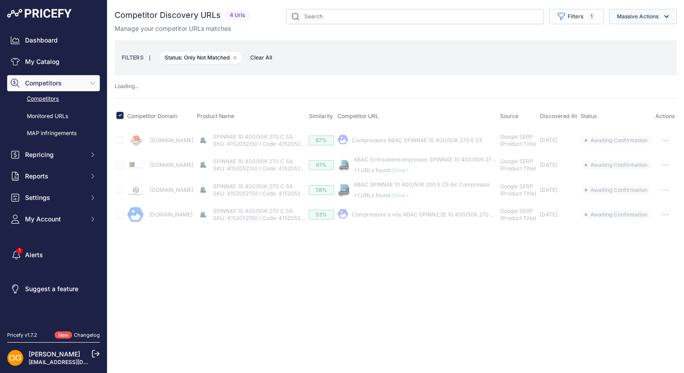
click at [663, 13] on icon "button" at bounding box center [666, 16] width 9 height 9
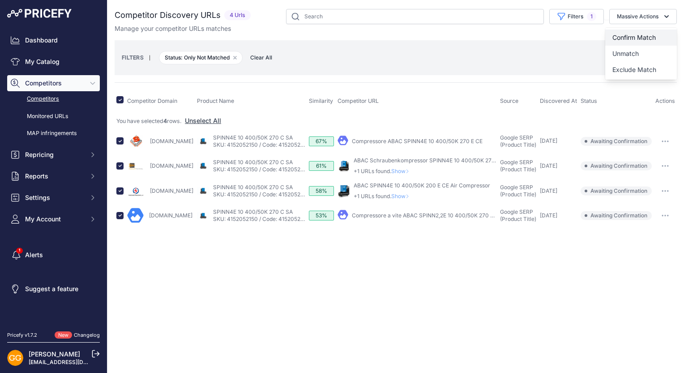
click at [633, 34] on span "Confirm Match" at bounding box center [633, 38] width 43 height 8
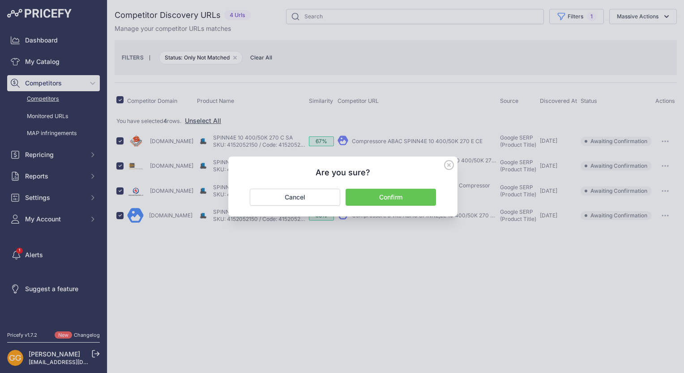
click at [403, 196] on button "Confirm" at bounding box center [390, 197] width 90 height 17
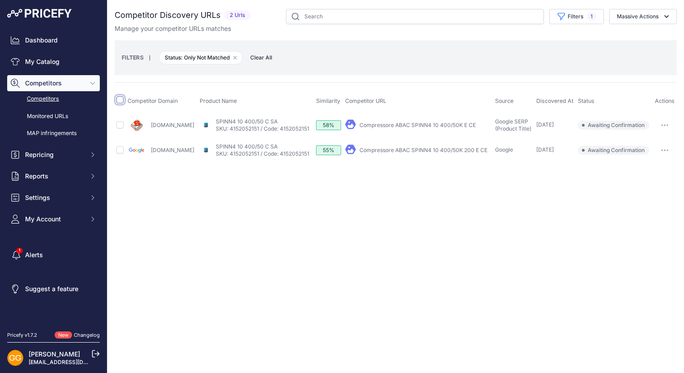
click at [119, 101] on input "checkbox" at bounding box center [119, 99] width 7 height 7
checkbox input "true"
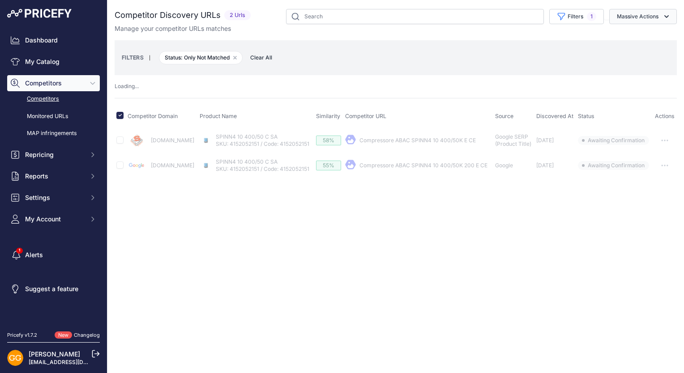
click at [639, 20] on button "Massive Actions" at bounding box center [643, 16] width 68 height 15
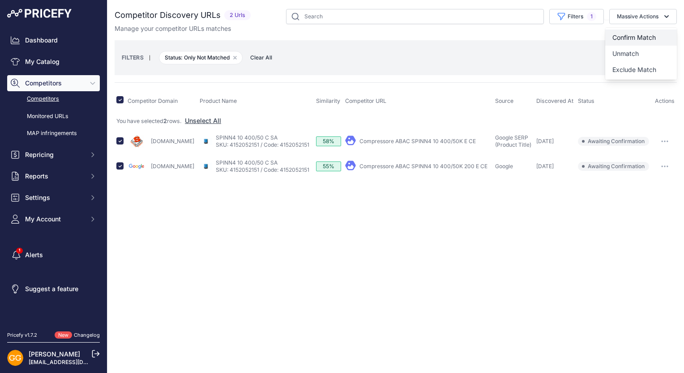
click at [637, 34] on span "Confirm Match" at bounding box center [633, 38] width 43 height 8
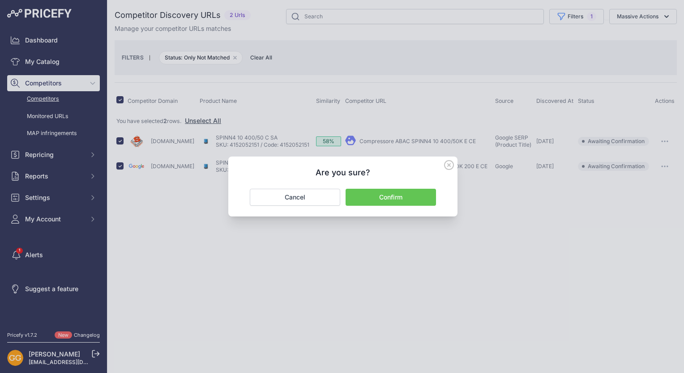
click at [400, 192] on button "Confirm" at bounding box center [390, 197] width 90 height 17
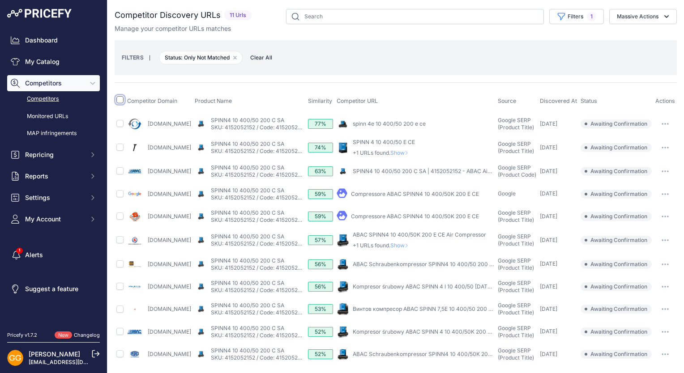
click at [121, 98] on input "checkbox" at bounding box center [119, 99] width 7 height 7
checkbox input "true"
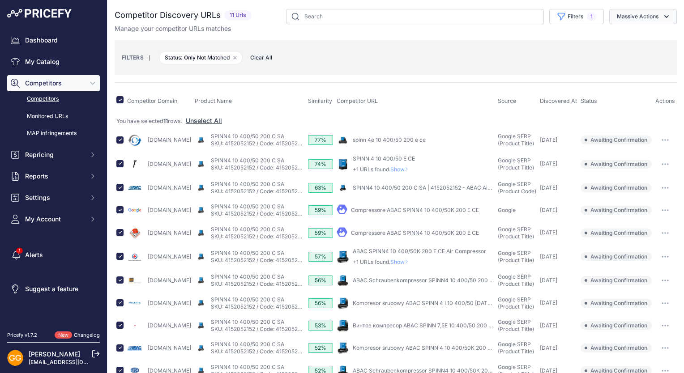
click at [637, 18] on button "Massive Actions" at bounding box center [643, 16] width 68 height 15
click at [625, 36] on span "Confirm Match" at bounding box center [633, 38] width 43 height 8
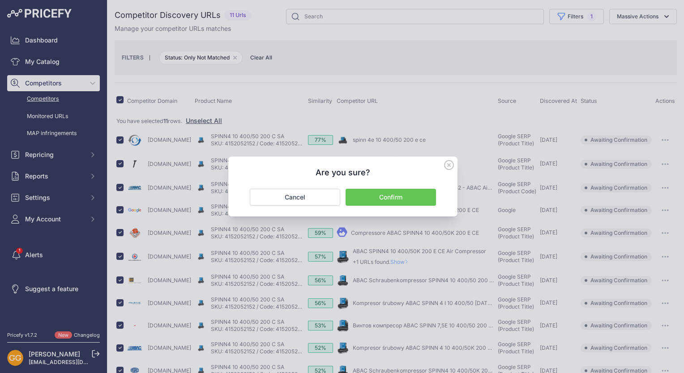
click at [400, 196] on button "Confirm" at bounding box center [390, 197] width 90 height 17
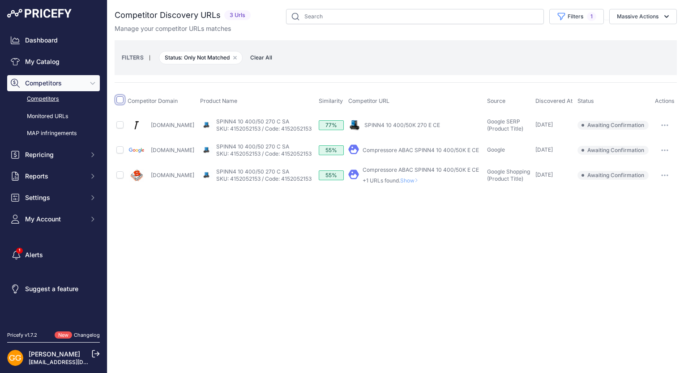
click at [120, 96] on input "checkbox" at bounding box center [119, 99] width 7 height 7
checkbox input "true"
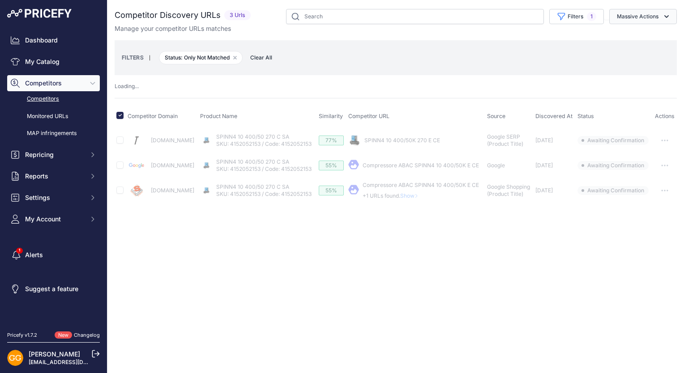
click at [630, 15] on button "Massive Actions" at bounding box center [643, 16] width 68 height 15
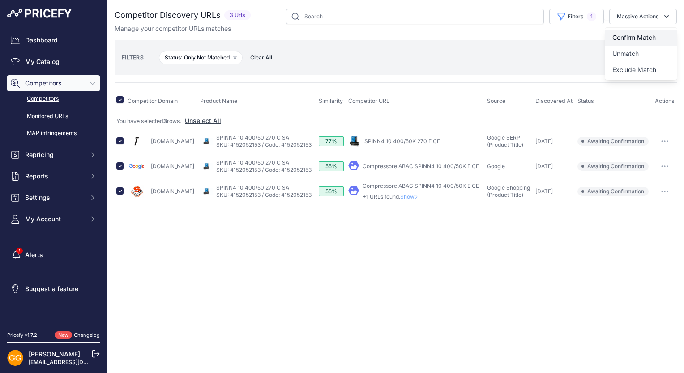
click at [626, 34] on span "Confirm Match" at bounding box center [633, 38] width 43 height 8
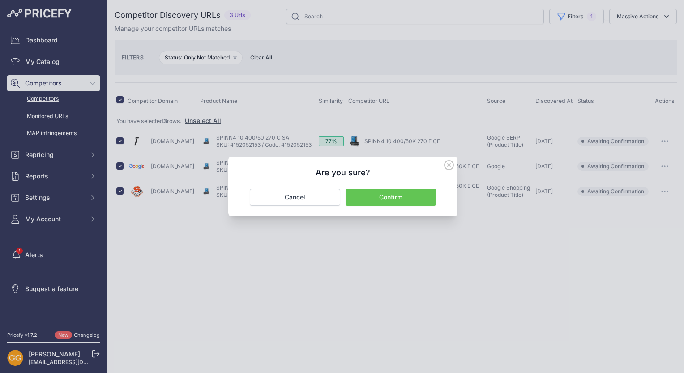
click at [409, 195] on button "Confirm" at bounding box center [390, 197] width 90 height 17
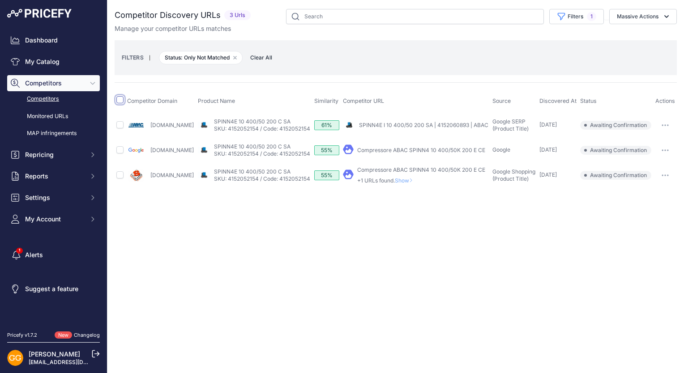
click at [120, 97] on input "checkbox" at bounding box center [119, 99] width 7 height 7
checkbox input "true"
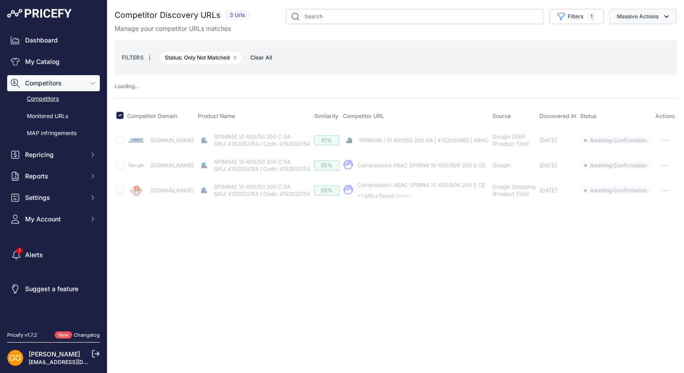
click at [658, 19] on button "Massive Actions" at bounding box center [643, 16] width 68 height 15
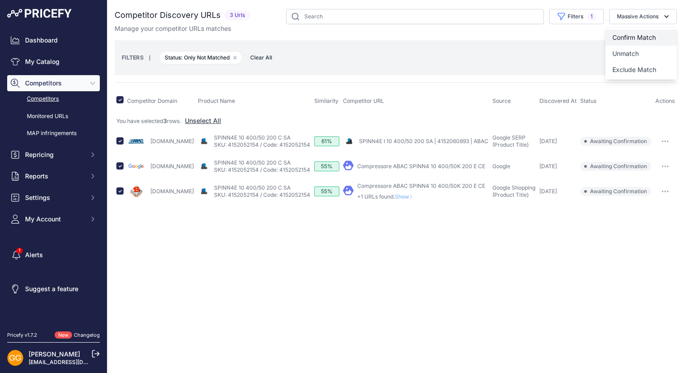
click at [658, 32] on button "Confirm Match" at bounding box center [641, 38] width 72 height 16
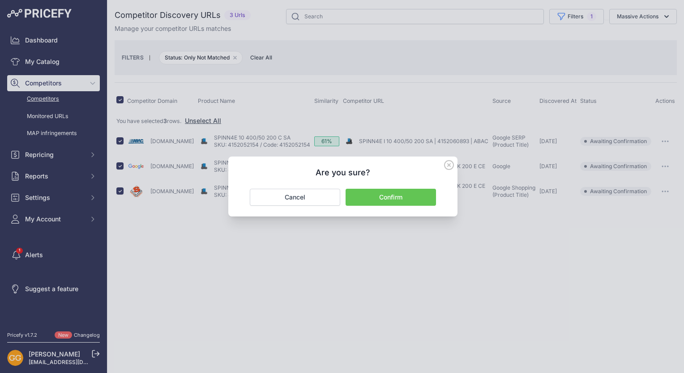
click at [424, 193] on button "Confirm" at bounding box center [390, 197] width 90 height 17
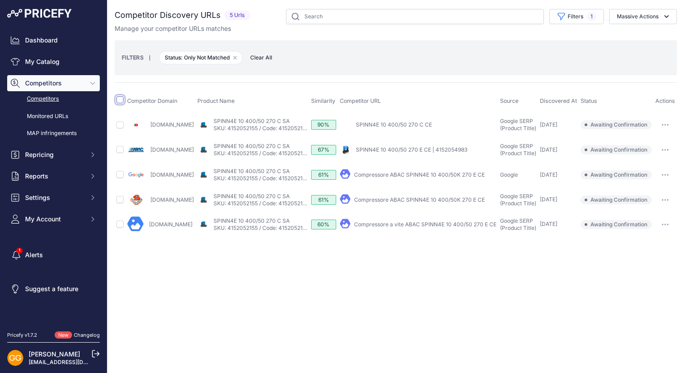
click at [121, 98] on input "checkbox" at bounding box center [119, 99] width 7 height 7
checkbox input "true"
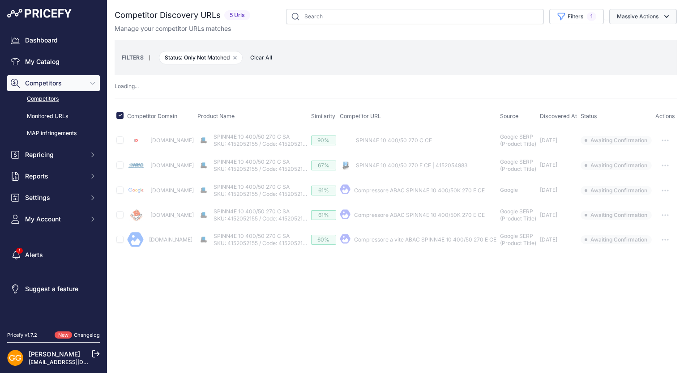
click at [660, 17] on button "Massive Actions" at bounding box center [643, 16] width 68 height 15
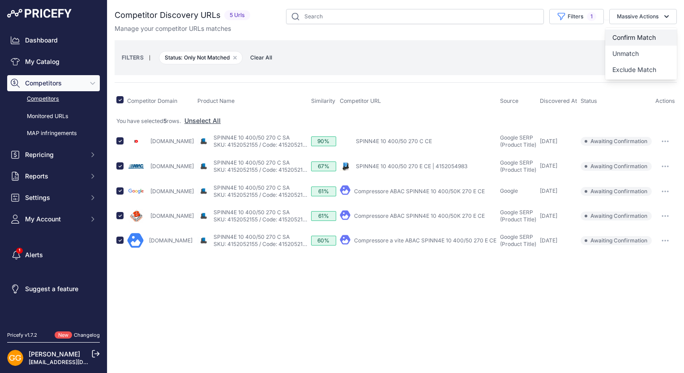
click at [651, 35] on span "Confirm Match" at bounding box center [633, 38] width 43 height 8
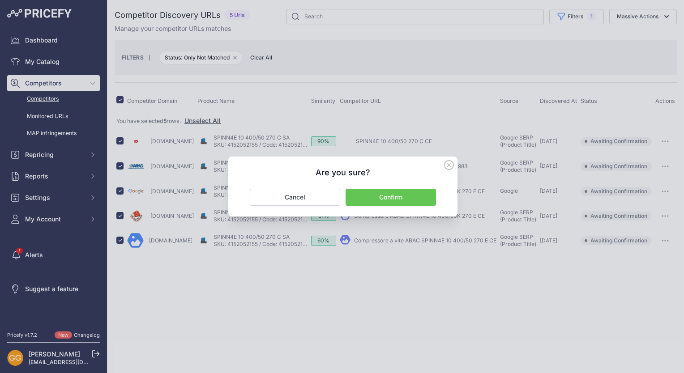
click at [414, 193] on button "Confirm" at bounding box center [390, 197] width 90 height 17
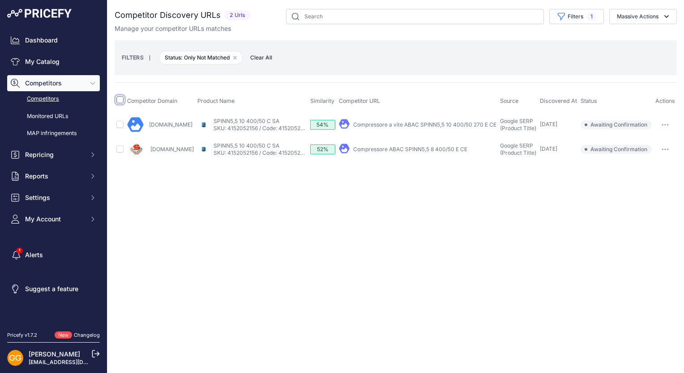
click at [120, 99] on input "checkbox" at bounding box center [119, 99] width 7 height 7
checkbox input "true"
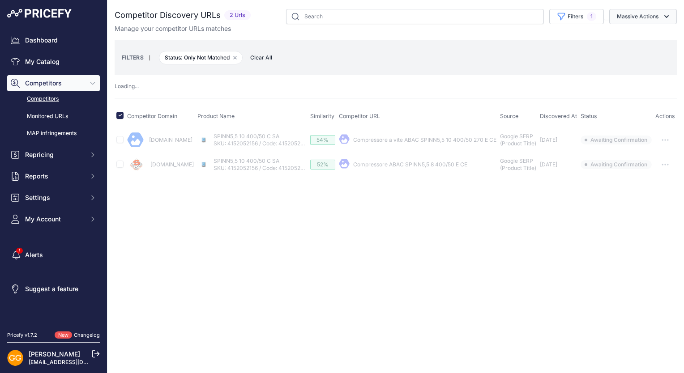
click at [656, 13] on button "Massive Actions" at bounding box center [643, 16] width 68 height 15
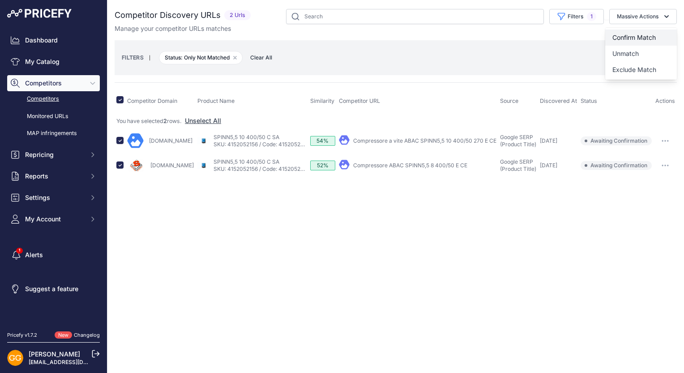
click at [646, 33] on button "Confirm Match" at bounding box center [641, 38] width 72 height 16
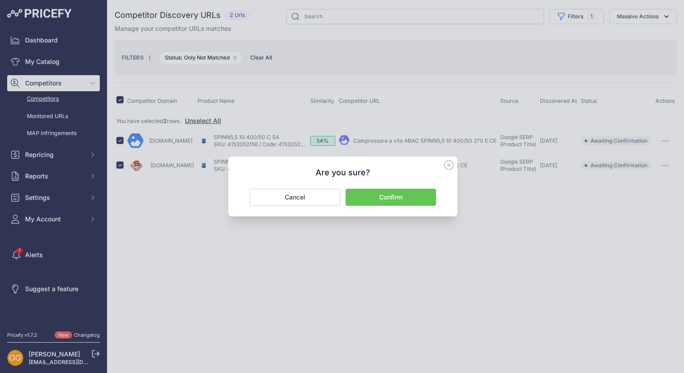
click at [401, 192] on button "Confirm" at bounding box center [390, 197] width 90 height 17
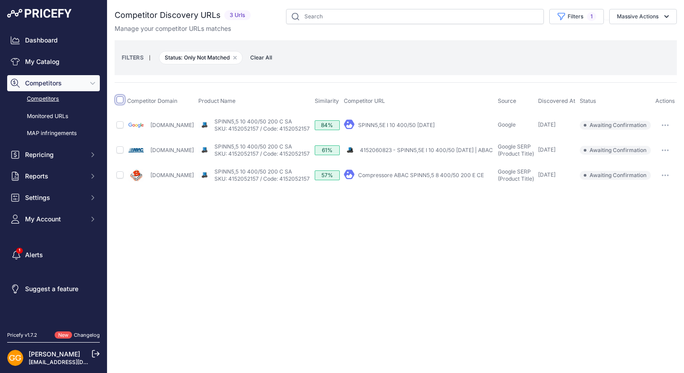
click at [121, 99] on input "checkbox" at bounding box center [119, 99] width 7 height 7
checkbox input "true"
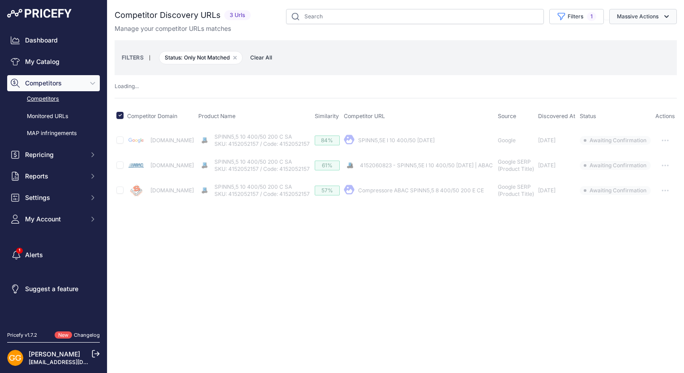
click at [664, 19] on icon "button" at bounding box center [666, 16] width 9 height 9
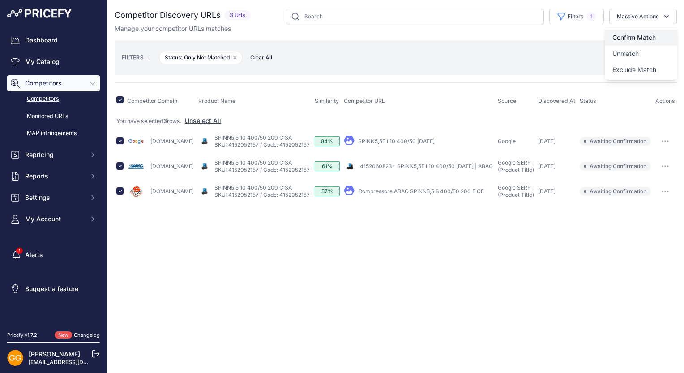
click at [648, 34] on span "Confirm Match" at bounding box center [633, 38] width 43 height 8
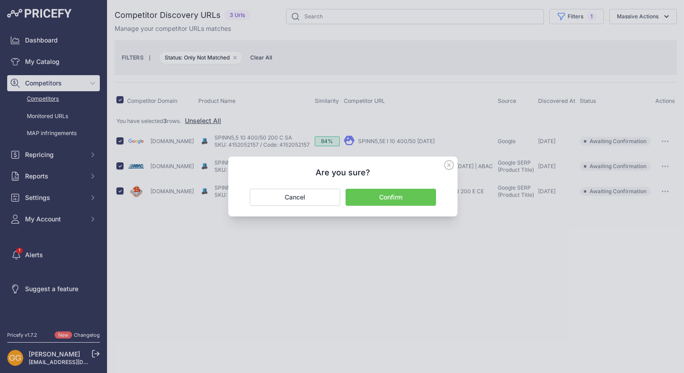
click at [393, 195] on button "Confirm" at bounding box center [390, 197] width 90 height 17
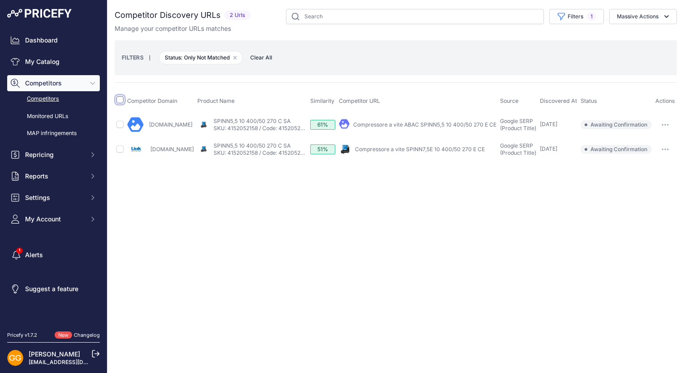
click at [120, 97] on input "checkbox" at bounding box center [119, 99] width 7 height 7
checkbox input "true"
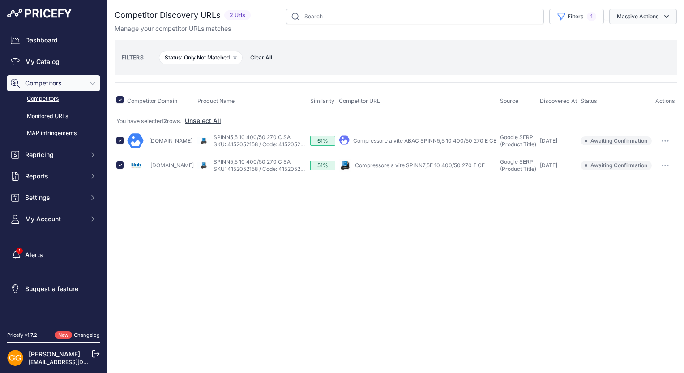
click at [646, 15] on button "Massive Actions" at bounding box center [643, 16] width 68 height 15
drag, startPoint x: 638, startPoint y: 34, endPoint x: 626, endPoint y: 53, distance: 22.7
click at [638, 33] on button "Confirm Match" at bounding box center [641, 38] width 72 height 16
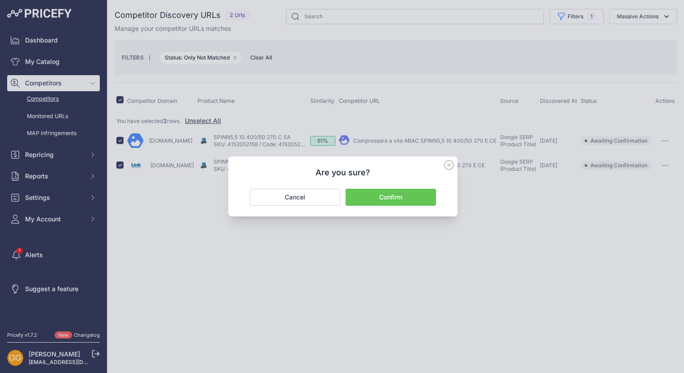
click at [408, 196] on button "Confirm" at bounding box center [390, 197] width 90 height 17
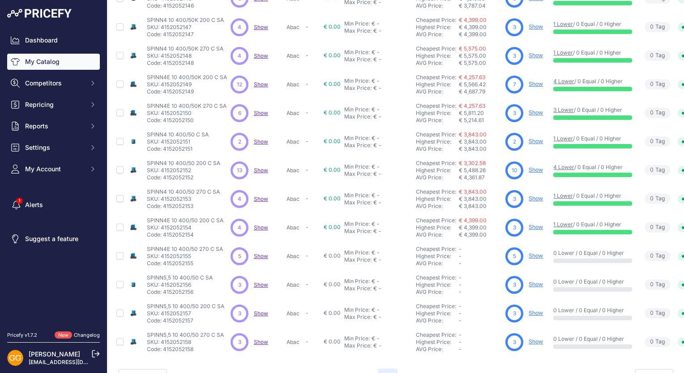
scroll to position [170, 0]
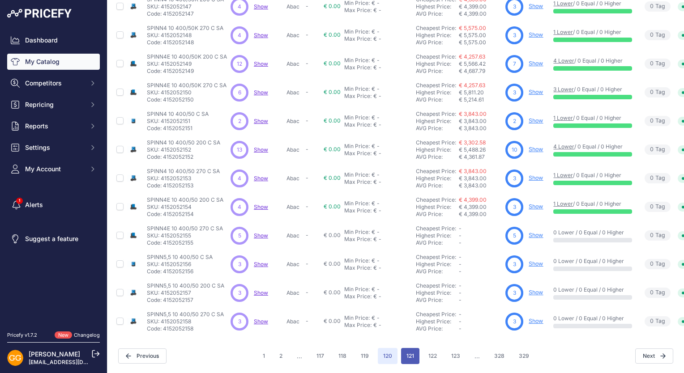
click at [403, 352] on button "121" at bounding box center [410, 356] width 18 height 16
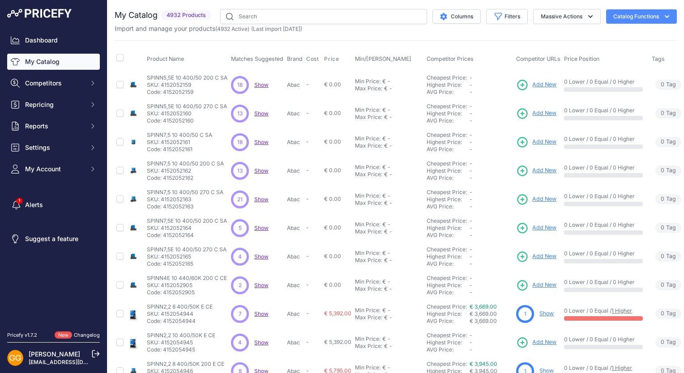
click at [259, 86] on span "Show" at bounding box center [261, 84] width 14 height 7
click at [263, 86] on span "Show" at bounding box center [261, 84] width 14 height 7
click at [259, 110] on span "Show" at bounding box center [261, 113] width 14 height 7
click at [264, 144] on span "Show" at bounding box center [261, 142] width 14 height 7
click at [260, 169] on span "Show" at bounding box center [261, 170] width 14 height 7
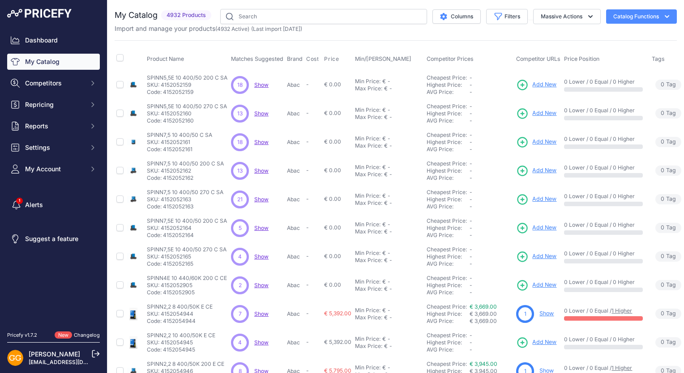
click at [263, 197] on span "Show" at bounding box center [261, 199] width 14 height 7
click at [260, 226] on span "Show" at bounding box center [261, 228] width 14 height 7
click at [263, 257] on span "Show" at bounding box center [261, 256] width 14 height 7
click at [266, 285] on span "Show" at bounding box center [261, 285] width 14 height 7
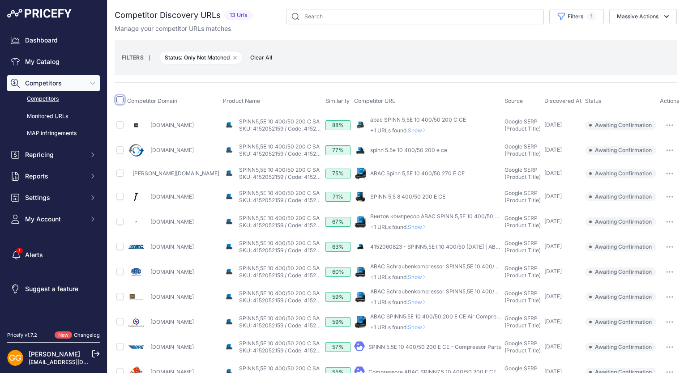
click at [121, 99] on input "checkbox" at bounding box center [119, 99] width 7 height 7
checkbox input "true"
click at [118, 102] on input "checkbox" at bounding box center [119, 99] width 7 height 7
checkbox input "true"
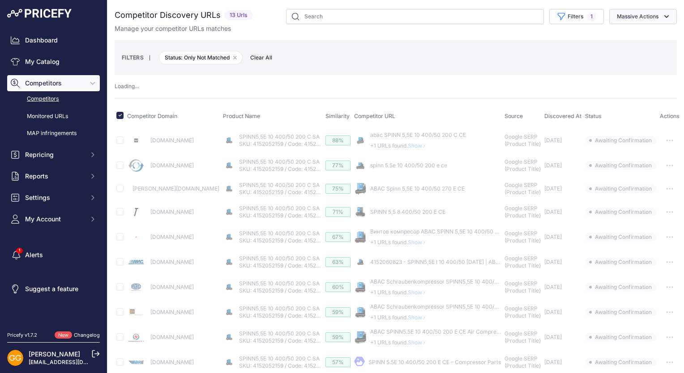
click at [640, 18] on button "Massive Actions" at bounding box center [643, 16] width 68 height 15
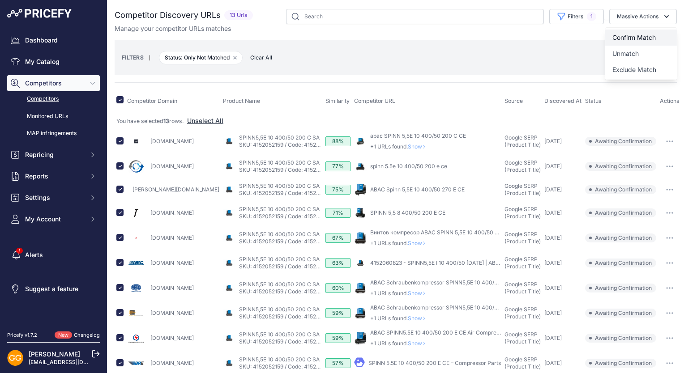
click at [642, 34] on span "Confirm Match" at bounding box center [633, 38] width 43 height 8
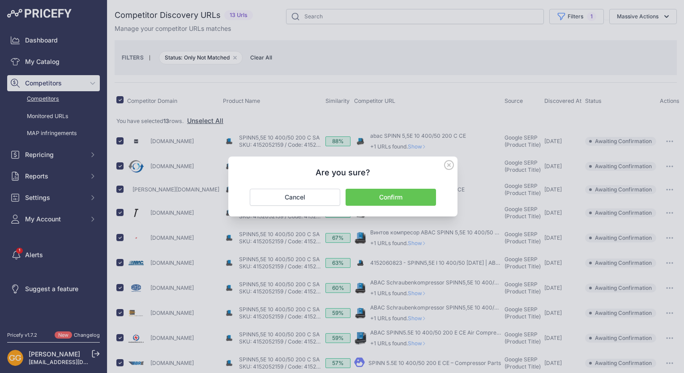
click at [404, 194] on button "Confirm" at bounding box center [390, 197] width 90 height 17
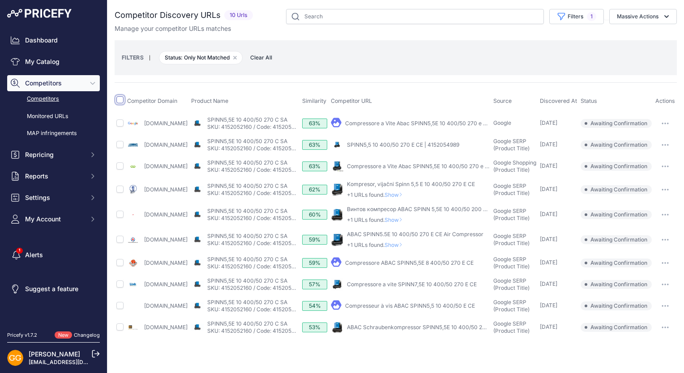
click at [121, 99] on input "checkbox" at bounding box center [119, 99] width 7 height 7
checkbox input "true"
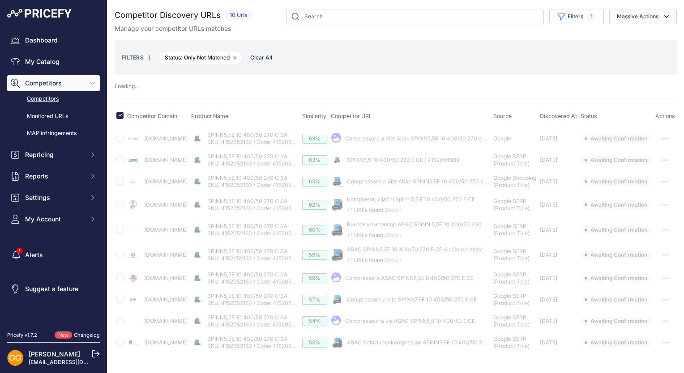
click at [634, 16] on button "Massive Actions" at bounding box center [643, 16] width 68 height 15
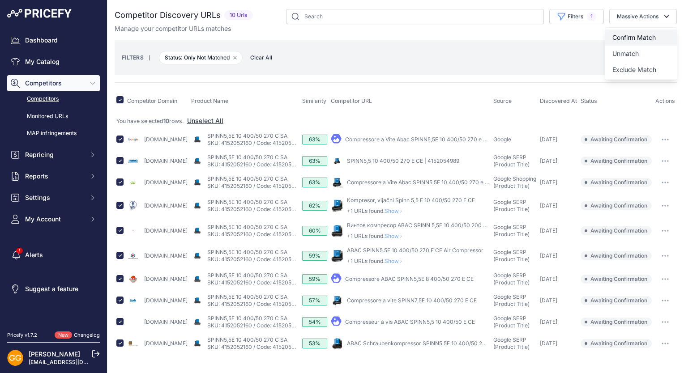
click at [621, 37] on span "Confirm Match" at bounding box center [633, 38] width 43 height 8
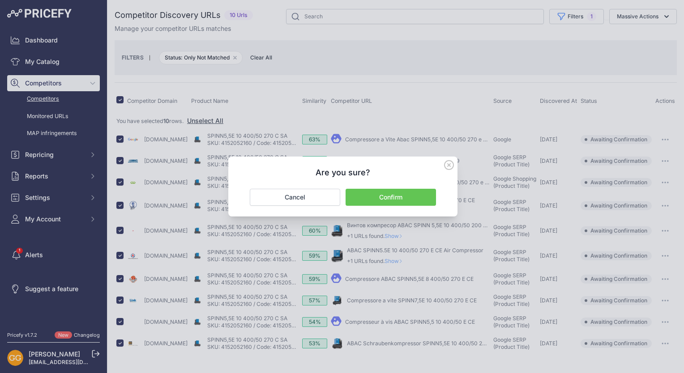
click at [386, 197] on button "Confirm" at bounding box center [390, 197] width 90 height 17
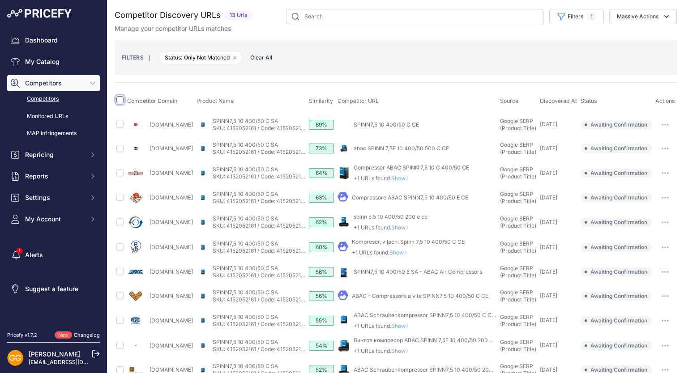
click at [121, 97] on input "checkbox" at bounding box center [119, 99] width 7 height 7
checkbox input "true"
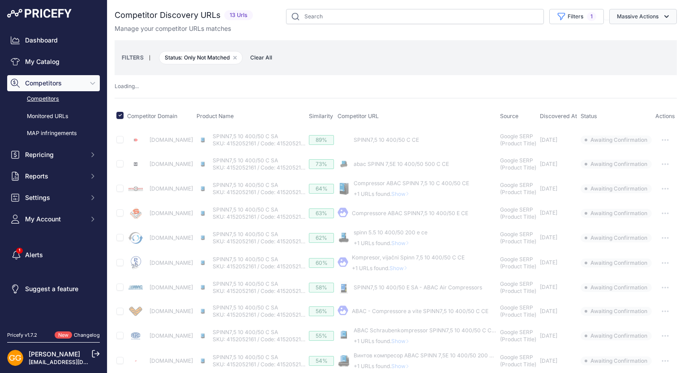
click at [662, 16] on icon "button" at bounding box center [666, 16] width 9 height 9
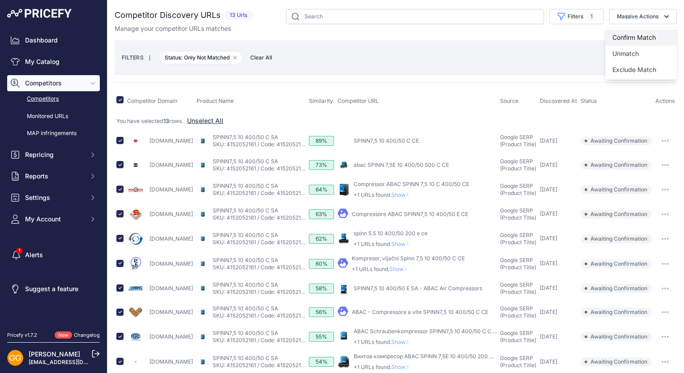
click at [637, 34] on span "Confirm Match" at bounding box center [633, 38] width 43 height 8
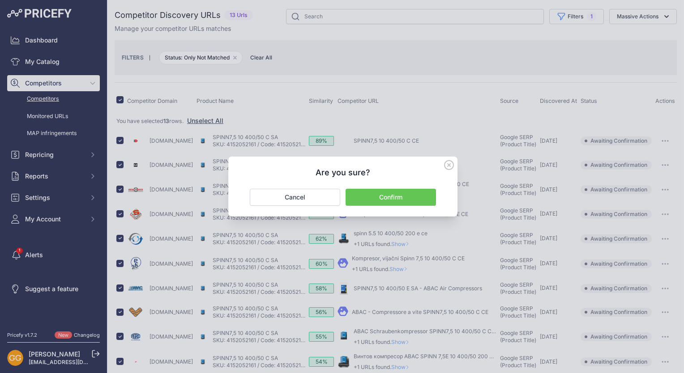
click at [402, 194] on button "Confirm" at bounding box center [390, 197] width 90 height 17
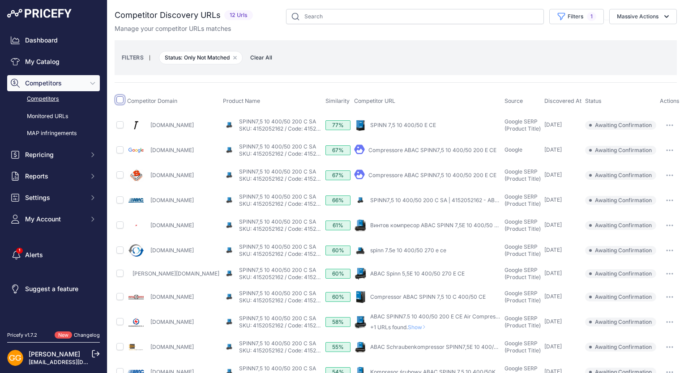
click at [119, 98] on input "checkbox" at bounding box center [119, 99] width 7 height 7
checkbox input "true"
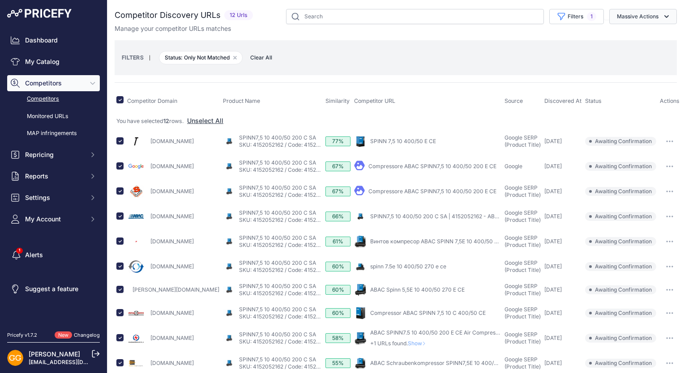
click at [662, 19] on icon "button" at bounding box center [666, 16] width 9 height 9
click at [650, 34] on button "Confirm Match" at bounding box center [641, 38] width 72 height 16
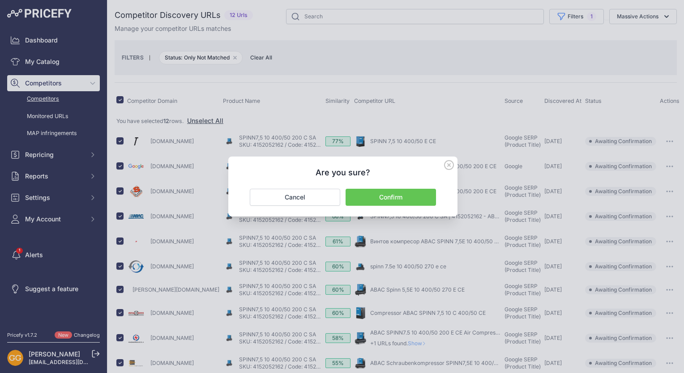
click at [410, 193] on button "Confirm" at bounding box center [390, 197] width 90 height 17
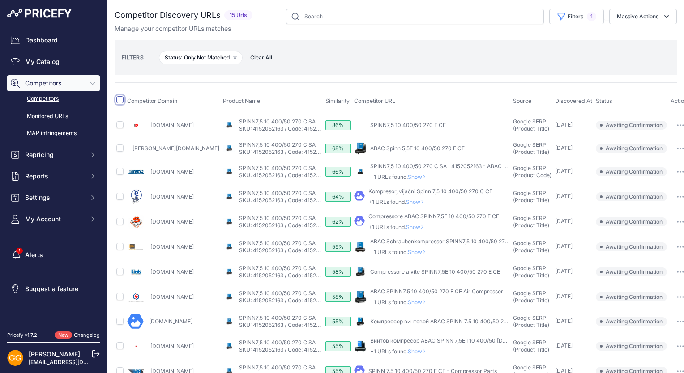
click at [122, 98] on input "checkbox" at bounding box center [119, 99] width 7 height 7
checkbox input "true"
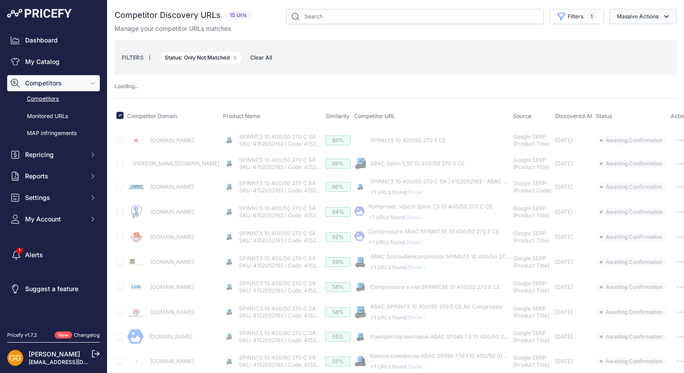
click at [652, 17] on button "Massive Actions" at bounding box center [643, 16] width 68 height 15
click at [647, 35] on span "Confirm Match" at bounding box center [633, 38] width 43 height 8
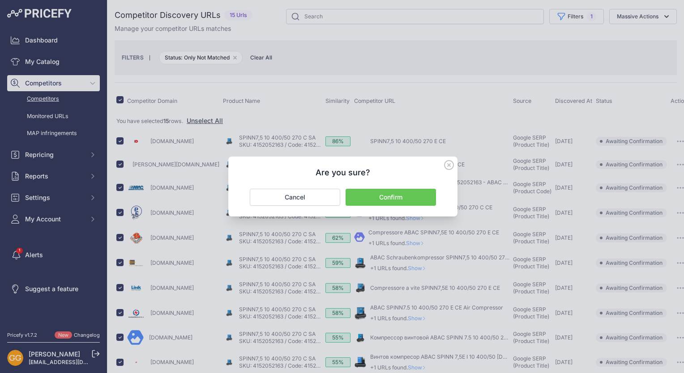
click at [403, 193] on button "Confirm" at bounding box center [390, 197] width 90 height 17
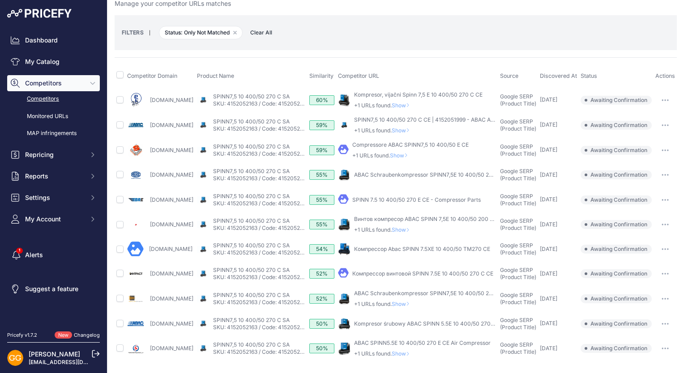
scroll to position [38, 0]
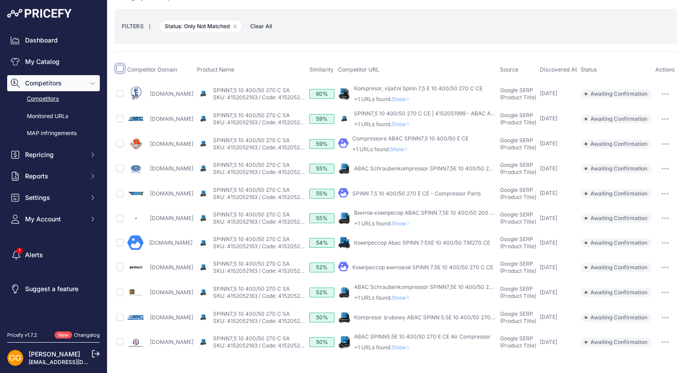
click at [120, 65] on input "checkbox" at bounding box center [119, 68] width 7 height 7
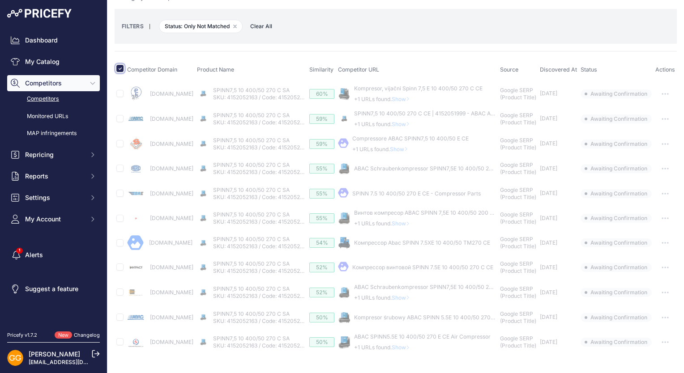
scroll to position [0, 0]
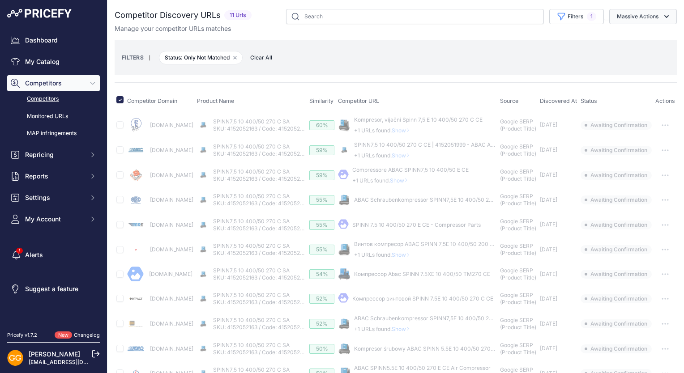
click at [650, 18] on button "Massive Actions" at bounding box center [643, 16] width 68 height 15
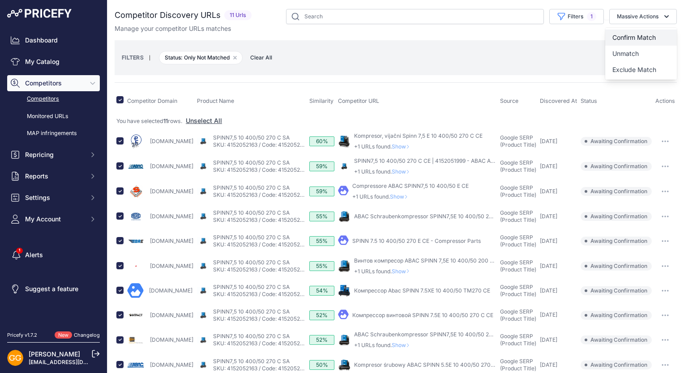
click at [641, 35] on span "Confirm Match" at bounding box center [633, 38] width 43 height 8
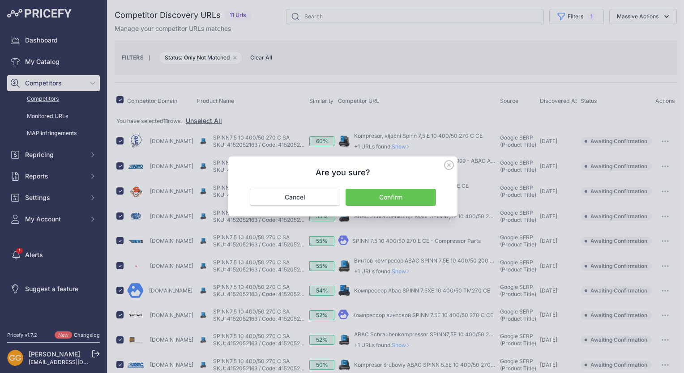
click at [399, 196] on button "Confirm" at bounding box center [390, 197] width 90 height 17
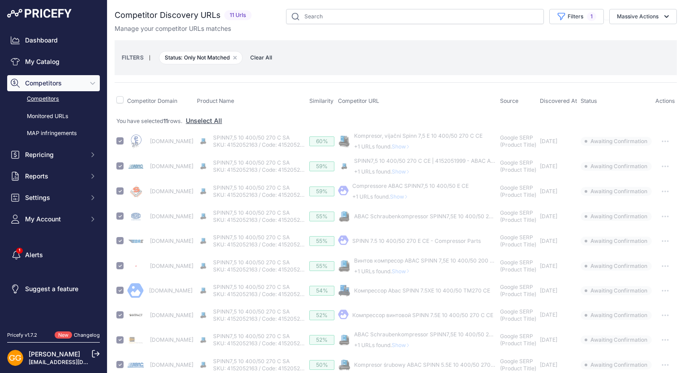
checkbox input "false"
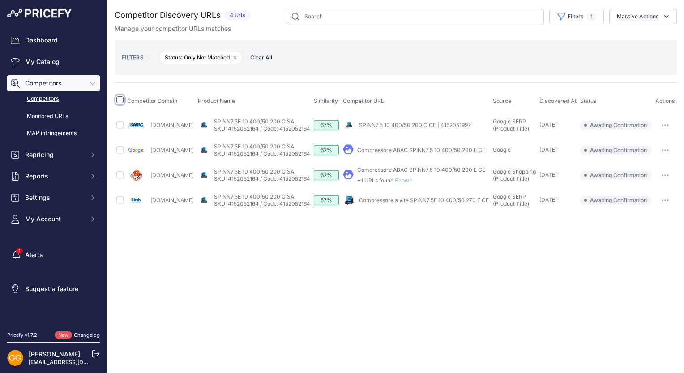
click at [120, 99] on input "checkbox" at bounding box center [119, 99] width 7 height 7
checkbox input "true"
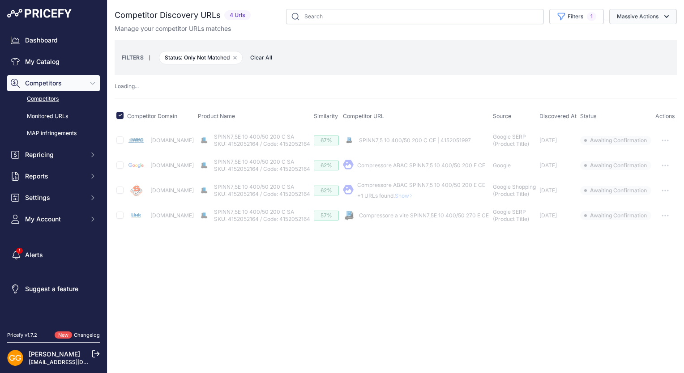
click at [657, 12] on button "Massive Actions" at bounding box center [643, 16] width 68 height 15
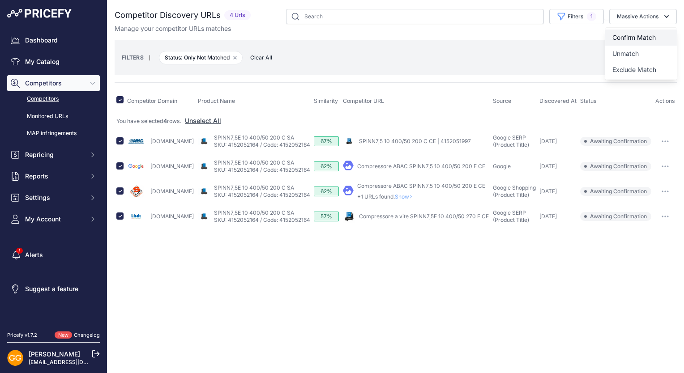
click at [644, 34] on span "Confirm Match" at bounding box center [633, 38] width 43 height 8
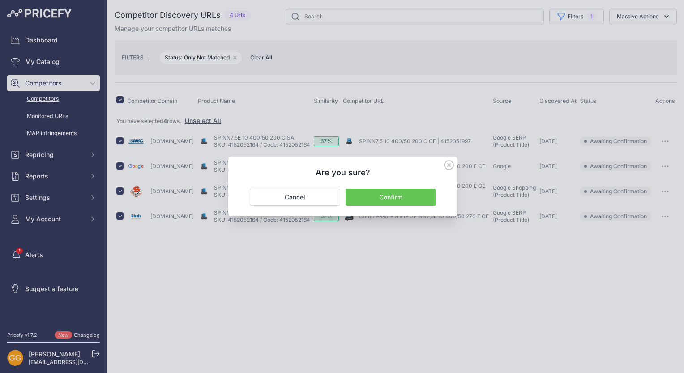
click at [399, 195] on button "Confirm" at bounding box center [390, 197] width 90 height 17
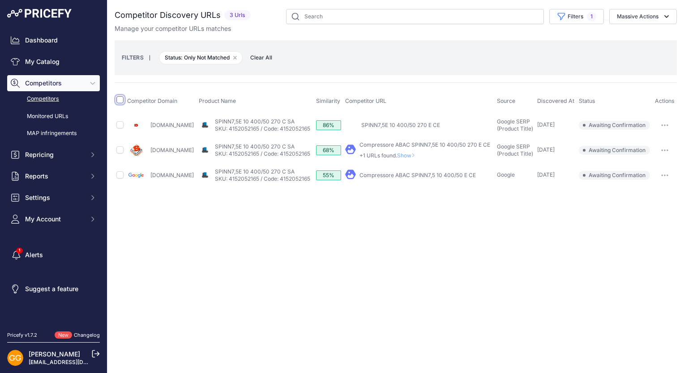
click at [121, 100] on input "checkbox" at bounding box center [119, 99] width 7 height 7
checkbox input "true"
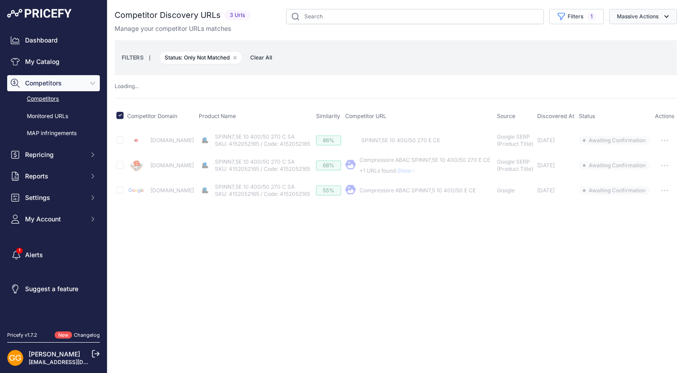
click at [658, 15] on button "Massive Actions" at bounding box center [643, 16] width 68 height 15
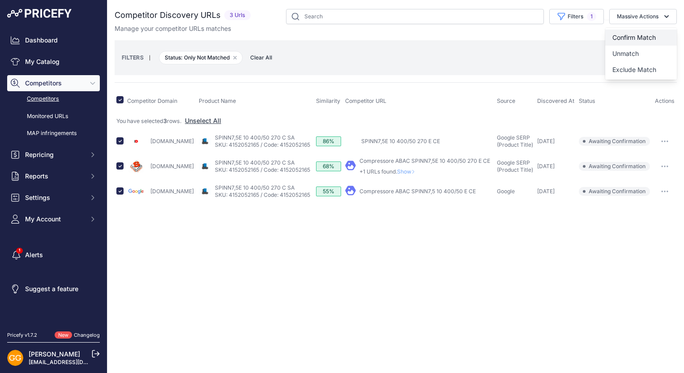
click at [647, 34] on span "Confirm Match" at bounding box center [633, 38] width 43 height 8
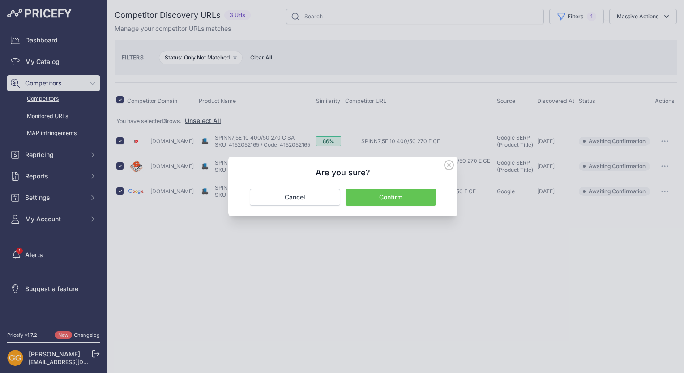
click at [392, 200] on button "Confirm" at bounding box center [390, 197] width 90 height 17
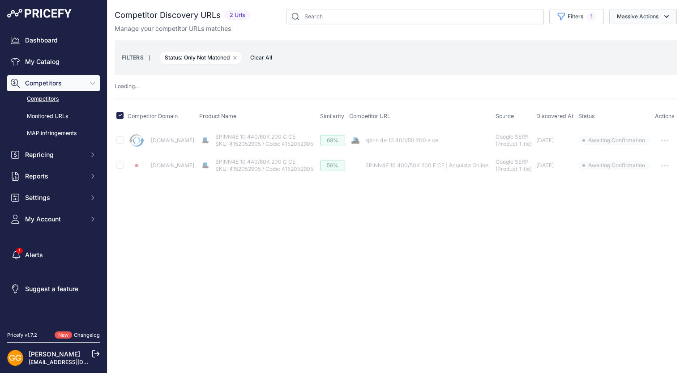
click at [652, 14] on button "Massive Actions" at bounding box center [643, 16] width 68 height 15
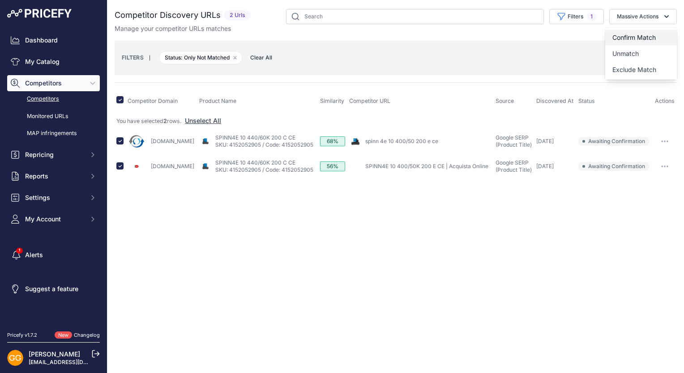
click at [650, 34] on span "Confirm Match" at bounding box center [633, 38] width 43 height 8
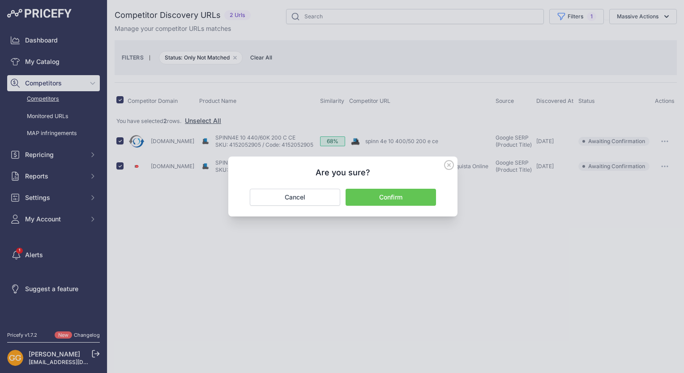
click at [392, 194] on button "Confirm" at bounding box center [390, 197] width 90 height 17
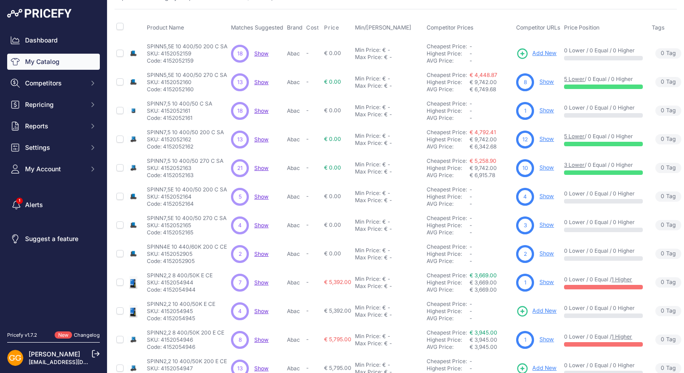
scroll to position [45, 0]
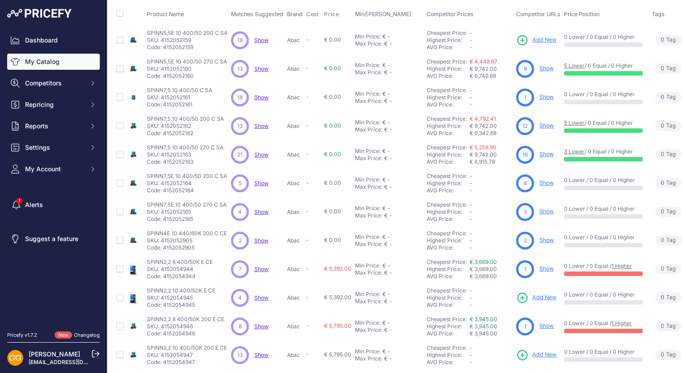
click at [262, 294] on span "Show" at bounding box center [261, 297] width 14 height 7
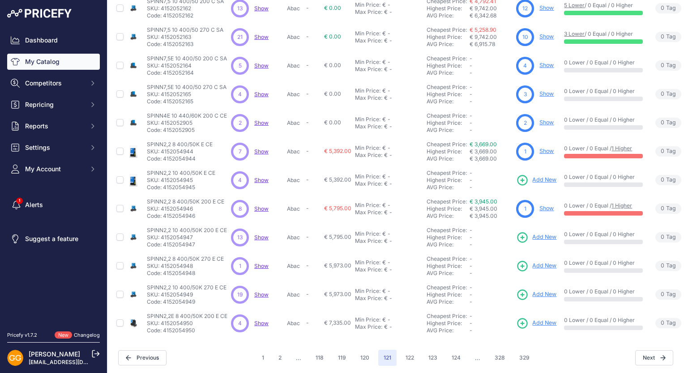
scroll to position [170, 0]
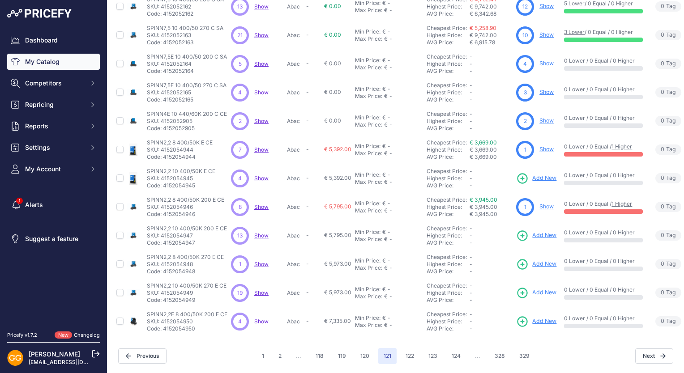
click at [261, 204] on span "Show" at bounding box center [261, 207] width 14 height 7
click at [263, 232] on span "Show" at bounding box center [261, 235] width 14 height 7
click at [263, 261] on span "Show" at bounding box center [261, 264] width 14 height 7
click at [263, 289] on span "Show" at bounding box center [261, 292] width 14 height 7
click at [259, 318] on span "Show" at bounding box center [261, 321] width 14 height 7
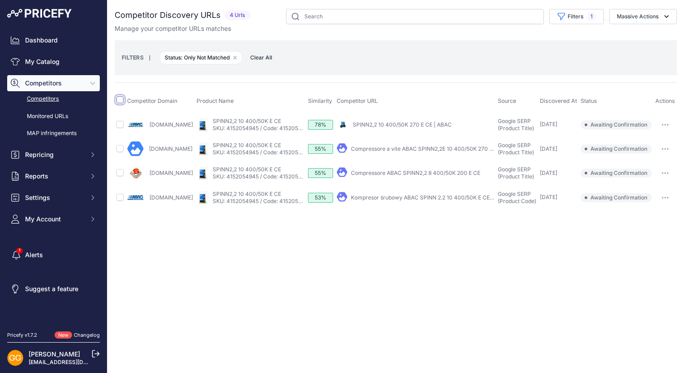
click at [119, 97] on input "checkbox" at bounding box center [119, 99] width 7 height 7
checkbox input "true"
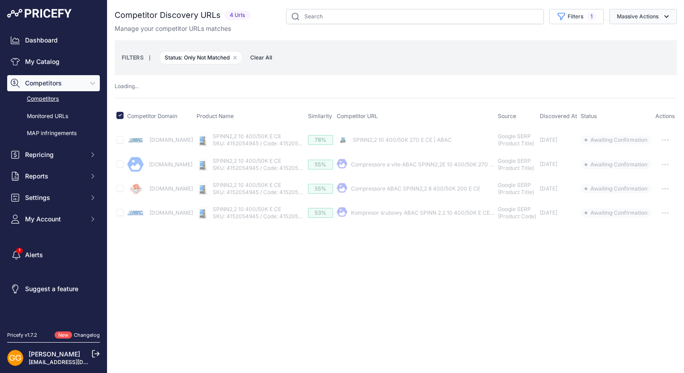
click at [642, 19] on button "Massive Actions" at bounding box center [643, 16] width 68 height 15
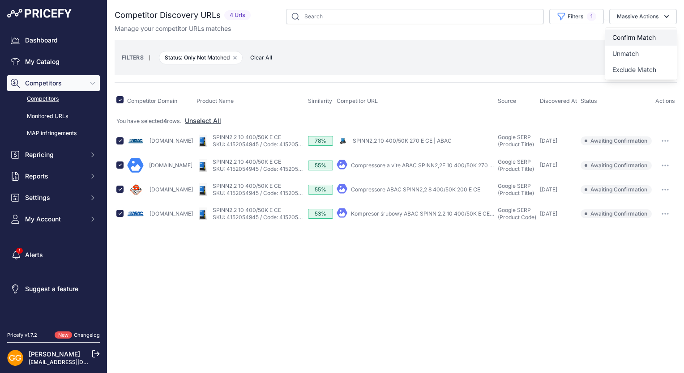
click at [641, 33] on button "Confirm Match" at bounding box center [641, 38] width 72 height 16
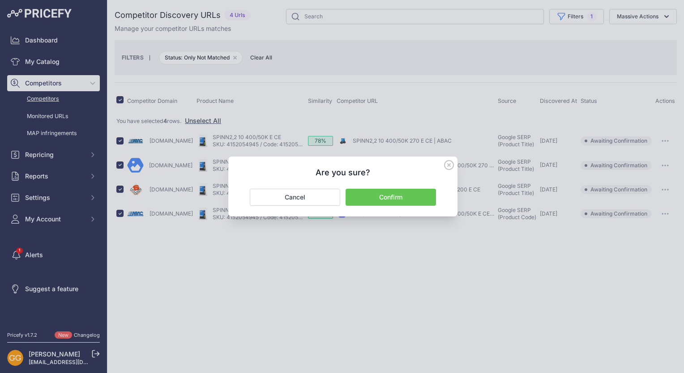
click at [385, 201] on button "Confirm" at bounding box center [390, 197] width 90 height 17
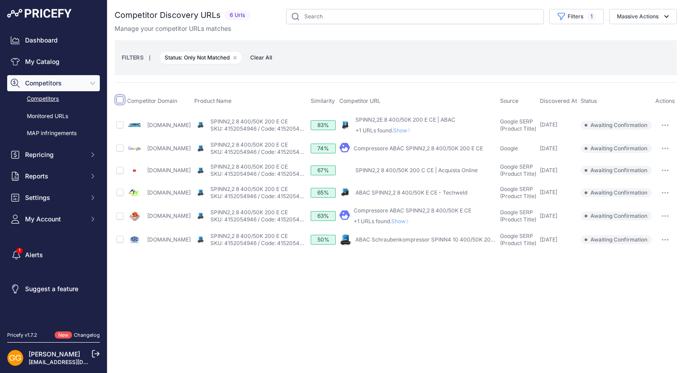
drag, startPoint x: 118, startPoint y: 97, endPoint x: 122, endPoint y: 100, distance: 5.1
click at [118, 98] on input "checkbox" at bounding box center [119, 99] width 7 height 7
checkbox input "true"
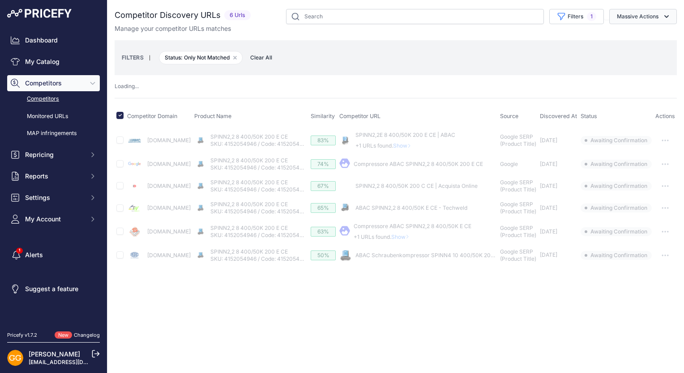
click at [660, 15] on button "Massive Actions" at bounding box center [643, 16] width 68 height 15
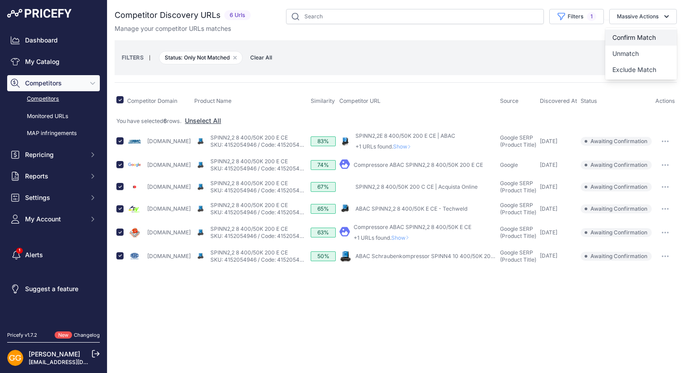
click at [649, 34] on span "Confirm Match" at bounding box center [633, 38] width 43 height 8
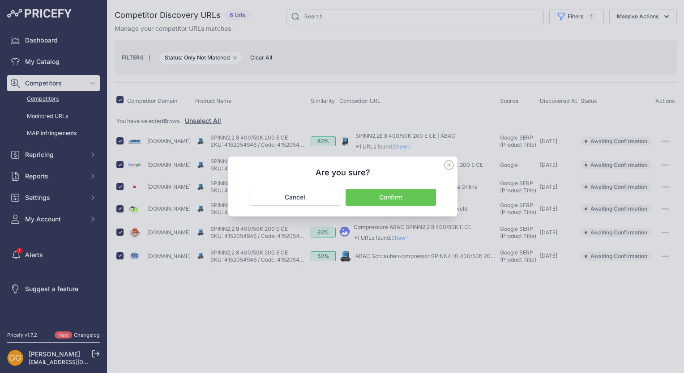
click at [415, 196] on button "Confirm" at bounding box center [390, 197] width 90 height 17
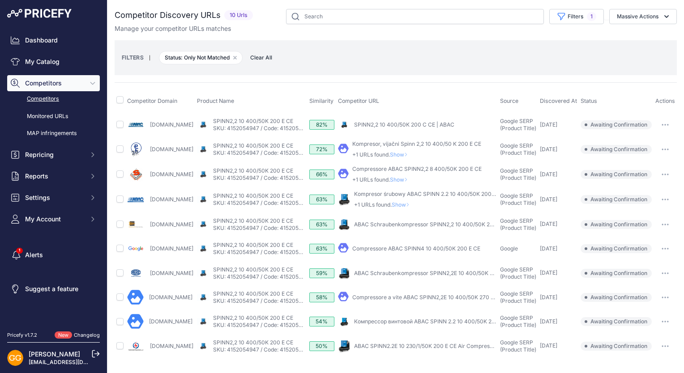
click at [123, 99] on th at bounding box center [120, 101] width 11 height 22
click at [116, 101] on input "checkbox" at bounding box center [119, 99] width 7 height 7
checkbox input "true"
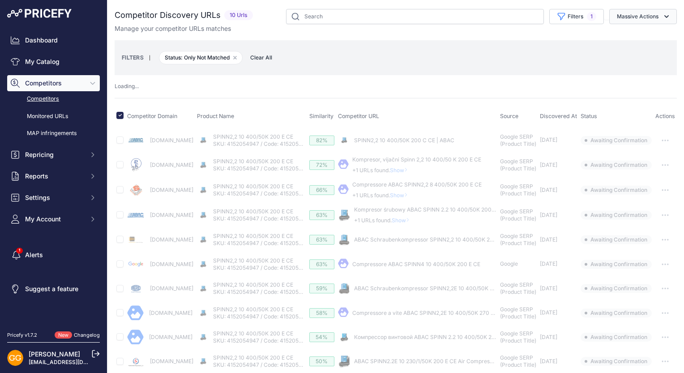
click at [662, 15] on icon "button" at bounding box center [666, 16] width 9 height 9
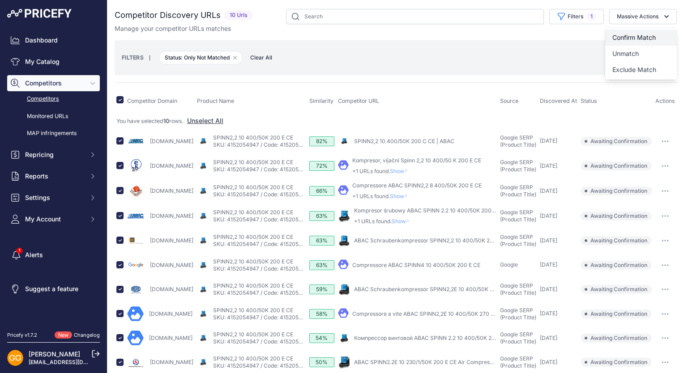
click at [639, 33] on button "Confirm Match" at bounding box center [641, 38] width 72 height 16
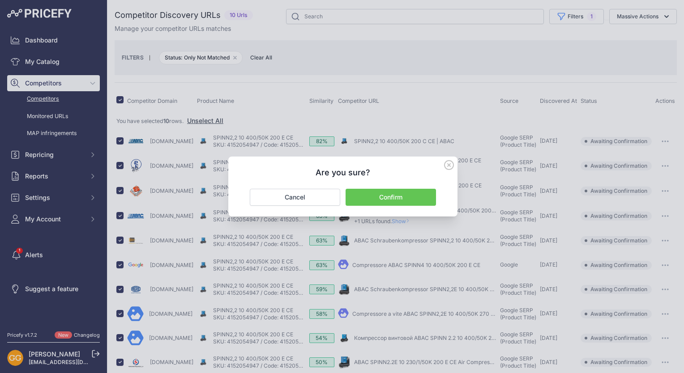
click at [418, 199] on button "Confirm" at bounding box center [390, 197] width 90 height 17
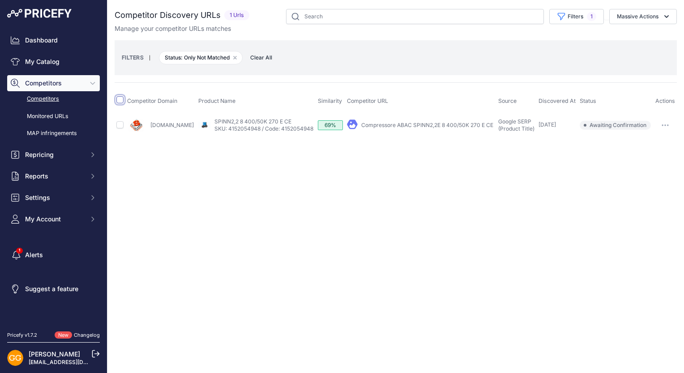
click at [120, 100] on input "checkbox" at bounding box center [119, 99] width 7 height 7
checkbox input "true"
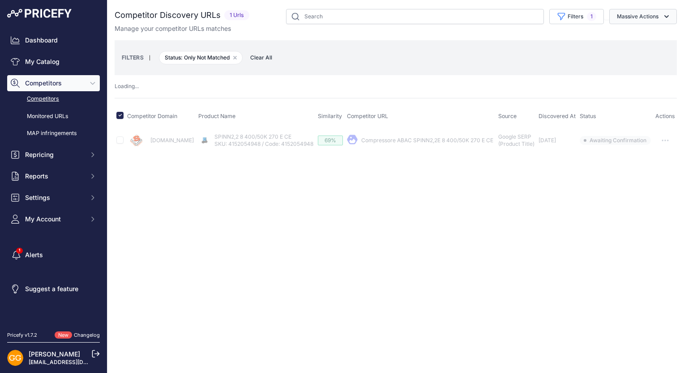
click at [632, 21] on button "Massive Actions" at bounding box center [643, 16] width 68 height 15
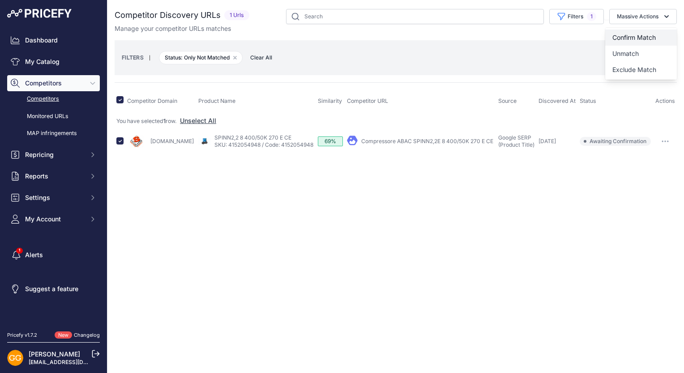
click at [633, 37] on span "Confirm Match" at bounding box center [633, 38] width 43 height 8
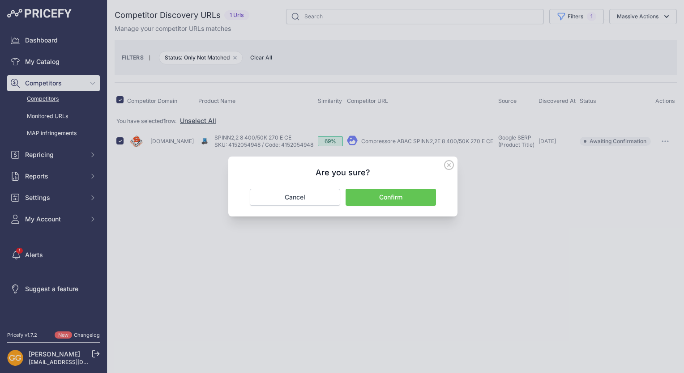
click at [408, 193] on button "Confirm" at bounding box center [390, 197] width 90 height 17
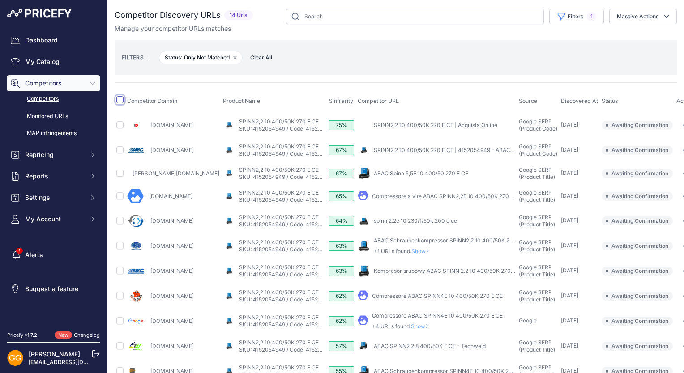
click at [120, 99] on input "checkbox" at bounding box center [119, 99] width 7 height 7
checkbox input "true"
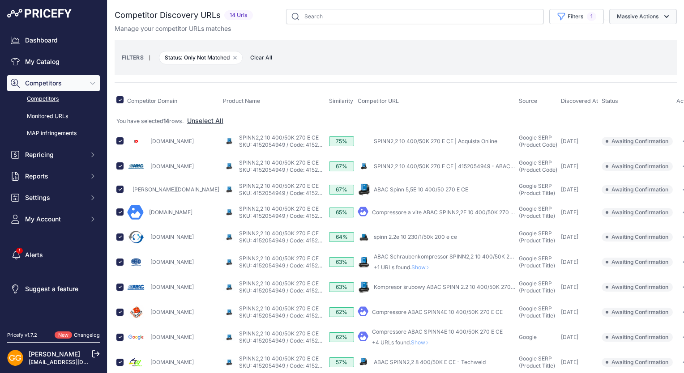
click at [662, 12] on icon "button" at bounding box center [666, 16] width 9 height 9
click at [633, 36] on span "Confirm Match" at bounding box center [633, 38] width 43 height 8
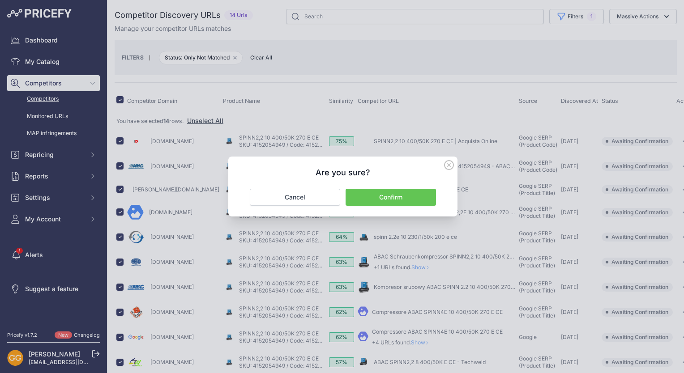
click at [402, 200] on button "Confirm" at bounding box center [390, 197] width 90 height 17
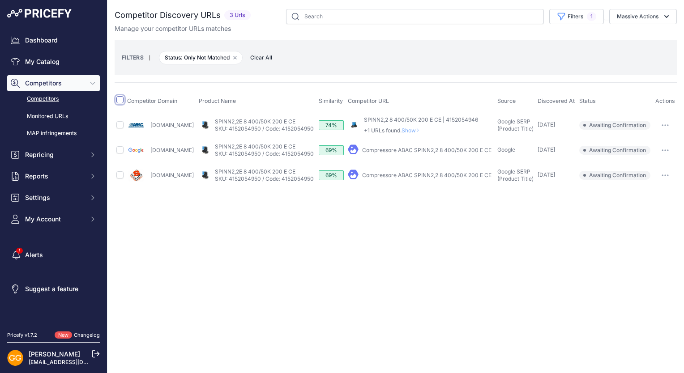
click at [120, 101] on input "checkbox" at bounding box center [119, 99] width 7 height 7
checkbox input "true"
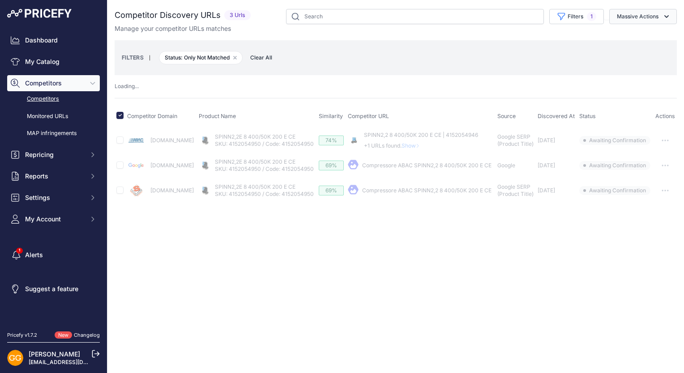
click at [674, 16] on button "Massive Actions" at bounding box center [643, 16] width 68 height 15
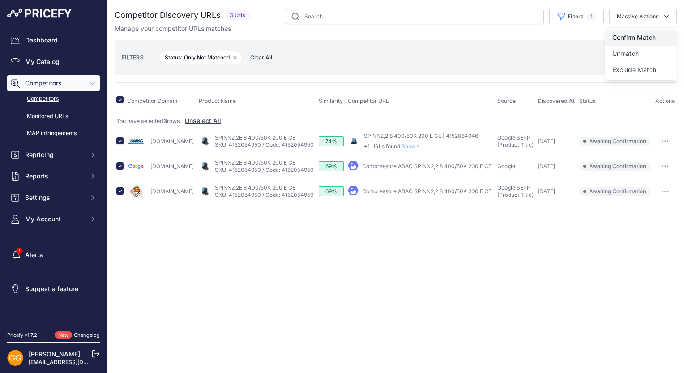
click at [642, 37] on span "Confirm Match" at bounding box center [633, 38] width 43 height 8
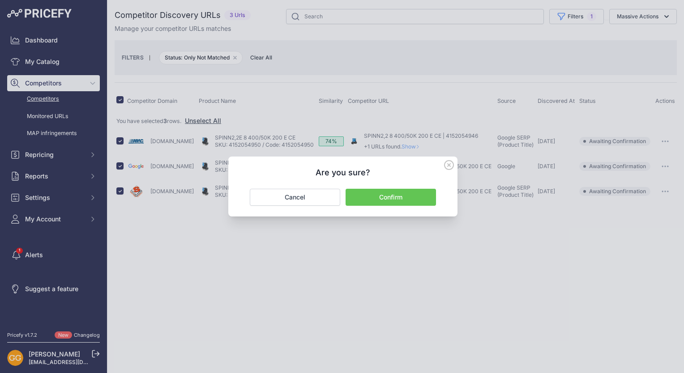
click at [399, 194] on button "Confirm" at bounding box center [390, 197] width 90 height 17
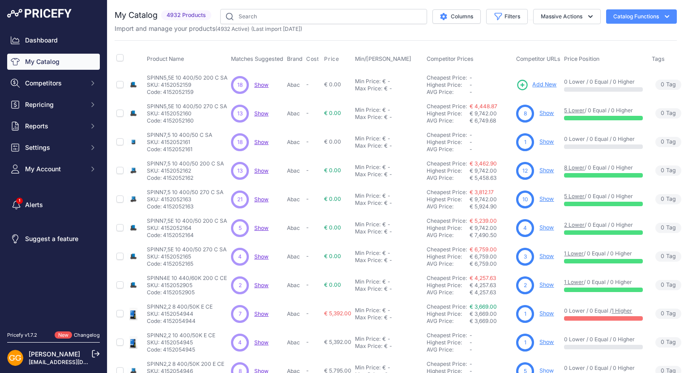
click at [265, 83] on span "Show" at bounding box center [261, 84] width 14 height 7
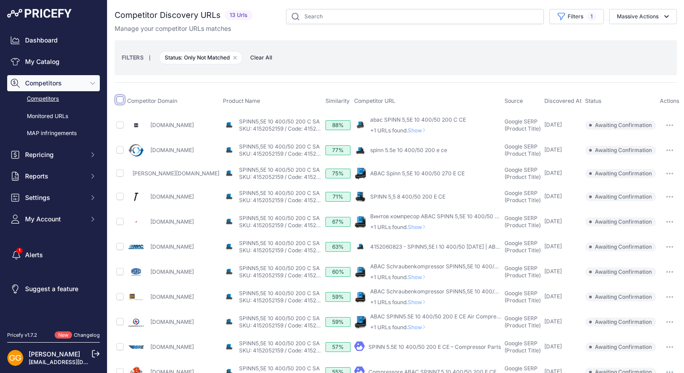
click at [119, 99] on input "checkbox" at bounding box center [119, 99] width 7 height 7
checkbox input "true"
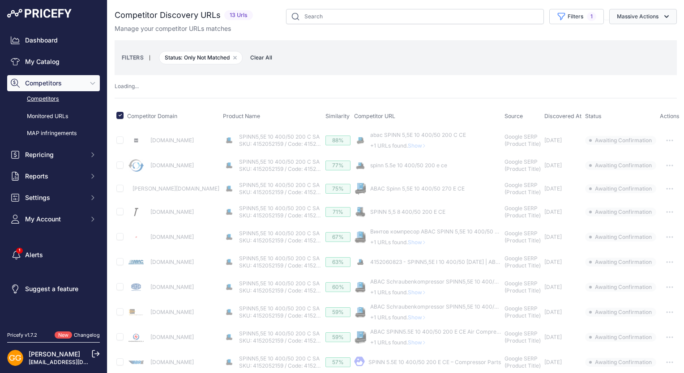
click at [651, 18] on button "Massive Actions" at bounding box center [643, 16] width 68 height 15
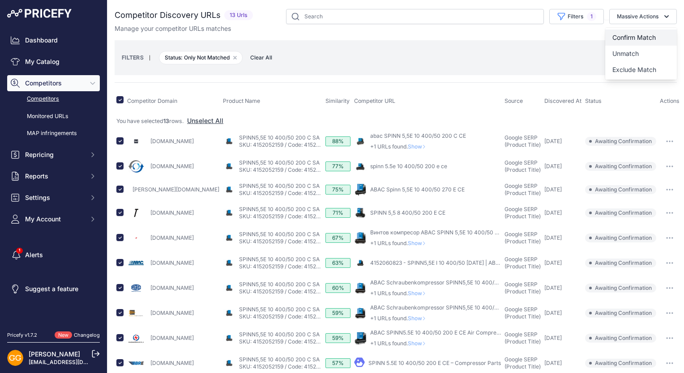
click at [625, 33] on button "Confirm Match" at bounding box center [641, 38] width 72 height 16
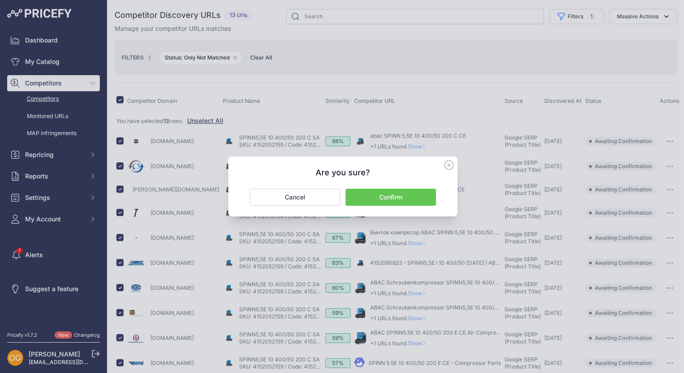
click at [410, 199] on button "Confirm" at bounding box center [390, 197] width 90 height 17
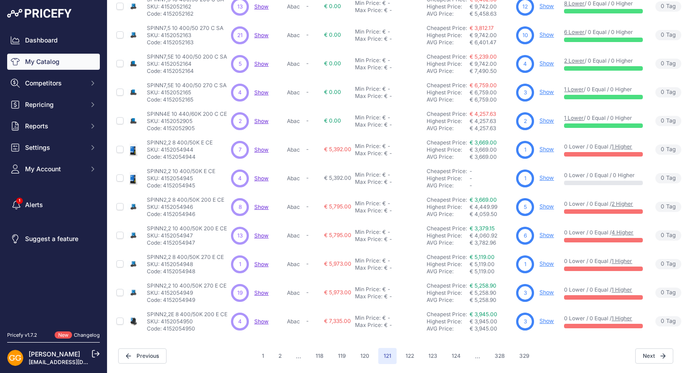
scroll to position [170, 0]
click at [408, 348] on button "122" at bounding box center [409, 356] width 19 height 16
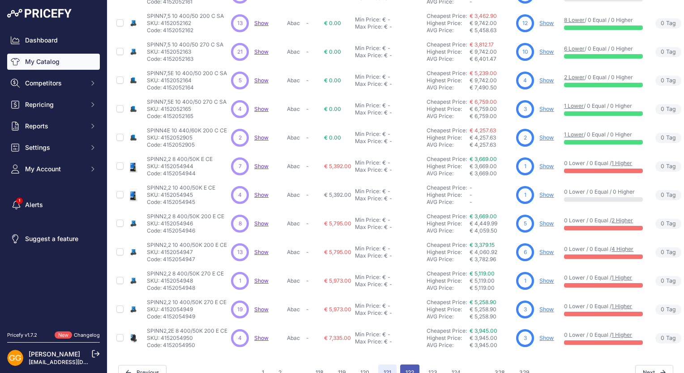
scroll to position [192, 0]
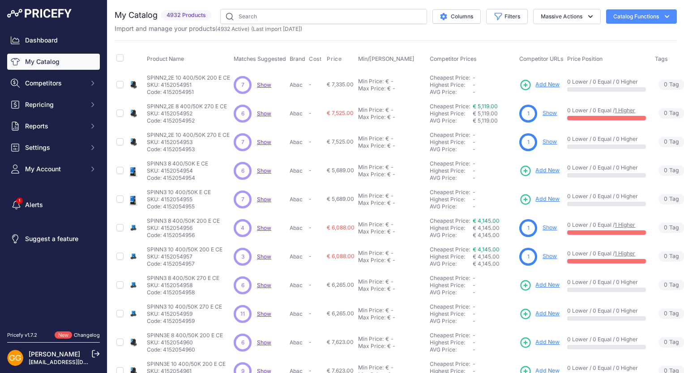
click at [265, 84] on span "Show" at bounding box center [264, 84] width 14 height 7
click at [263, 110] on span "Show" at bounding box center [264, 113] width 14 height 7
click at [262, 141] on span "Show" at bounding box center [264, 142] width 14 height 7
click at [266, 168] on span "Show" at bounding box center [264, 170] width 14 height 7
click at [262, 200] on span "Show" at bounding box center [264, 199] width 14 height 7
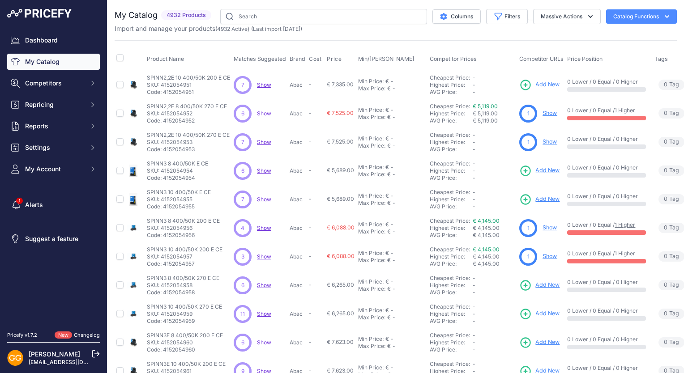
click at [265, 197] on span "Show" at bounding box center [264, 199] width 14 height 7
click at [265, 228] on span "Show" at bounding box center [264, 228] width 14 height 7
click at [260, 256] on span "Show" at bounding box center [264, 256] width 14 height 7
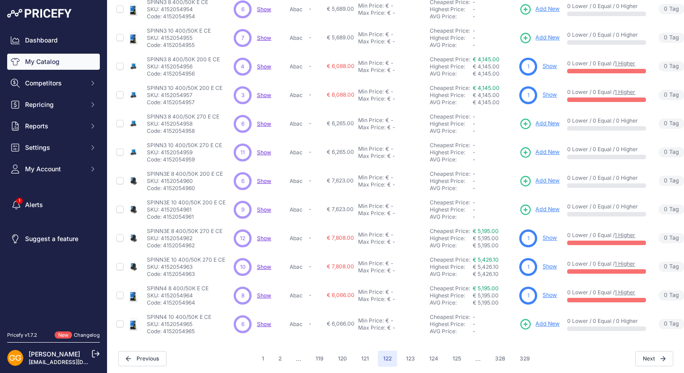
scroll to position [170, 0]
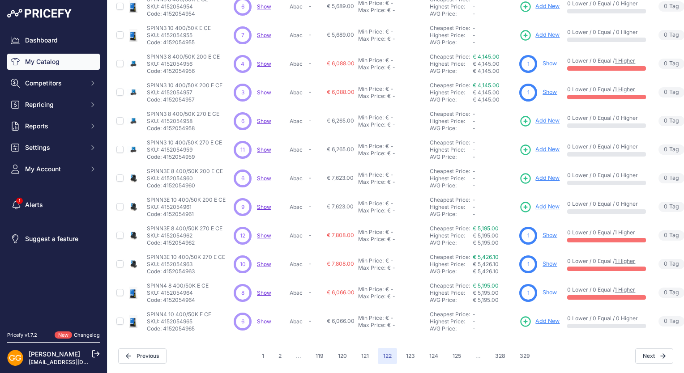
click at [263, 118] on span "Show" at bounding box center [264, 121] width 14 height 7
click at [263, 146] on span "Show" at bounding box center [264, 149] width 14 height 7
click at [263, 175] on span "Show" at bounding box center [264, 178] width 14 height 7
click at [265, 204] on span "Show" at bounding box center [264, 207] width 14 height 7
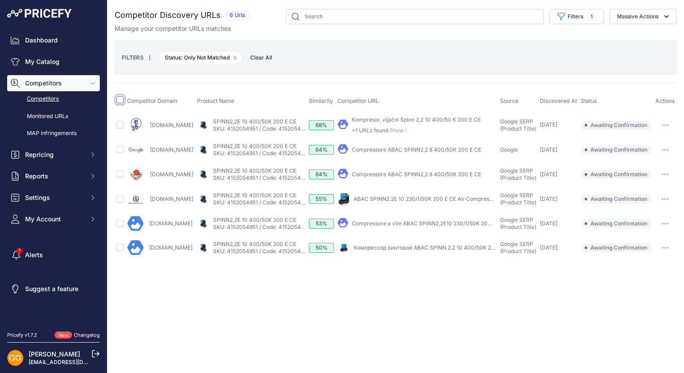
click at [119, 98] on input "checkbox" at bounding box center [119, 99] width 7 height 7
checkbox input "true"
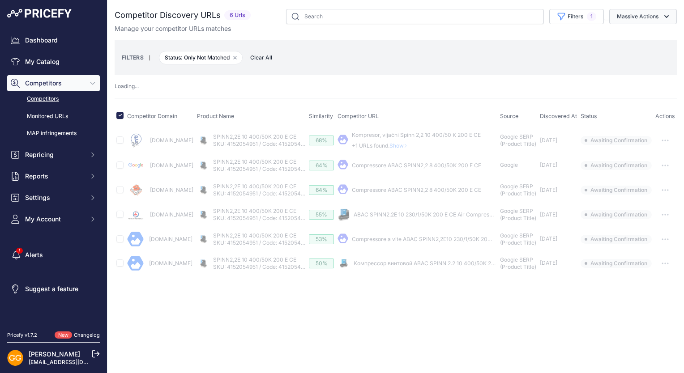
click at [642, 14] on button "Massive Actions" at bounding box center [643, 16] width 68 height 15
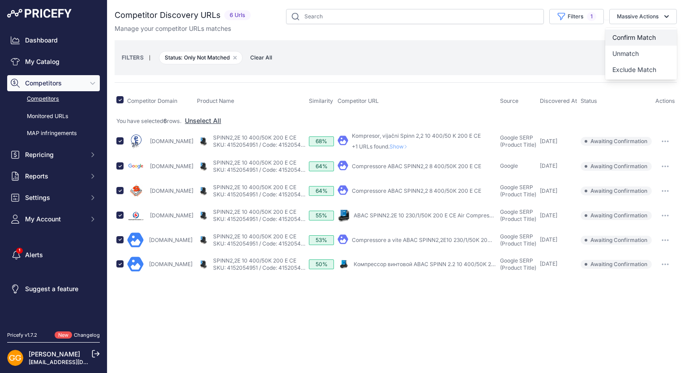
click at [644, 33] on button "Confirm Match" at bounding box center [641, 38] width 72 height 16
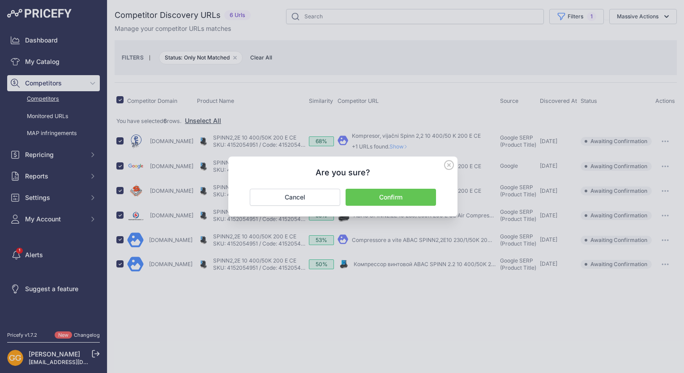
click at [418, 191] on button "Confirm" at bounding box center [390, 197] width 90 height 17
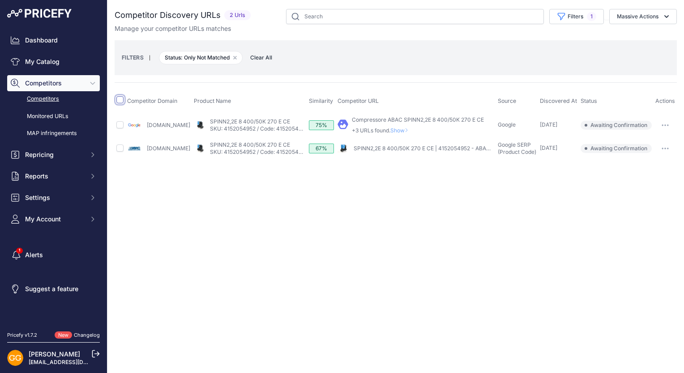
click at [121, 101] on input "checkbox" at bounding box center [119, 99] width 7 height 7
checkbox input "true"
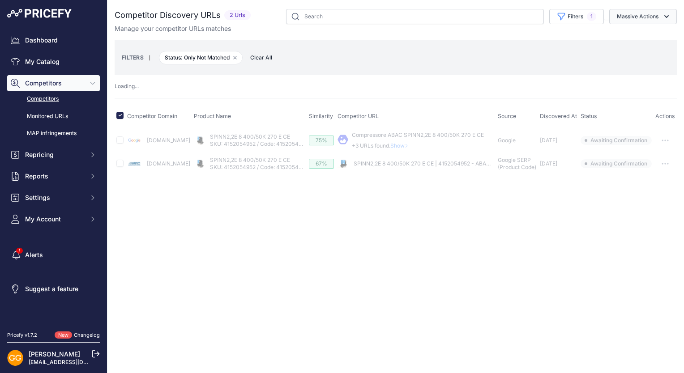
click at [627, 12] on button "Massive Actions" at bounding box center [643, 16] width 68 height 15
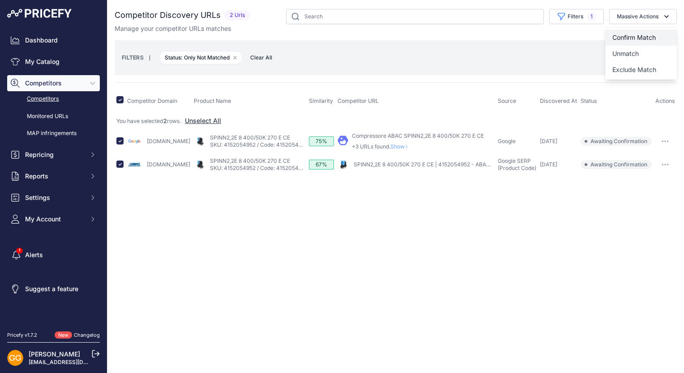
click at [634, 36] on span "Confirm Match" at bounding box center [633, 38] width 43 height 8
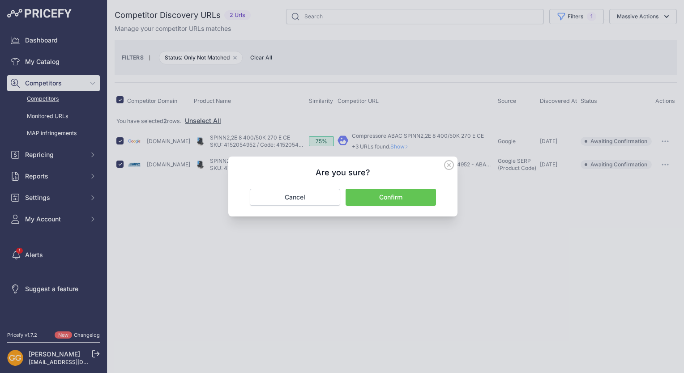
click at [415, 194] on button "Confirm" at bounding box center [390, 197] width 90 height 17
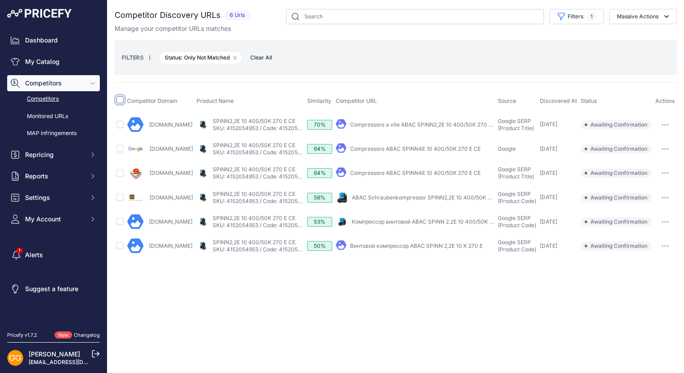
click at [118, 98] on input "checkbox" at bounding box center [119, 99] width 7 height 7
checkbox input "true"
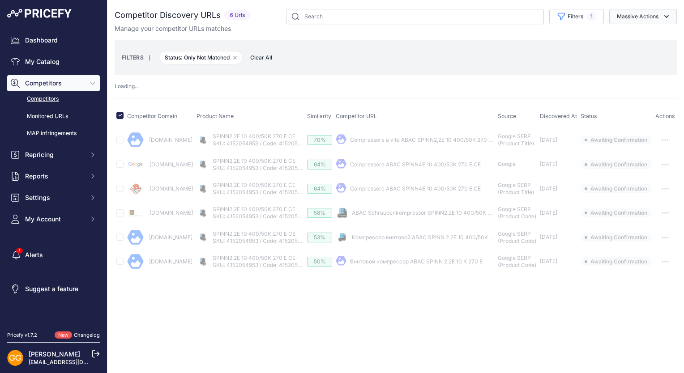
click at [631, 13] on button "Massive Actions" at bounding box center [643, 16] width 68 height 15
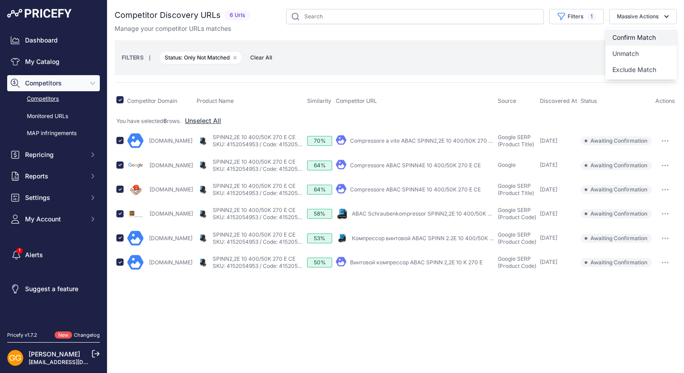
click at [635, 34] on span "Confirm Match" at bounding box center [633, 38] width 43 height 8
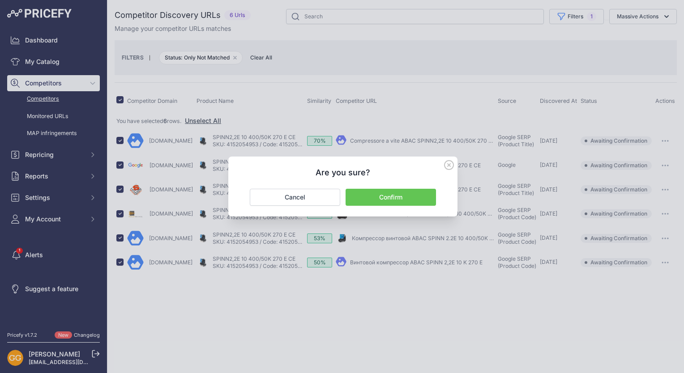
click at [415, 197] on button "Confirm" at bounding box center [390, 197] width 90 height 17
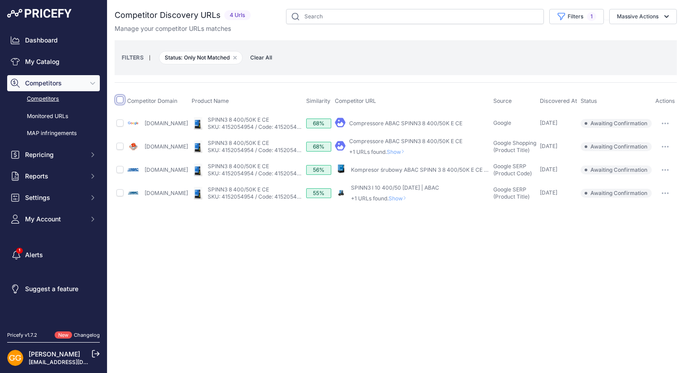
click at [123, 98] on input "checkbox" at bounding box center [119, 99] width 7 height 7
checkbox input "true"
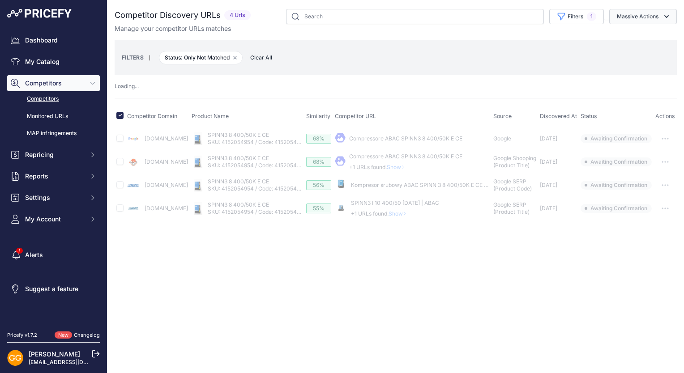
click at [658, 19] on button "Massive Actions" at bounding box center [643, 16] width 68 height 15
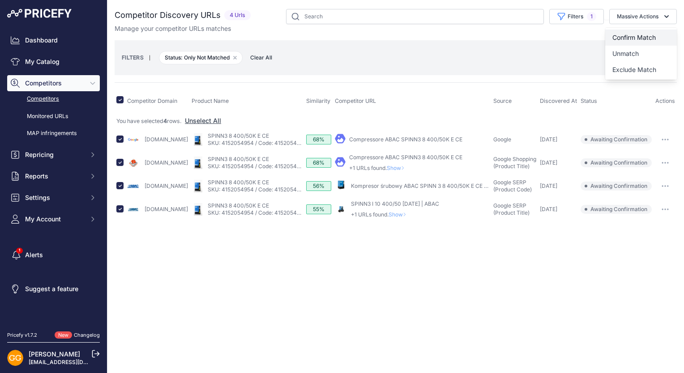
click at [649, 34] on span "Confirm Match" at bounding box center [633, 38] width 43 height 8
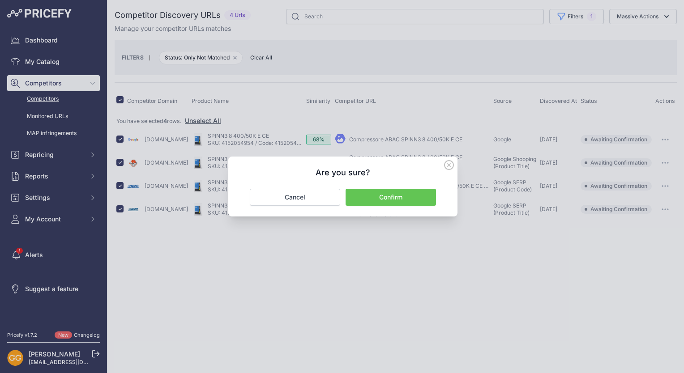
click at [412, 202] on button "Confirm" at bounding box center [390, 197] width 90 height 17
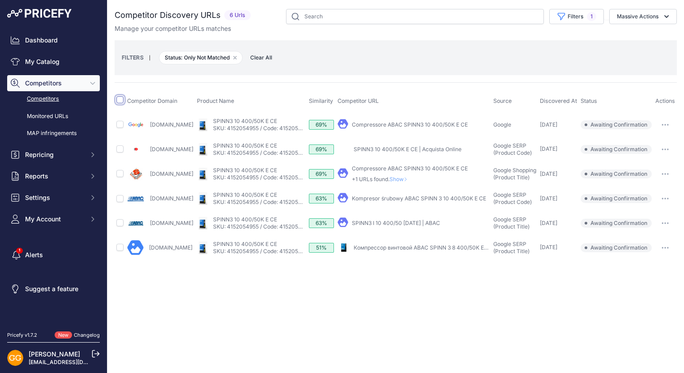
click at [121, 100] on input "checkbox" at bounding box center [119, 99] width 7 height 7
checkbox input "true"
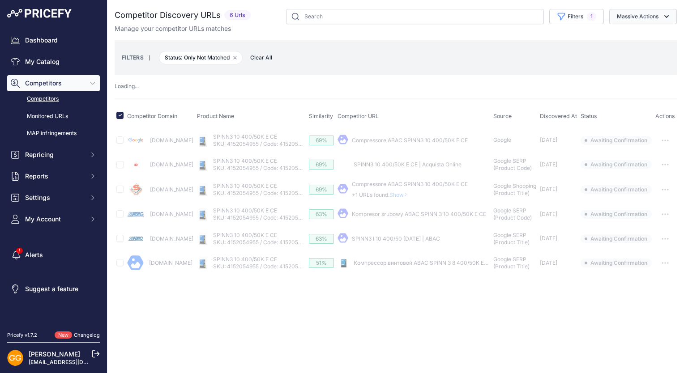
click at [640, 16] on button "Massive Actions" at bounding box center [643, 16] width 68 height 15
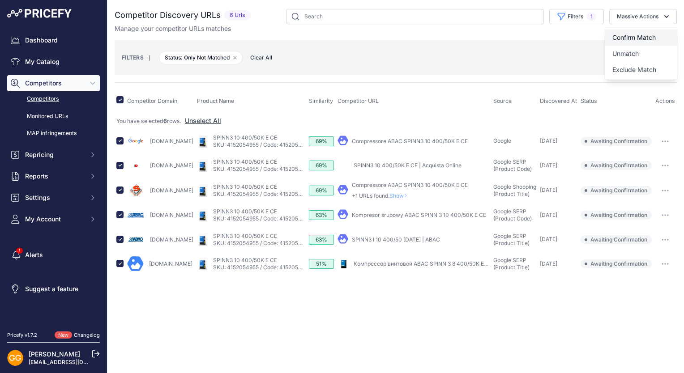
click at [660, 33] on button "Confirm Match" at bounding box center [641, 38] width 72 height 16
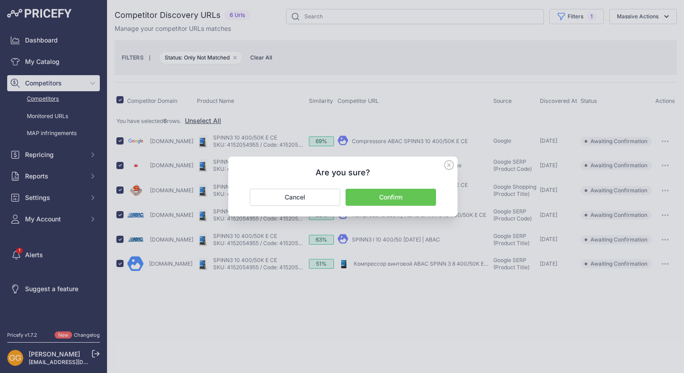
click at [406, 198] on button "Confirm" at bounding box center [390, 197] width 90 height 17
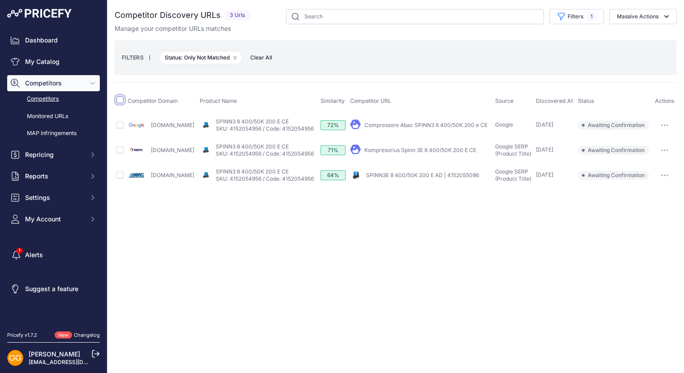
click at [119, 98] on input "checkbox" at bounding box center [119, 99] width 7 height 7
checkbox input "true"
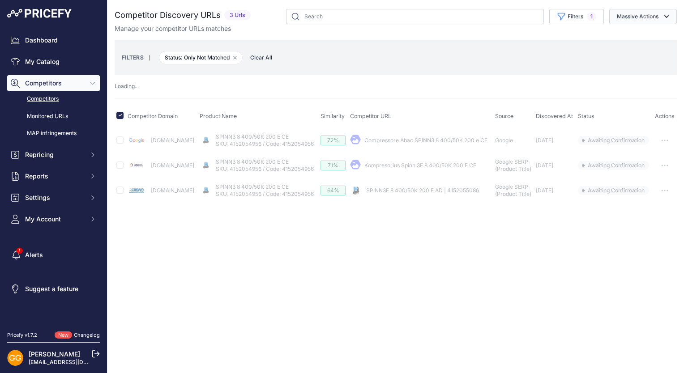
click at [646, 15] on button "Massive Actions" at bounding box center [643, 16] width 68 height 15
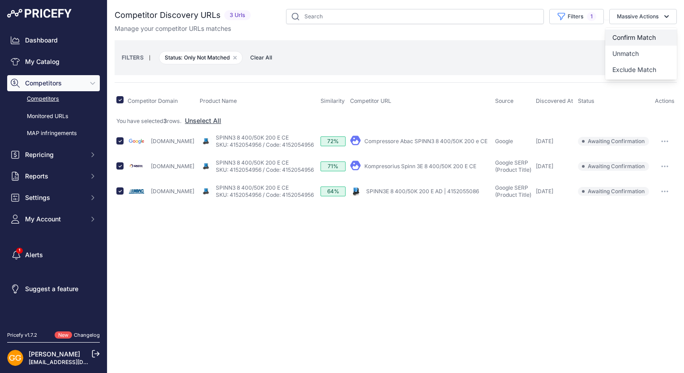
click at [649, 35] on span "Confirm Match" at bounding box center [633, 38] width 43 height 8
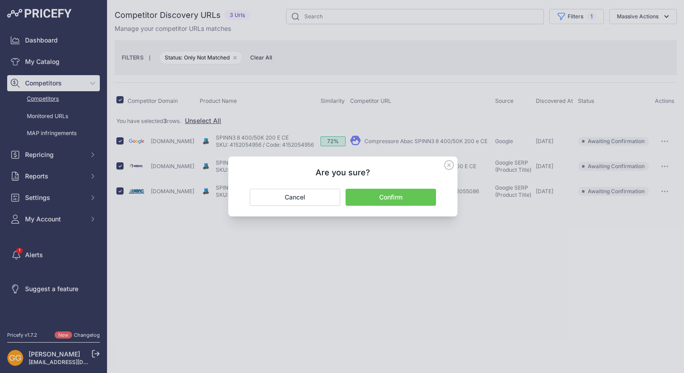
click at [401, 194] on button "Confirm" at bounding box center [390, 197] width 90 height 17
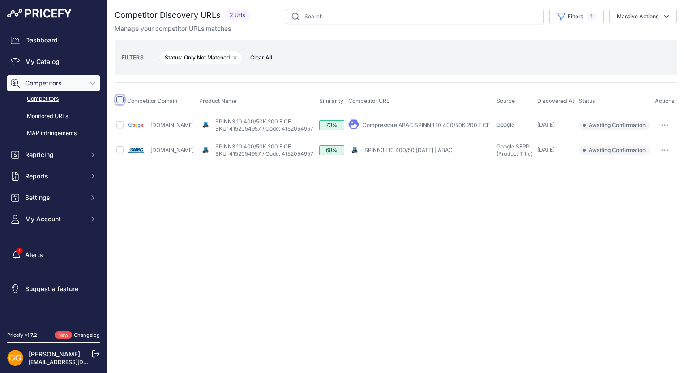
click at [118, 99] on input "checkbox" at bounding box center [119, 99] width 7 height 7
checkbox input "true"
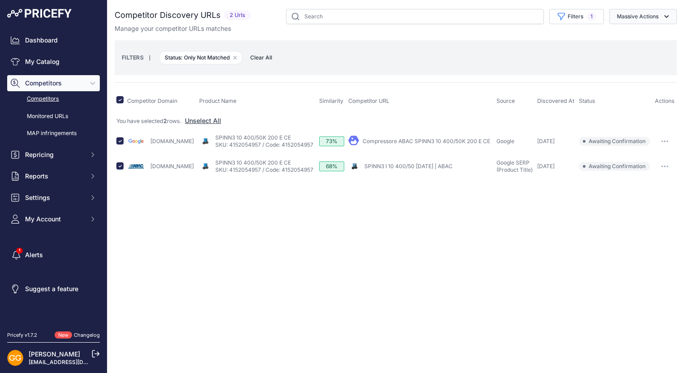
click at [649, 17] on button "Massive Actions" at bounding box center [643, 16] width 68 height 15
click at [647, 31] on button "Confirm Match" at bounding box center [641, 38] width 72 height 16
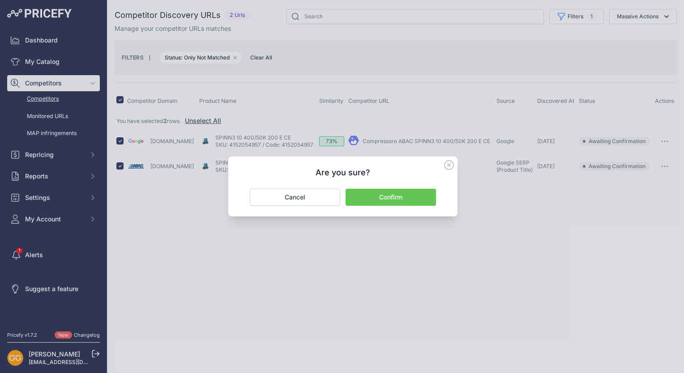
click at [402, 201] on button "Confirm" at bounding box center [390, 197] width 90 height 17
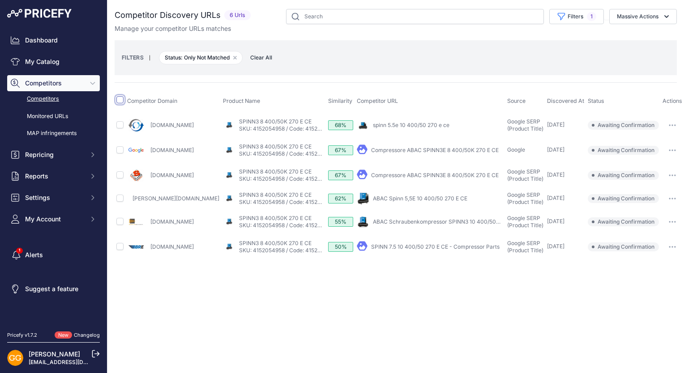
click at [120, 98] on input "checkbox" at bounding box center [119, 99] width 7 height 7
checkbox input "true"
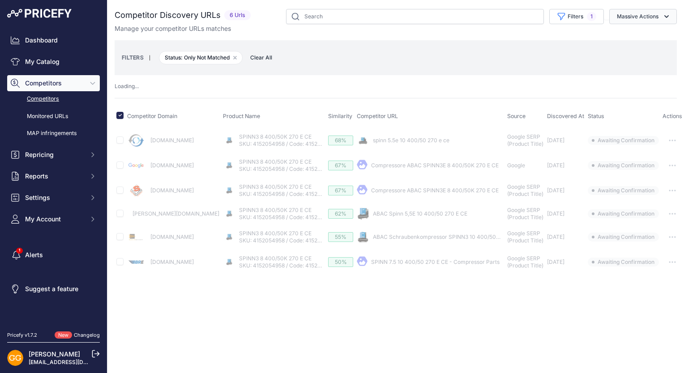
click at [668, 15] on icon "button" at bounding box center [666, 16] width 4 height 3
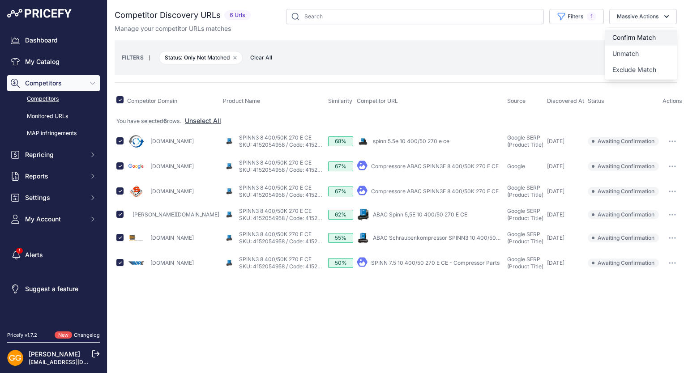
click at [650, 35] on span "Confirm Match" at bounding box center [633, 38] width 43 height 8
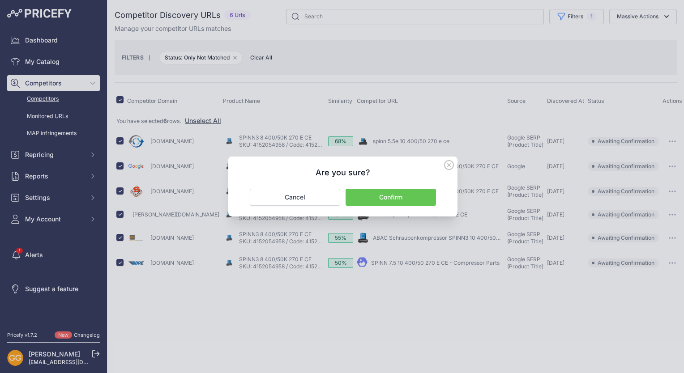
click at [386, 194] on button "Confirm" at bounding box center [390, 197] width 90 height 17
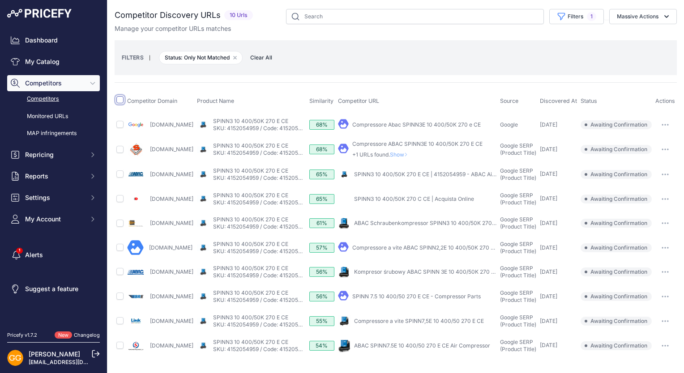
click at [119, 101] on input "checkbox" at bounding box center [119, 99] width 7 height 7
checkbox input "true"
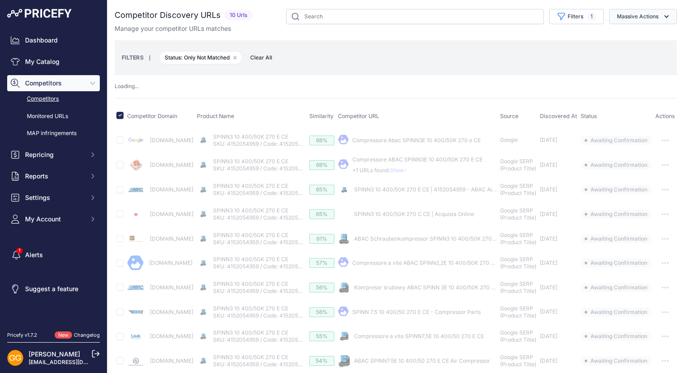
click at [624, 17] on button "Massive Actions" at bounding box center [643, 16] width 68 height 15
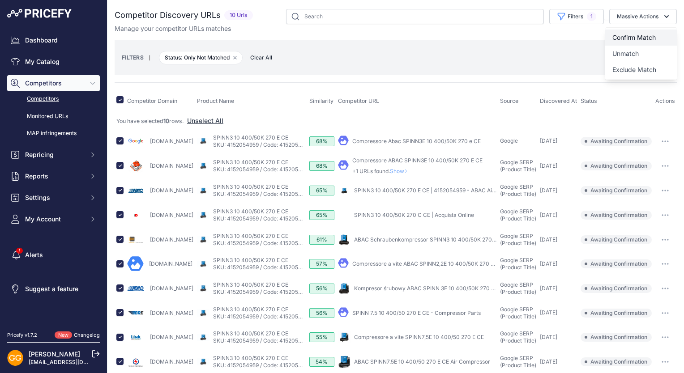
click at [628, 31] on button "Confirm Match" at bounding box center [641, 38] width 72 height 16
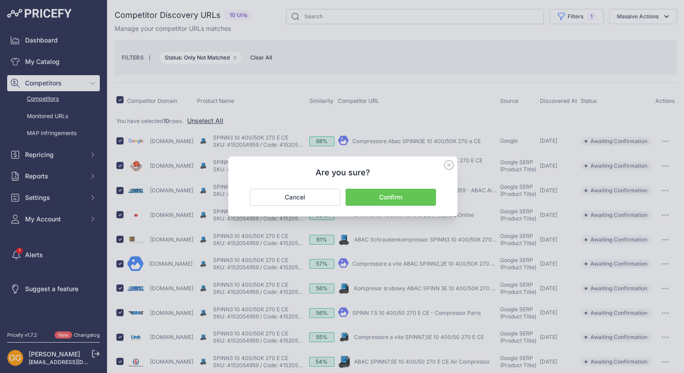
click at [387, 192] on button "Confirm" at bounding box center [390, 197] width 90 height 17
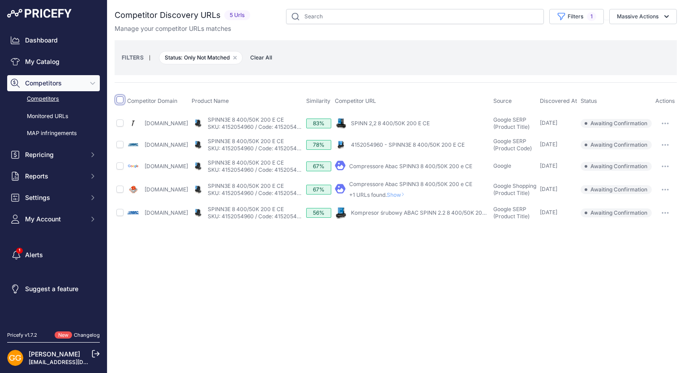
click at [120, 99] on input "checkbox" at bounding box center [119, 99] width 7 height 7
checkbox input "true"
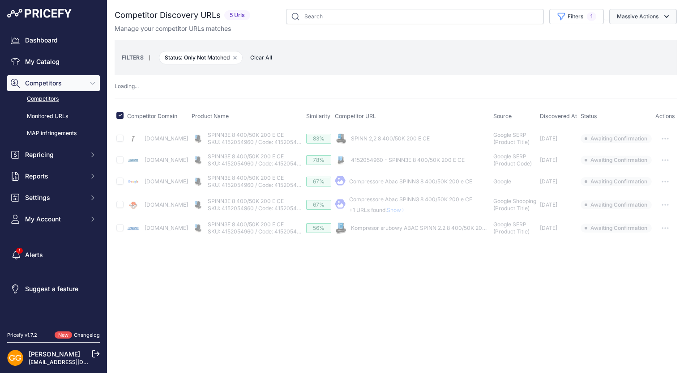
click at [662, 13] on icon "button" at bounding box center [666, 16] width 9 height 9
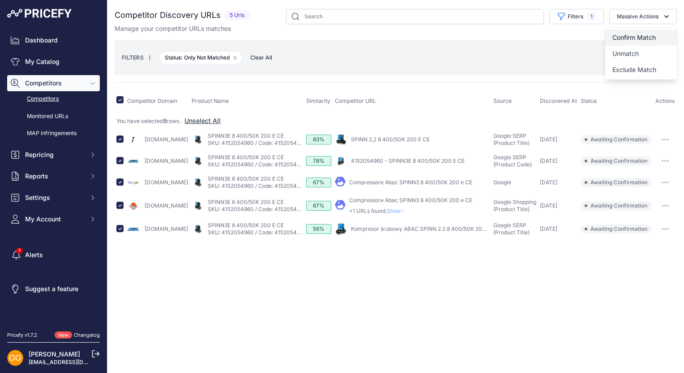
click at [641, 33] on button "Confirm Match" at bounding box center [641, 38] width 72 height 16
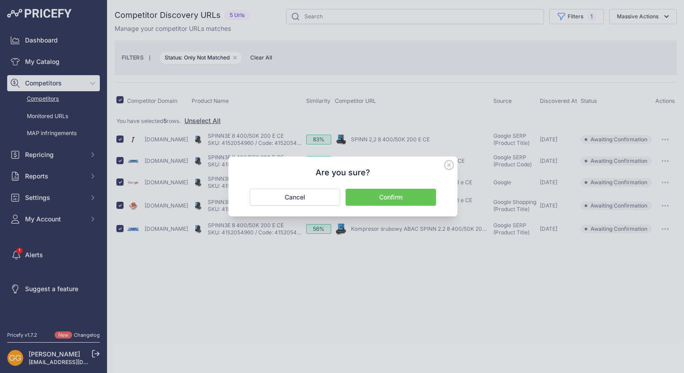
click at [412, 196] on button "Confirm" at bounding box center [390, 197] width 90 height 17
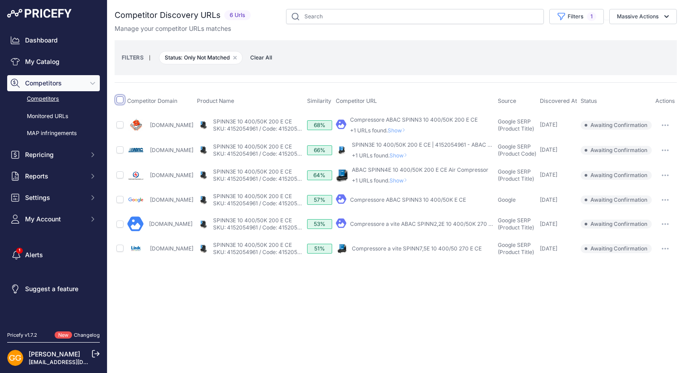
click at [120, 98] on input "checkbox" at bounding box center [119, 99] width 7 height 7
checkbox input "true"
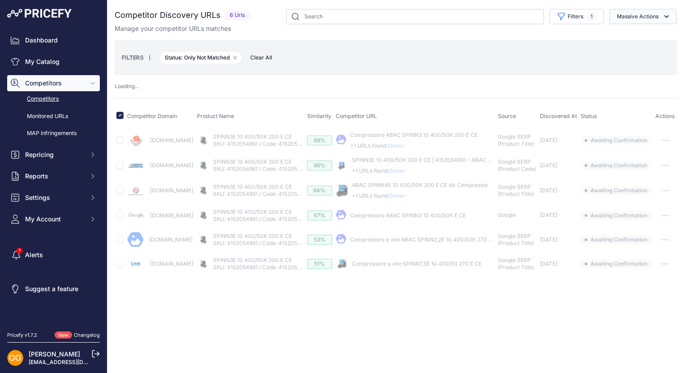
click at [658, 15] on button "Massive Actions" at bounding box center [643, 16] width 68 height 15
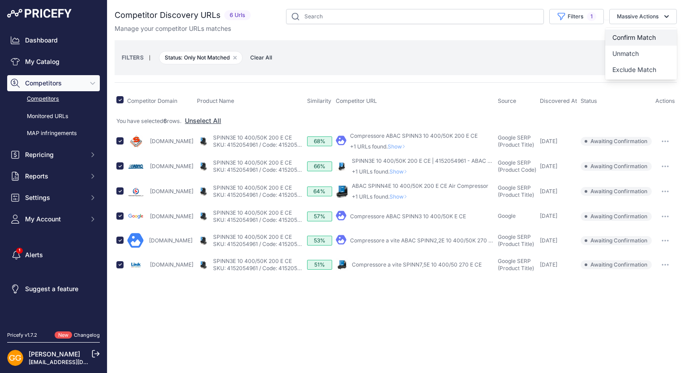
click at [650, 34] on span "Confirm Match" at bounding box center [633, 38] width 43 height 8
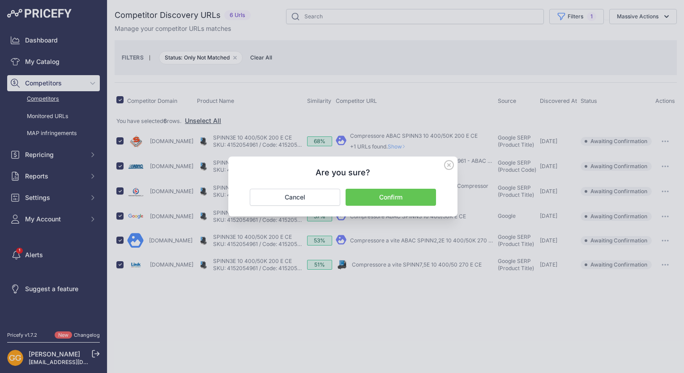
click at [421, 192] on button "Confirm" at bounding box center [390, 197] width 90 height 17
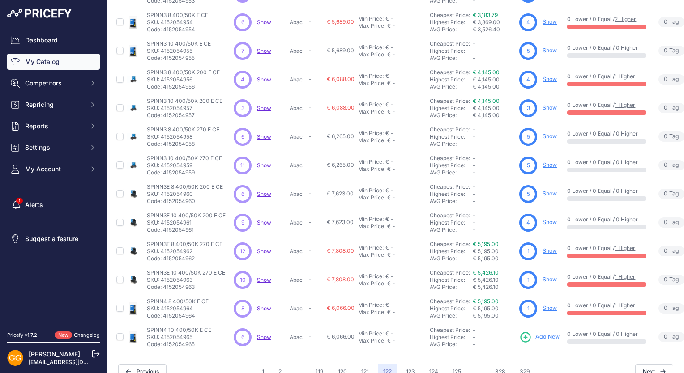
scroll to position [170, 0]
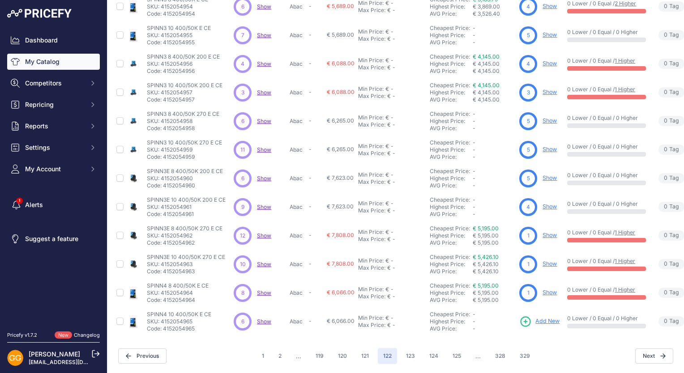
click at [265, 318] on span "Show" at bounding box center [264, 321] width 14 height 7
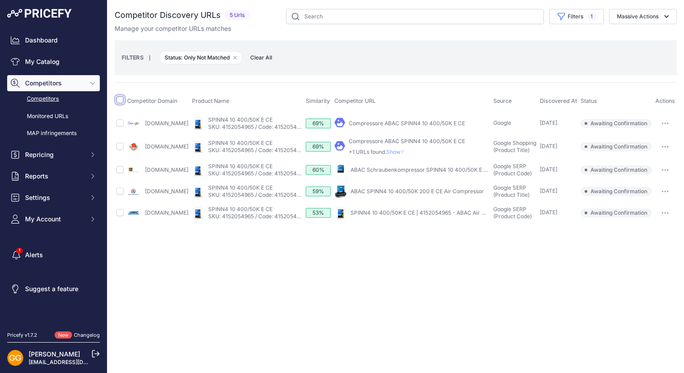
click at [120, 101] on input "checkbox" at bounding box center [119, 99] width 7 height 7
checkbox input "true"
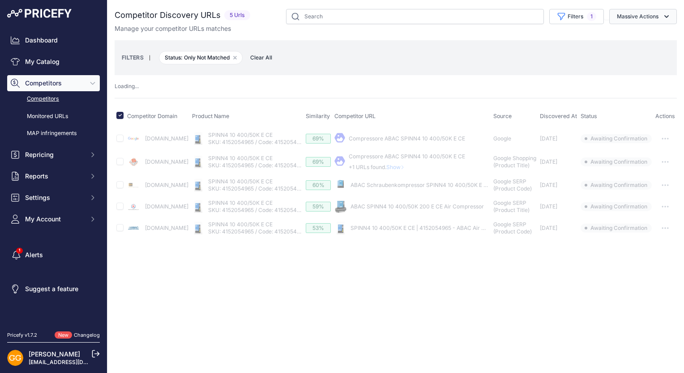
click at [662, 15] on icon "button" at bounding box center [666, 16] width 9 height 9
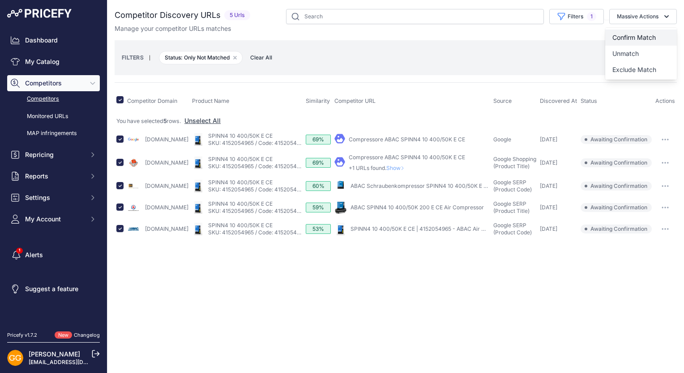
click at [635, 36] on span "Confirm Match" at bounding box center [633, 38] width 43 height 8
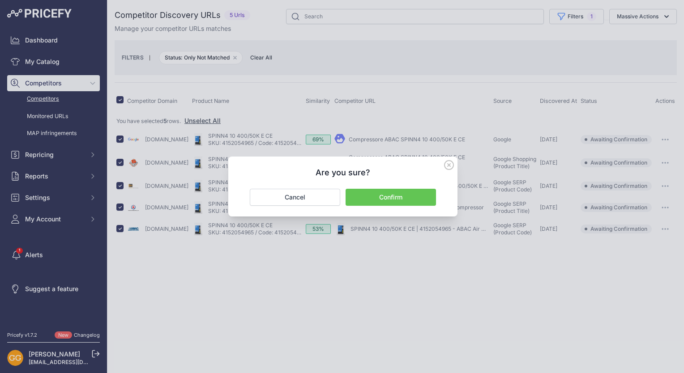
click at [417, 200] on button "Confirm" at bounding box center [390, 197] width 90 height 17
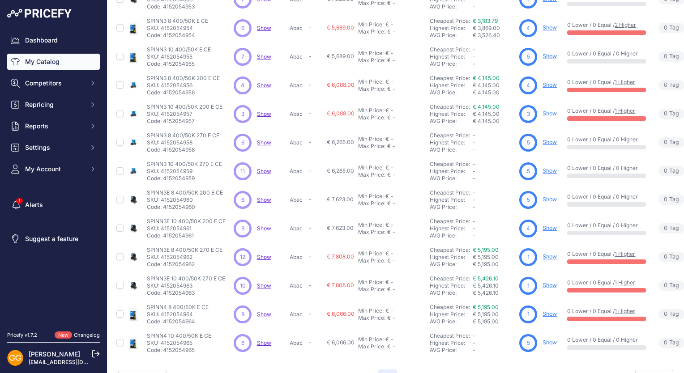
scroll to position [170, 0]
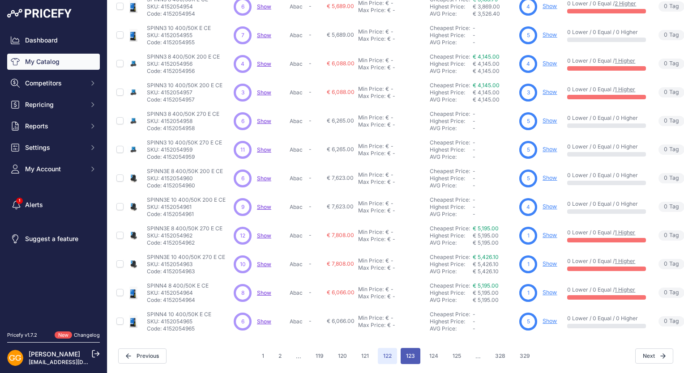
click at [404, 353] on button "123" at bounding box center [410, 356] width 20 height 16
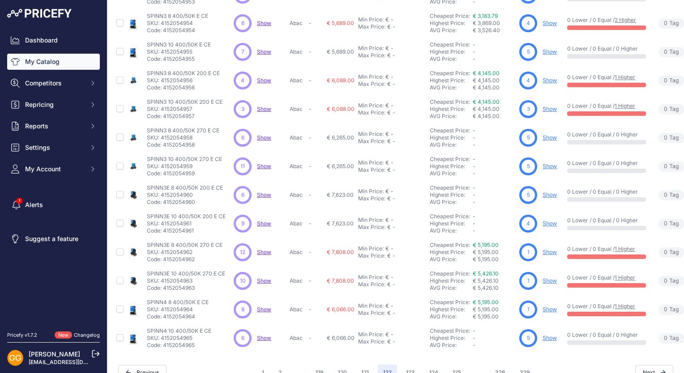
scroll to position [192, 0]
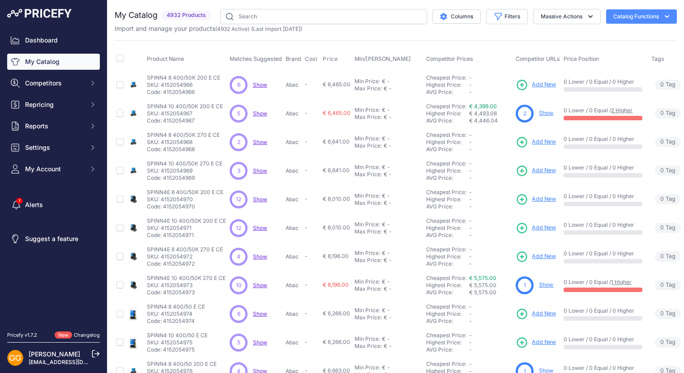
click at [259, 82] on span "Show" at bounding box center [260, 84] width 14 height 7
click at [258, 112] on span "Show" at bounding box center [260, 113] width 14 height 7
click at [261, 142] on span "Show" at bounding box center [260, 142] width 14 height 7
click at [259, 172] on span "Show" at bounding box center [260, 170] width 14 height 7
click at [261, 197] on span "Show" at bounding box center [260, 199] width 14 height 7
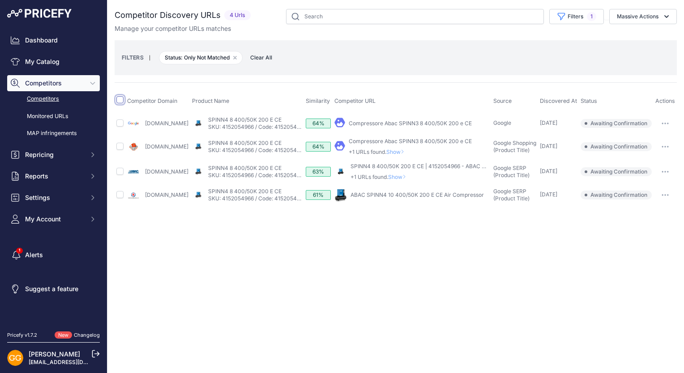
click at [120, 98] on input "checkbox" at bounding box center [119, 99] width 7 height 7
checkbox input "true"
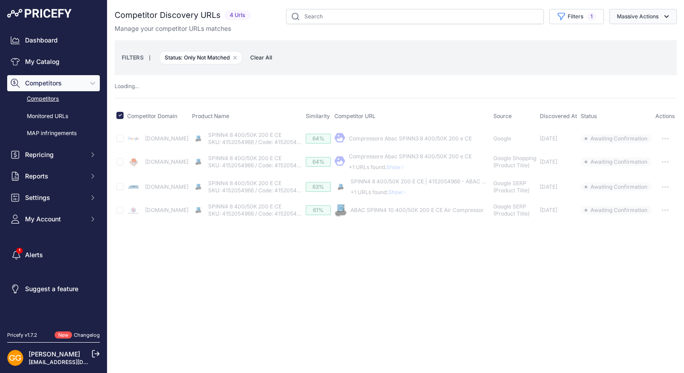
click at [665, 13] on icon "button" at bounding box center [666, 16] width 9 height 9
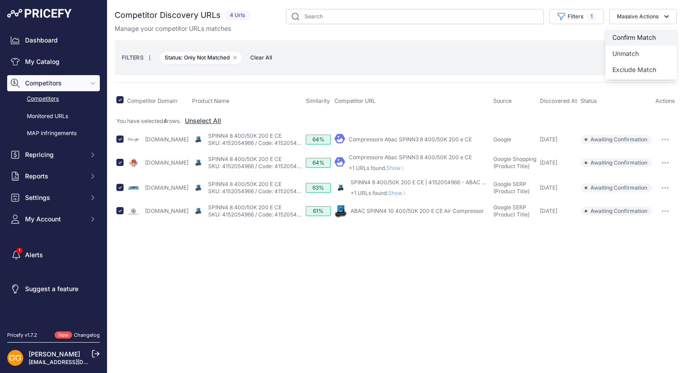
click at [635, 34] on span "Confirm Match" at bounding box center [633, 38] width 43 height 8
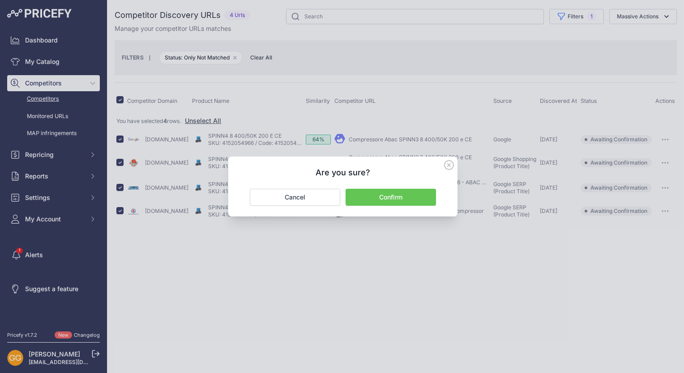
click at [416, 200] on button "Confirm" at bounding box center [390, 197] width 90 height 17
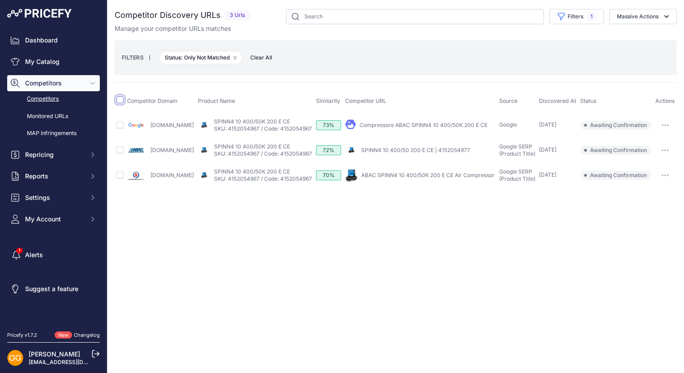
click at [120, 96] on input "checkbox" at bounding box center [119, 99] width 7 height 7
checkbox input "true"
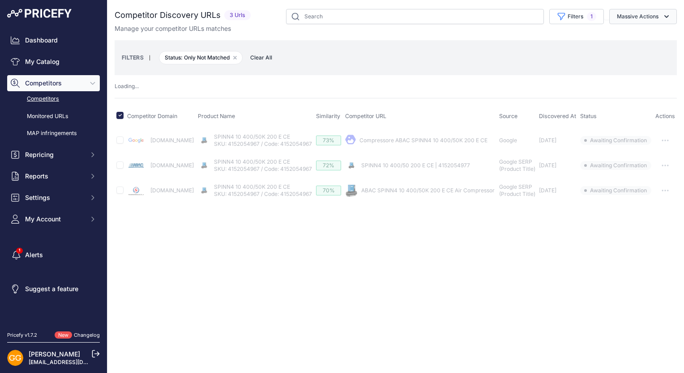
click at [668, 12] on icon "button" at bounding box center [666, 16] width 9 height 9
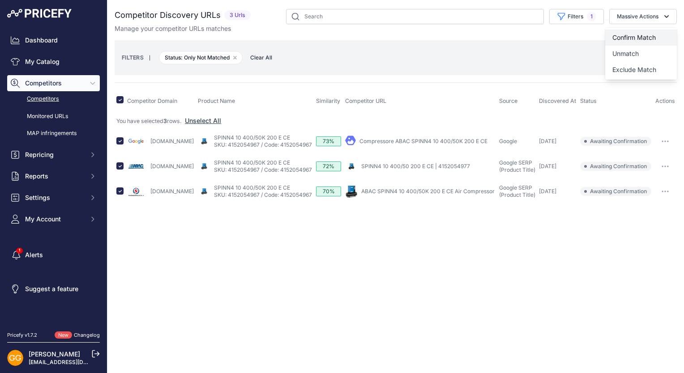
click at [652, 34] on span "Confirm Match" at bounding box center [633, 38] width 43 height 8
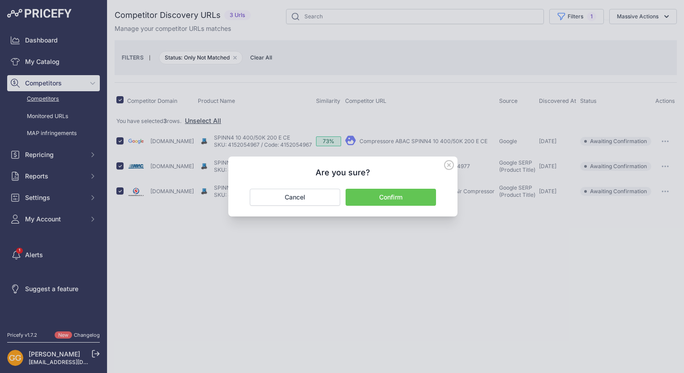
click at [399, 195] on button "Confirm" at bounding box center [390, 197] width 90 height 17
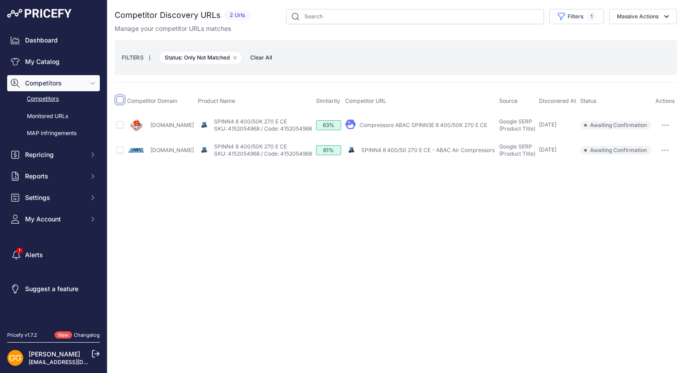
click at [120, 101] on input "checkbox" at bounding box center [119, 99] width 7 height 7
checkbox input "true"
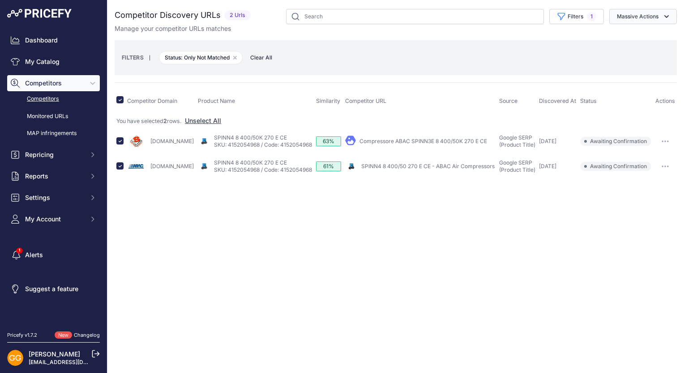
click at [664, 15] on icon "button" at bounding box center [666, 16] width 4 height 3
click at [647, 37] on span "Confirm Match" at bounding box center [633, 38] width 43 height 8
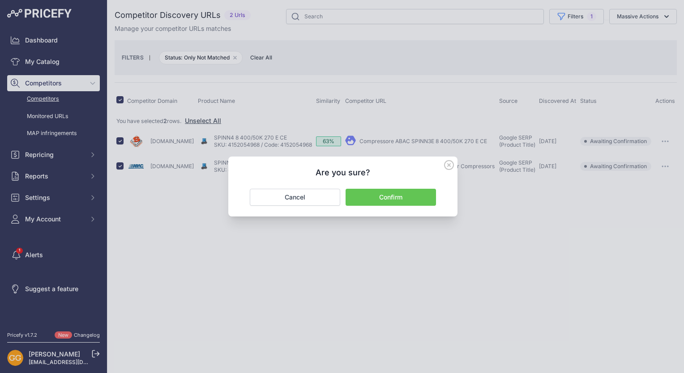
click at [411, 200] on button "Confirm" at bounding box center [390, 197] width 90 height 17
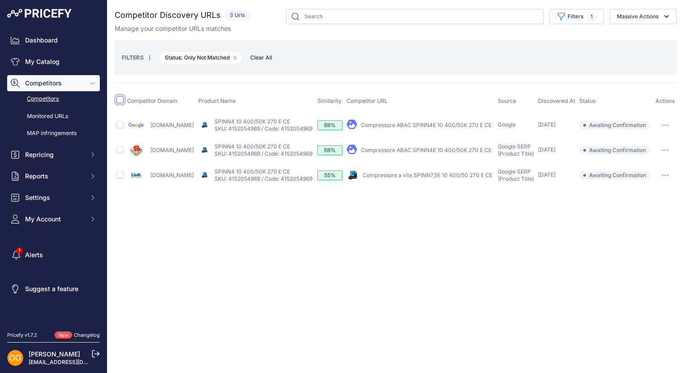
click at [122, 101] on input "checkbox" at bounding box center [119, 99] width 7 height 7
checkbox input "true"
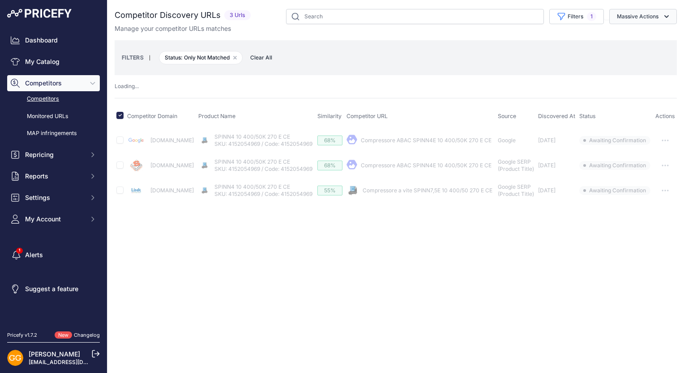
click at [641, 14] on button "Massive Actions" at bounding box center [643, 16] width 68 height 15
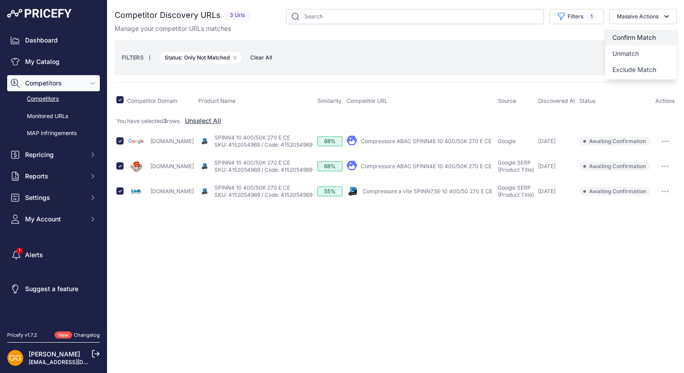
click at [645, 35] on span "Confirm Match" at bounding box center [633, 38] width 43 height 8
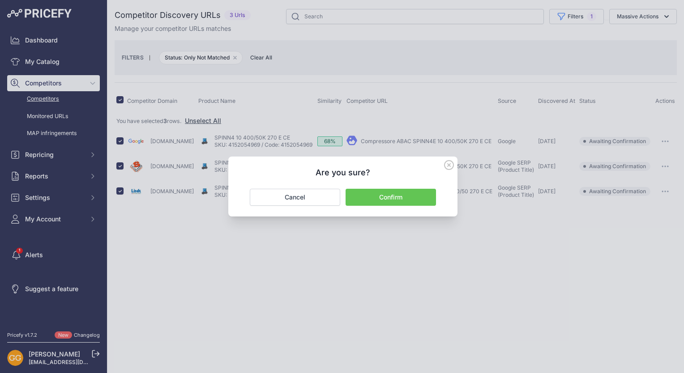
click at [426, 196] on button "Confirm" at bounding box center [390, 197] width 90 height 17
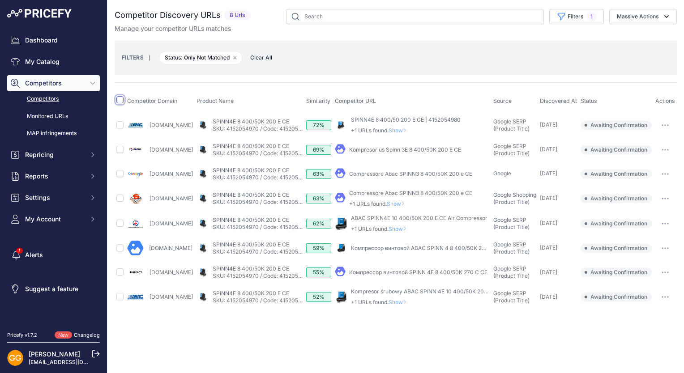
click at [122, 101] on input "checkbox" at bounding box center [119, 99] width 7 height 7
checkbox input "true"
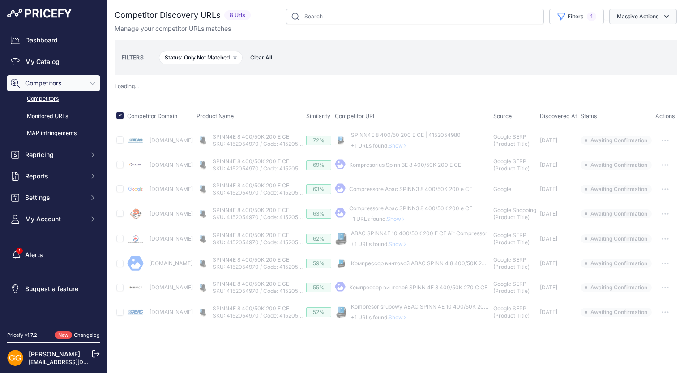
click at [643, 19] on button "Massive Actions" at bounding box center [643, 16] width 68 height 15
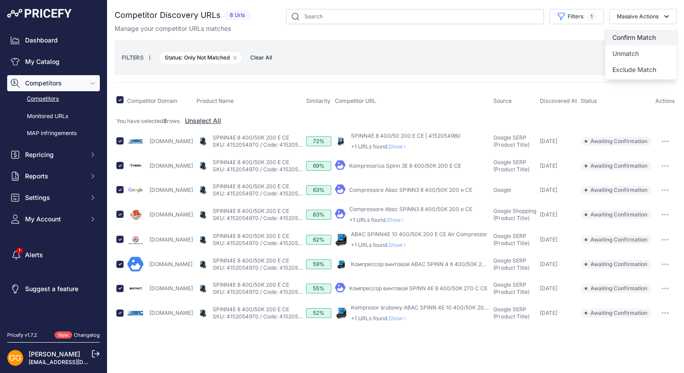
click at [633, 34] on span "Confirm Match" at bounding box center [633, 38] width 43 height 8
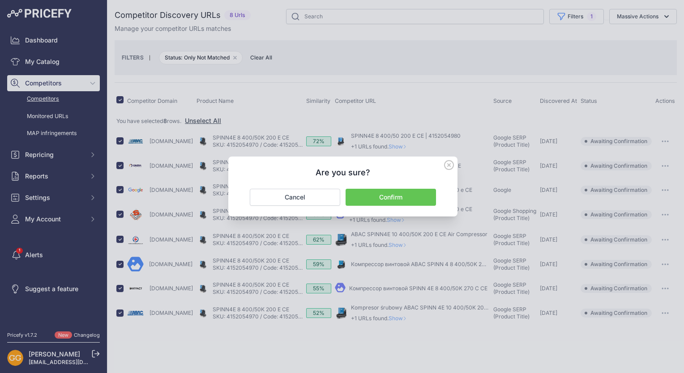
click at [410, 192] on button "Confirm" at bounding box center [390, 197] width 90 height 17
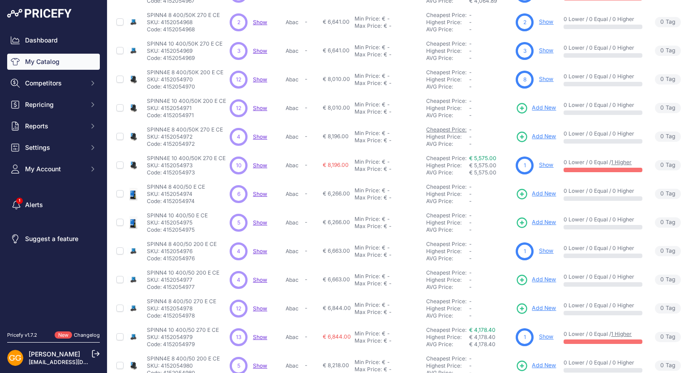
scroll to position [134, 0]
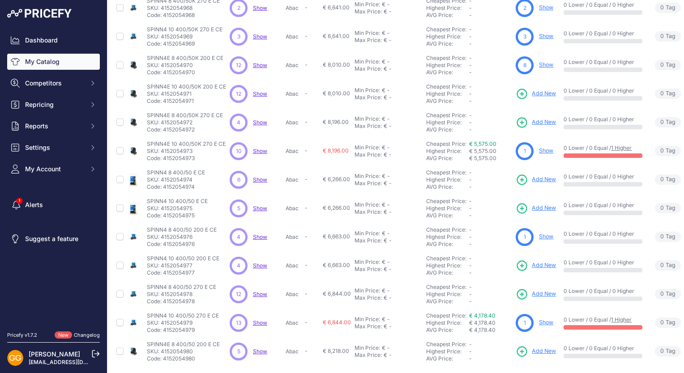
click at [258, 92] on span "Show" at bounding box center [260, 93] width 14 height 7
click at [259, 121] on span "Show" at bounding box center [260, 122] width 14 height 7
click at [262, 148] on span "Show" at bounding box center [260, 151] width 14 height 7
click at [261, 176] on span "Show" at bounding box center [260, 179] width 14 height 7
click at [258, 207] on span "Show" at bounding box center [260, 208] width 14 height 7
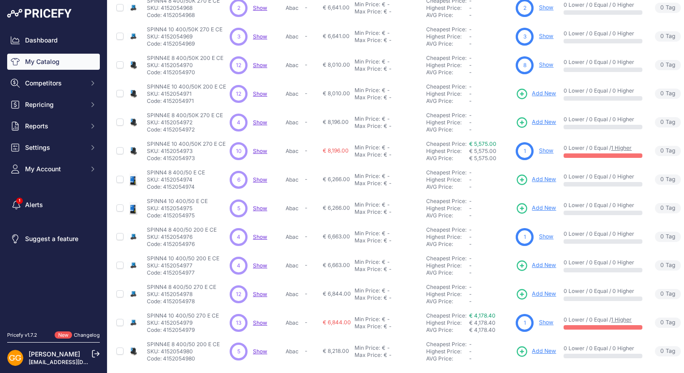
click at [258, 234] on span "Show" at bounding box center [260, 237] width 14 height 7
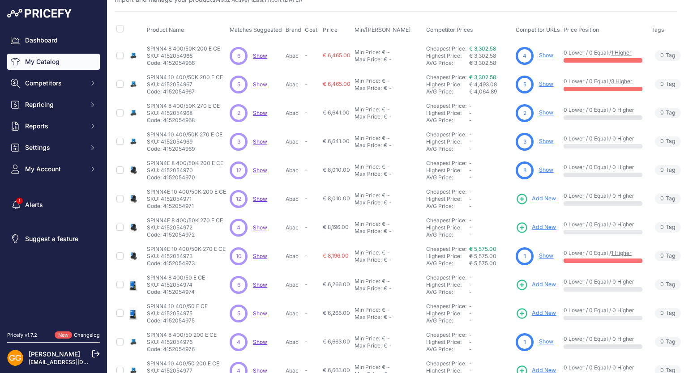
scroll to position [0, 0]
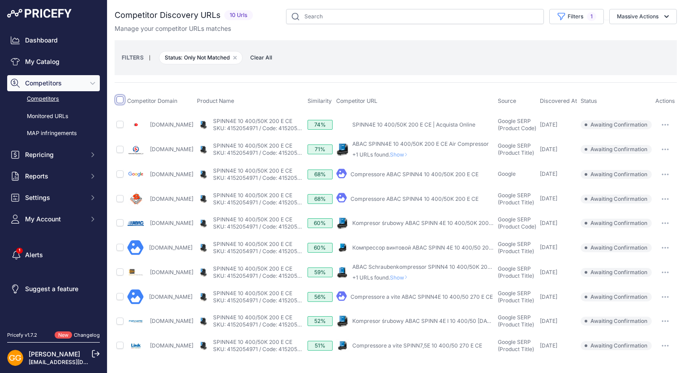
click at [120, 99] on input "checkbox" at bounding box center [119, 99] width 7 height 7
checkbox input "true"
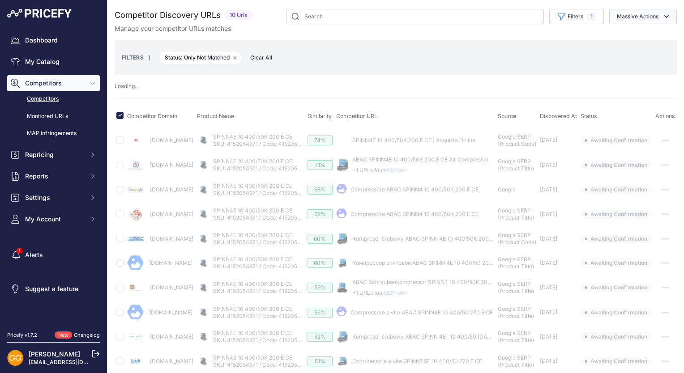
click at [662, 19] on icon "button" at bounding box center [666, 16] width 9 height 9
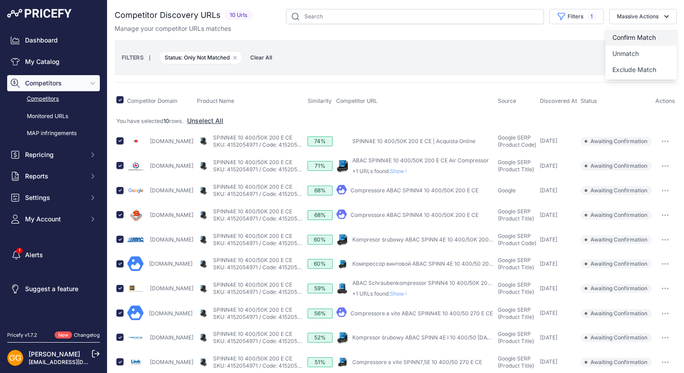
click at [612, 30] on button "Confirm Match" at bounding box center [641, 38] width 72 height 16
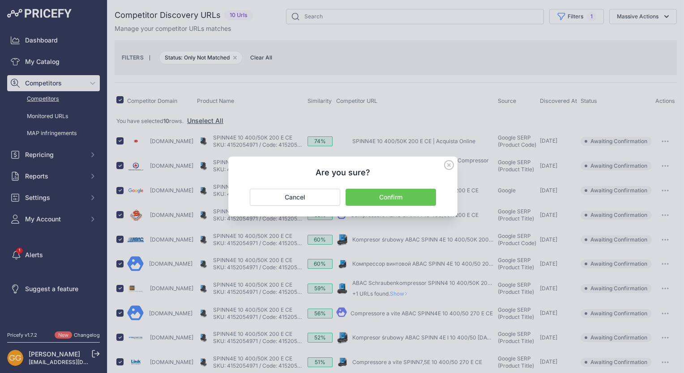
click at [398, 197] on button "Confirm" at bounding box center [390, 197] width 90 height 17
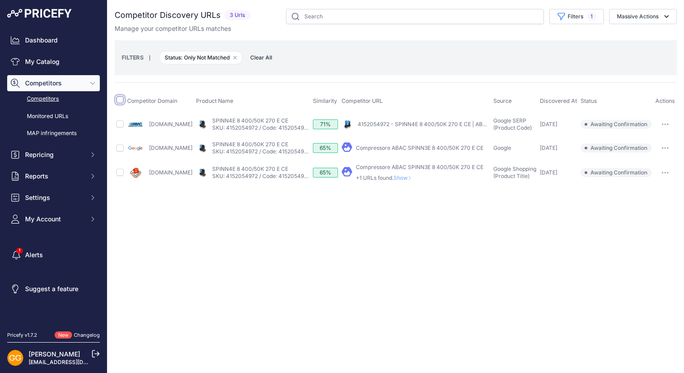
click at [122, 101] on input "checkbox" at bounding box center [119, 99] width 7 height 7
checkbox input "true"
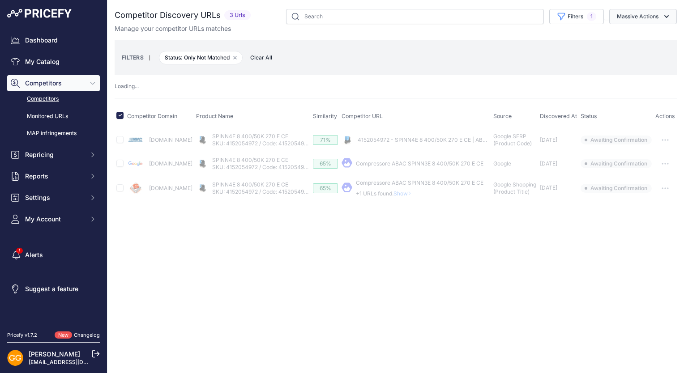
click at [634, 17] on button "Massive Actions" at bounding box center [643, 16] width 68 height 15
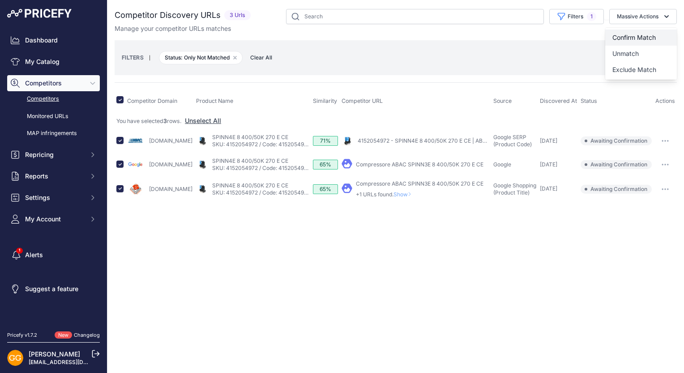
click at [641, 35] on span "Confirm Match" at bounding box center [633, 38] width 43 height 8
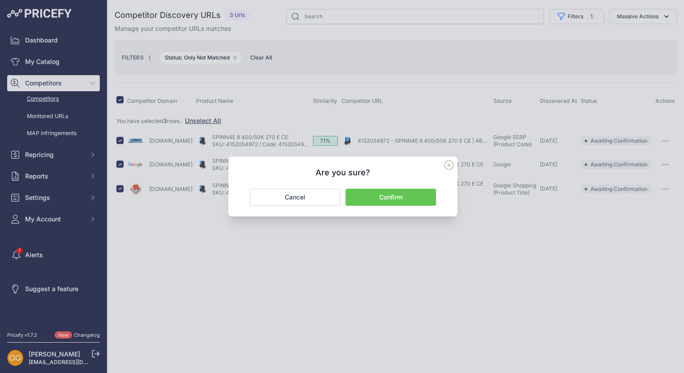
click at [395, 195] on button "Confirm" at bounding box center [390, 197] width 90 height 17
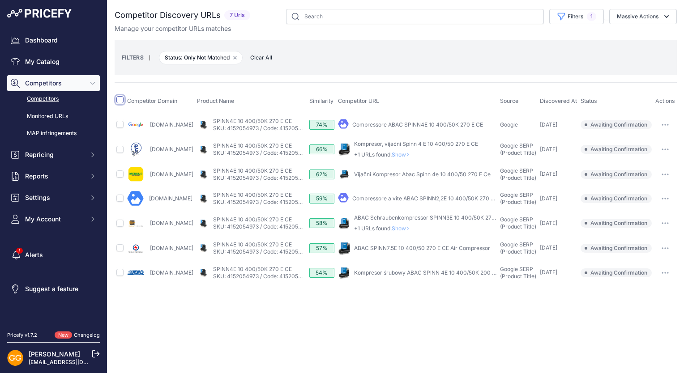
click at [120, 99] on input "checkbox" at bounding box center [119, 99] width 7 height 7
checkbox input "true"
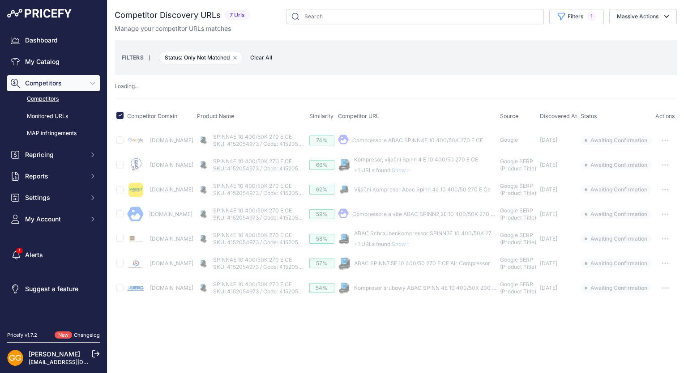
click at [650, 8] on div "You are not connected to the internet. Competitor Discovery URLs" at bounding box center [396, 155] width 562 height 310
click at [650, 9] on button "Massive Actions" at bounding box center [643, 16] width 68 height 15
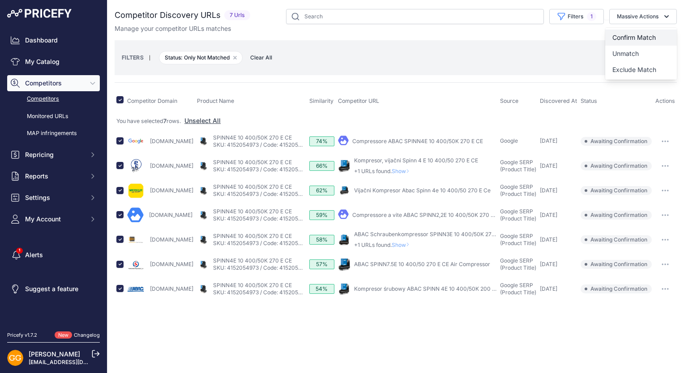
click at [654, 35] on span "Confirm Match" at bounding box center [633, 38] width 43 height 8
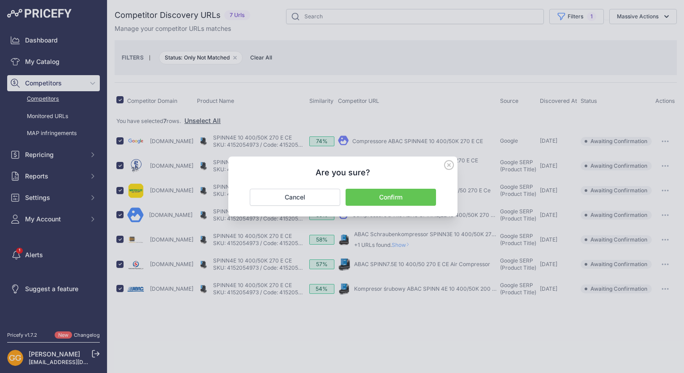
click at [405, 192] on button "Confirm" at bounding box center [390, 197] width 90 height 17
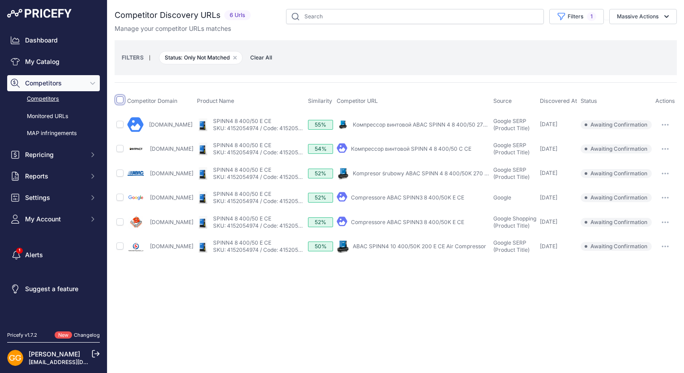
click at [118, 99] on input "checkbox" at bounding box center [119, 99] width 7 height 7
checkbox input "true"
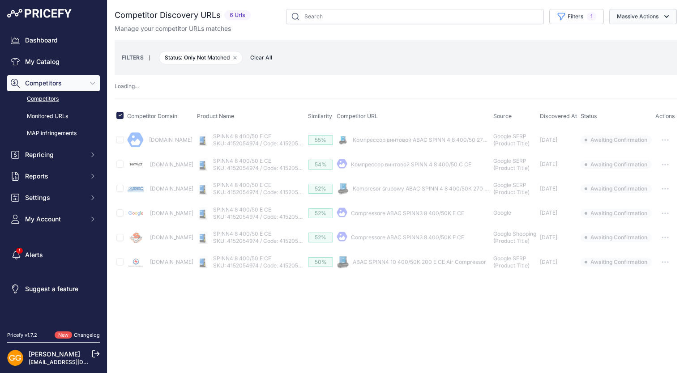
click at [657, 15] on button "Massive Actions" at bounding box center [643, 16] width 68 height 15
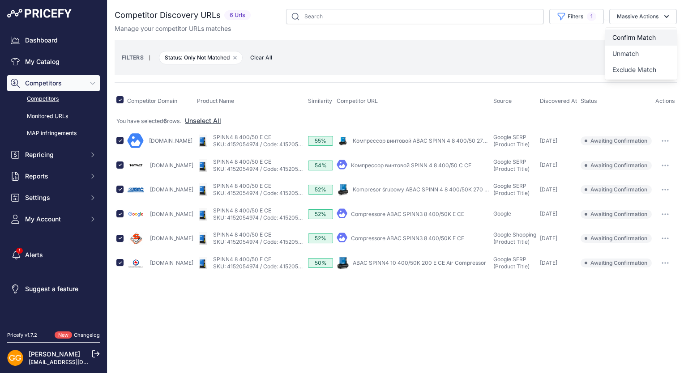
click at [650, 33] on button "Confirm Match" at bounding box center [641, 38] width 72 height 16
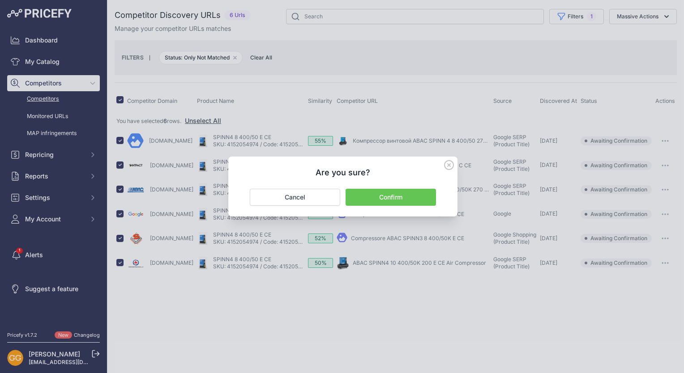
click at [403, 196] on button "Confirm" at bounding box center [390, 197] width 90 height 17
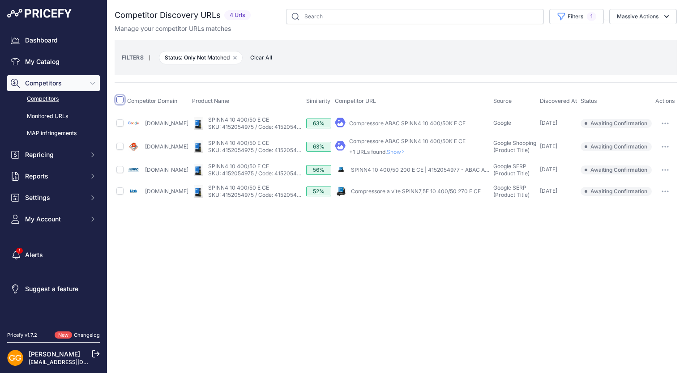
click at [120, 98] on input "checkbox" at bounding box center [119, 99] width 7 height 7
checkbox input "true"
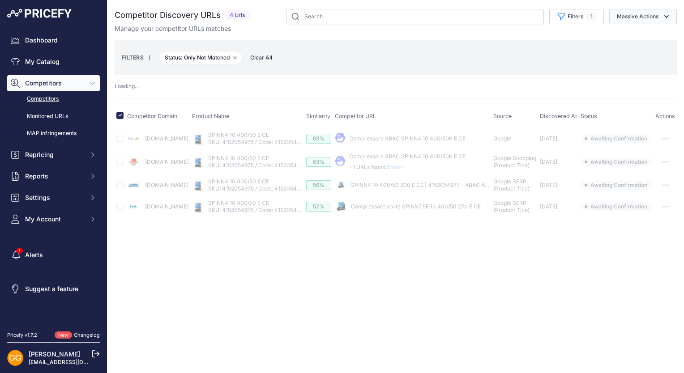
click at [641, 15] on button "Massive Actions" at bounding box center [643, 16] width 68 height 15
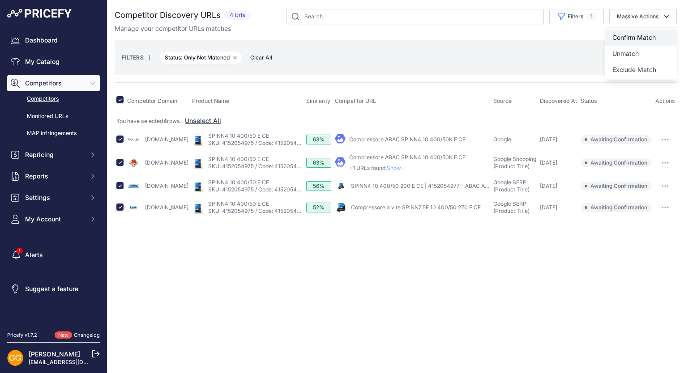
click at [637, 30] on button "Confirm Match" at bounding box center [641, 38] width 72 height 16
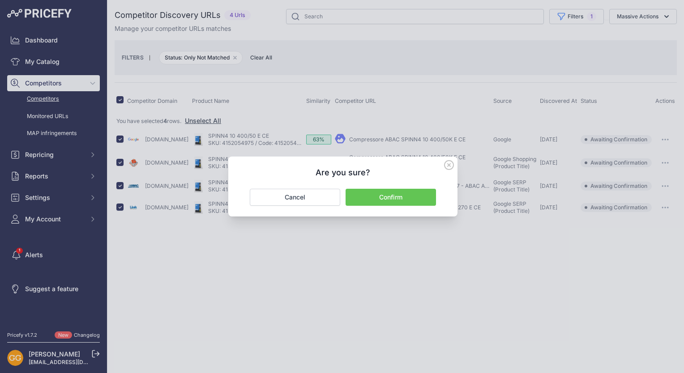
click at [402, 192] on button "Confirm" at bounding box center [390, 197] width 90 height 17
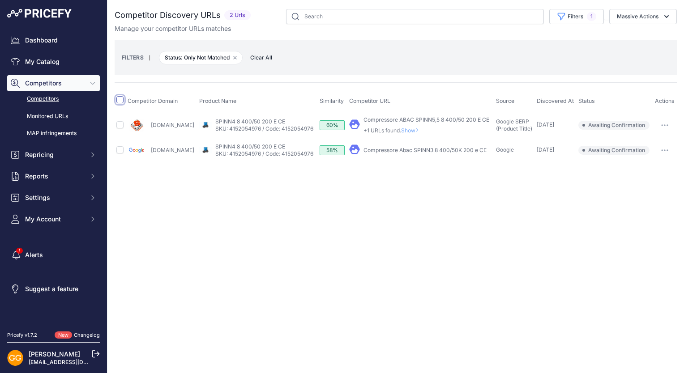
click at [119, 101] on input "checkbox" at bounding box center [119, 99] width 7 height 7
checkbox input "true"
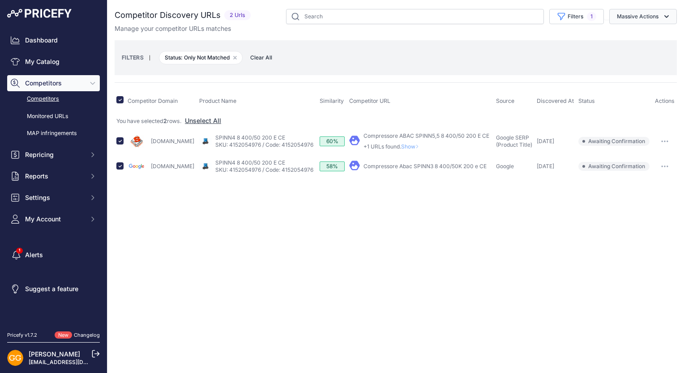
click at [655, 17] on button "Massive Actions" at bounding box center [643, 16] width 68 height 15
click at [658, 36] on button "Confirm Match" at bounding box center [641, 38] width 72 height 16
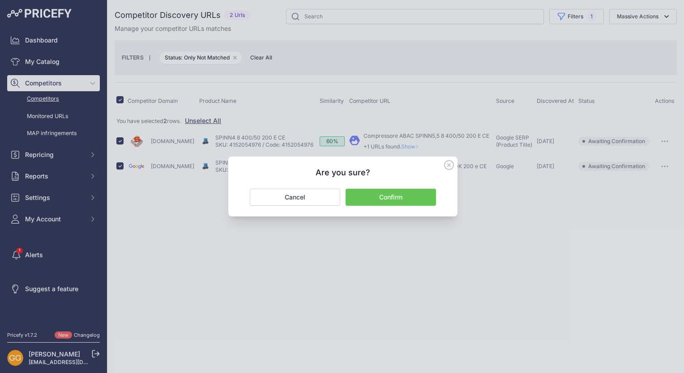
click at [413, 197] on button "Confirm" at bounding box center [390, 197] width 90 height 17
